Goal: Information Seeking & Learning: Learn about a topic

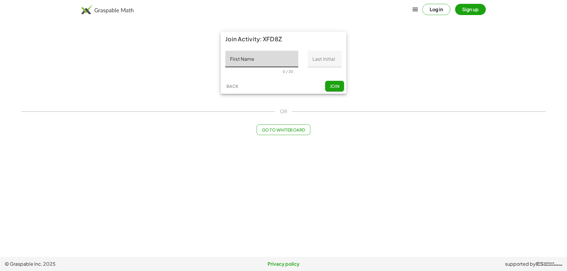
click at [258, 58] on input "First Name" at bounding box center [261, 59] width 73 height 17
type input "********"
click at [317, 59] on input "Last Initial" at bounding box center [325, 59] width 34 height 17
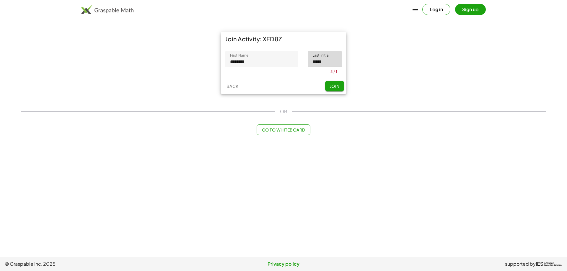
click at [334, 87] on button "Join" at bounding box center [334, 86] width 19 height 11
click at [332, 63] on input "*****" at bounding box center [325, 59] width 34 height 17
type input "*"
click at [333, 92] on div "Back Join" at bounding box center [284, 90] width 126 height 15
click at [335, 88] on span "Join" at bounding box center [335, 86] width 10 height 5
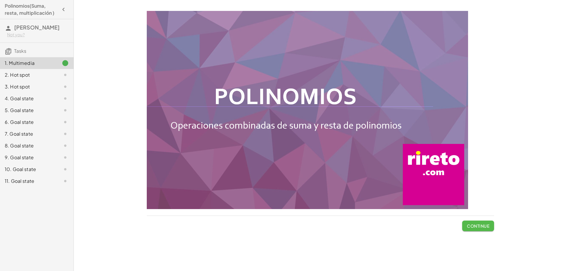
click at [478, 229] on button "Continue" at bounding box center [478, 226] width 32 height 11
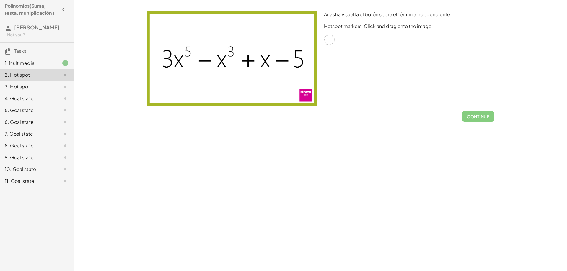
click at [331, 40] on div at bounding box center [329, 40] width 11 height 11
drag, startPoint x: 175, startPoint y: 61, endPoint x: 355, endPoint y: 77, distance: 180.9
click at [355, 77] on div "Arrastra y suelta el botón sobre el término independiente Hotspot markers. Clic…" at bounding box center [320, 58] width 354 height 102
click at [328, 40] on div at bounding box center [329, 40] width 11 height 11
click at [377, 28] on p "Hotspot markers. Click and drag onto the image." at bounding box center [409, 26] width 170 height 7
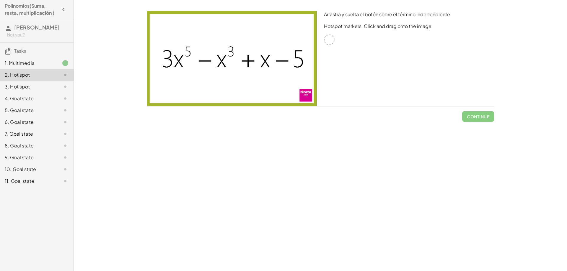
click at [25, 64] on div "1. Multimedia" at bounding box center [29, 63] width 48 height 7
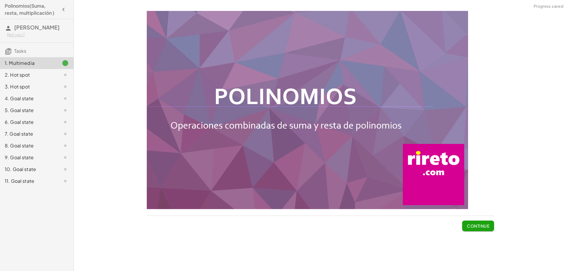
click at [475, 227] on span "Continue" at bounding box center [478, 226] width 22 height 5
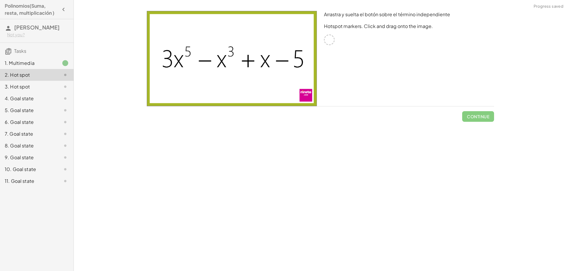
click at [327, 40] on div at bounding box center [329, 40] width 11 height 11
click at [358, 25] on p "Hotspot markers. Click and drag onto the image." at bounding box center [409, 26] width 170 height 7
click at [340, 26] on p "Hotspot markers. Click and drag onto the image." at bounding box center [409, 26] width 170 height 7
click at [380, 27] on p "Hotspot markers. Click and drag onto the image." at bounding box center [409, 26] width 170 height 7
click at [429, 30] on p "Hotspot markers. Click and drag onto the image." at bounding box center [409, 26] width 170 height 7
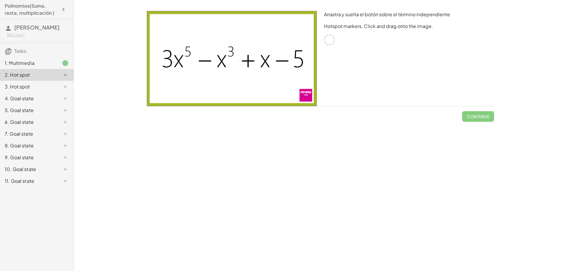
click at [329, 39] on div at bounding box center [329, 40] width 11 height 11
click at [253, 65] on img at bounding box center [232, 58] width 170 height 95
drag, startPoint x: 250, startPoint y: 64, endPoint x: 209, endPoint y: 69, distance: 41.6
click at [200, 79] on img at bounding box center [232, 58] width 170 height 95
drag, startPoint x: 224, startPoint y: 62, endPoint x: 183, endPoint y: 80, distance: 43.9
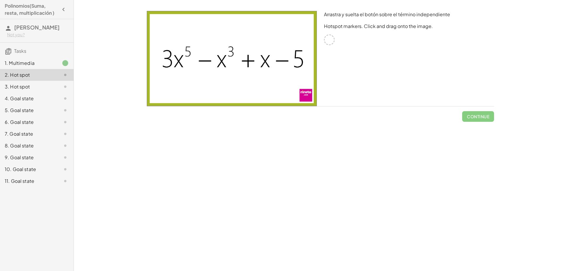
click at [183, 80] on img at bounding box center [232, 58] width 170 height 95
click at [33, 64] on div "1. Multimedia" at bounding box center [29, 63] width 48 height 7
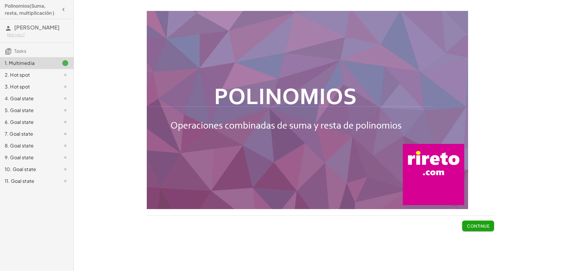
click at [473, 226] on span "Continue" at bounding box center [478, 226] width 22 height 5
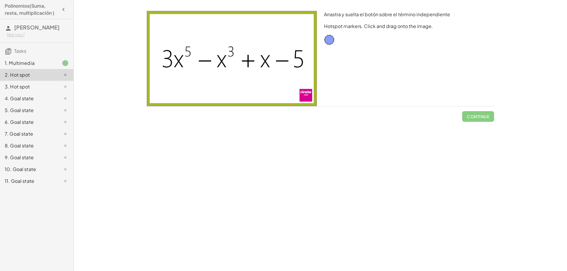
drag, startPoint x: 232, startPoint y: 51, endPoint x: 232, endPoint y: 64, distance: 13.0
click at [232, 64] on img at bounding box center [232, 58] width 170 height 95
drag, startPoint x: 224, startPoint y: 64, endPoint x: 264, endPoint y: 64, distance: 39.9
click at [264, 64] on img at bounding box center [232, 58] width 170 height 95
drag, startPoint x: 264, startPoint y: 64, endPoint x: 183, endPoint y: 65, distance: 81.5
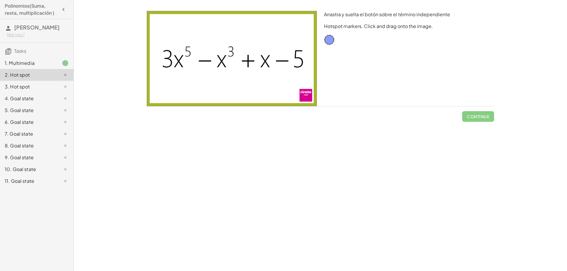
click at [239, 76] on img at bounding box center [232, 58] width 170 height 95
drag, startPoint x: 175, startPoint y: 65, endPoint x: 310, endPoint y: 97, distance: 138.1
click at [310, 97] on img at bounding box center [232, 58] width 170 height 95
drag, startPoint x: 164, startPoint y: 61, endPoint x: 386, endPoint y: 82, distance: 223.6
click at [386, 82] on div "Arrastra y suelta el botón sobre el término independiente Hotspot markers. Clic…" at bounding box center [320, 58] width 354 height 102
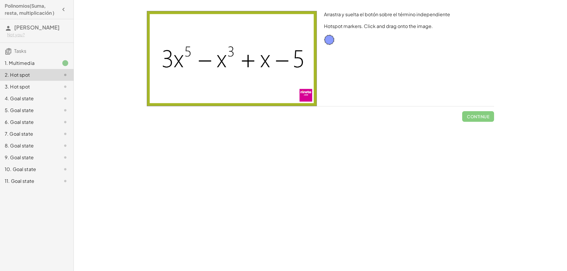
drag, startPoint x: 298, startPoint y: 66, endPoint x: 273, endPoint y: 66, distance: 25.1
click at [273, 66] on img at bounding box center [232, 58] width 170 height 95
drag, startPoint x: 285, startPoint y: 60, endPoint x: 253, endPoint y: 62, distance: 32.9
click at [253, 62] on img at bounding box center [232, 58] width 170 height 95
drag, startPoint x: 266, startPoint y: 61, endPoint x: 145, endPoint y: 3, distance: 134.5
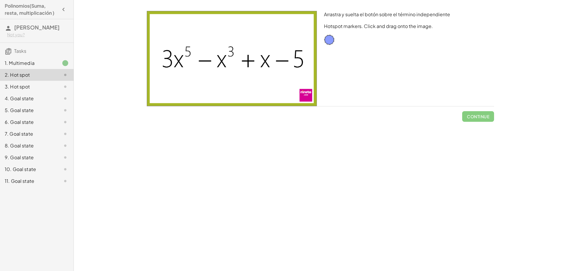
click at [166, 48] on img at bounding box center [232, 58] width 170 height 95
drag, startPoint x: 285, startPoint y: 62, endPoint x: 314, endPoint y: 84, distance: 36.9
click at [296, 82] on img at bounding box center [232, 58] width 170 height 95
click at [300, 97] on img at bounding box center [232, 58] width 170 height 95
drag, startPoint x: 304, startPoint y: 96, endPoint x: 299, endPoint y: 66, distance: 30.0
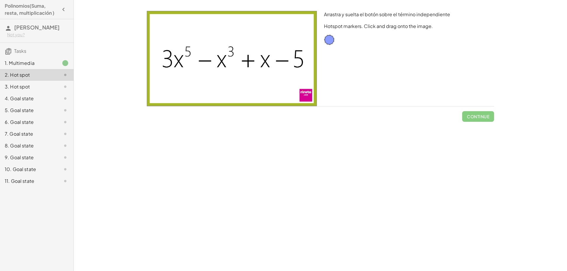
click at [304, 95] on img at bounding box center [232, 58] width 170 height 95
drag, startPoint x: 298, startPoint y: 63, endPoint x: 277, endPoint y: 63, distance: 20.7
click at [277, 63] on img at bounding box center [232, 58] width 170 height 95
click at [222, 65] on img at bounding box center [232, 58] width 170 height 95
click at [301, 95] on img at bounding box center [232, 58] width 170 height 95
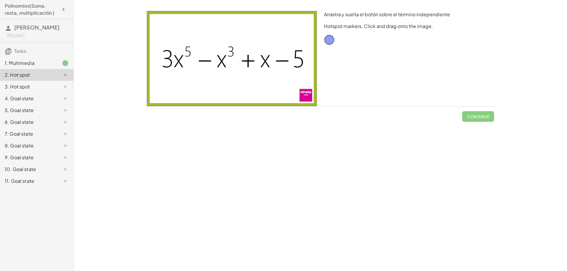
click at [405, 27] on p "Hotspot markers. Click and drag onto the image." at bounding box center [409, 26] width 170 height 7
click at [35, 88] on div "3. Hot spot" at bounding box center [29, 86] width 48 height 7
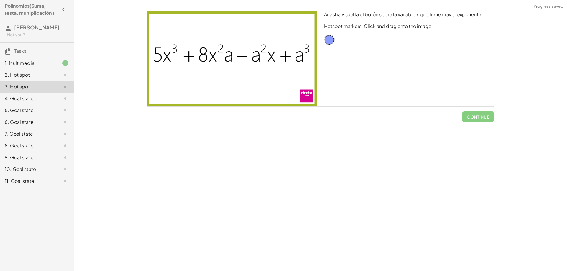
drag, startPoint x: 206, startPoint y: 56, endPoint x: 192, endPoint y: 74, distance: 22.3
click at [192, 74] on img at bounding box center [232, 59] width 170 height 96
drag, startPoint x: 188, startPoint y: 55, endPoint x: 167, endPoint y: 56, distance: 21.0
click at [169, 77] on img at bounding box center [232, 59] width 170 height 96
drag, startPoint x: 157, startPoint y: 52, endPoint x: 203, endPoint y: 73, distance: 50.8
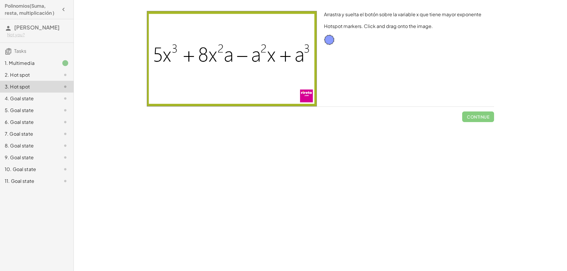
click at [203, 73] on img at bounding box center [232, 59] width 170 height 96
drag, startPoint x: 244, startPoint y: 57, endPoint x: 158, endPoint y: 107, distance: 99.4
click at [158, 107] on div at bounding box center [231, 58] width 177 height 103
click at [28, 73] on div "2. Hot spot" at bounding box center [29, 74] width 48 height 7
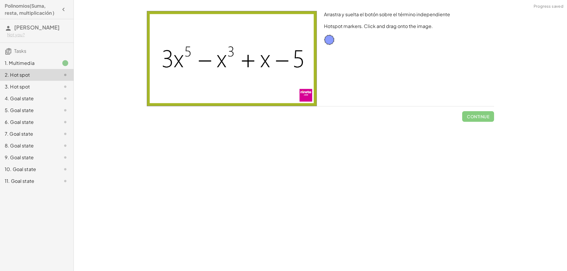
drag, startPoint x: 219, startPoint y: 61, endPoint x: 259, endPoint y: 61, distance: 39.6
click at [258, 61] on img at bounding box center [232, 58] width 170 height 95
drag, startPoint x: 251, startPoint y: 64, endPoint x: 230, endPoint y: 74, distance: 23.1
click at [221, 78] on img at bounding box center [232, 58] width 170 height 95
drag, startPoint x: 293, startPoint y: 61, endPoint x: 261, endPoint y: 64, distance: 32.3
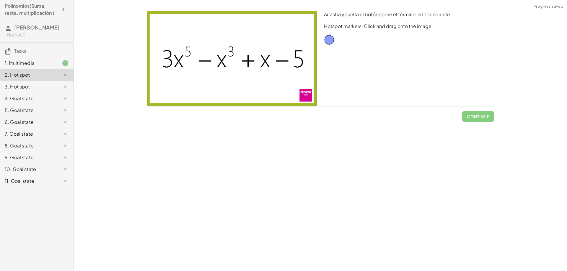
click at [254, 66] on img at bounding box center [232, 58] width 170 height 95
drag, startPoint x: 296, startPoint y: 62, endPoint x: 292, endPoint y: 95, distance: 33.6
click at [292, 95] on img at bounding box center [232, 58] width 170 height 95
drag, startPoint x: 301, startPoint y: 95, endPoint x: 368, endPoint y: 97, distance: 66.8
click at [368, 97] on div "Arrastra y suelta el botón sobre el término independiente Hotspot markers. Clic…" at bounding box center [320, 58] width 354 height 102
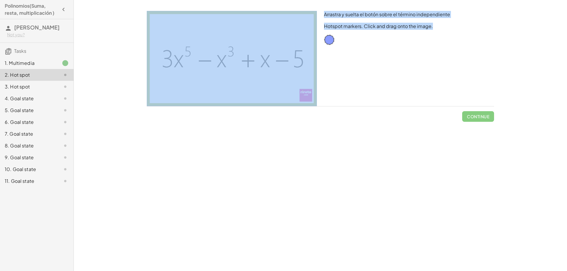
drag, startPoint x: 370, startPoint y: 88, endPoint x: 299, endPoint y: 97, distance: 71.2
click at [299, 97] on div "Arrastra y suelta el botón sobre el término independiente Hotspot markers. Clic…" at bounding box center [320, 58] width 354 height 102
click at [330, 87] on div "Arrastra y suelta el botón sobre el término independiente Hotspot markers. Clic…" at bounding box center [408, 58] width 177 height 102
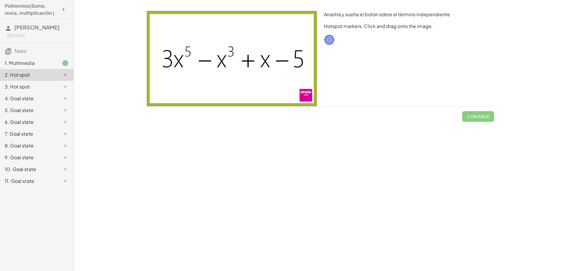
drag, startPoint x: 297, startPoint y: 59, endPoint x: 187, endPoint y: 57, distance: 109.3
click at [228, 59] on img at bounding box center [232, 58] width 170 height 95
drag, startPoint x: 166, startPoint y: 57, endPoint x: 187, endPoint y: 67, distance: 23.1
click at [186, 67] on img at bounding box center [232, 58] width 170 height 95
click at [249, 61] on img at bounding box center [232, 58] width 170 height 95
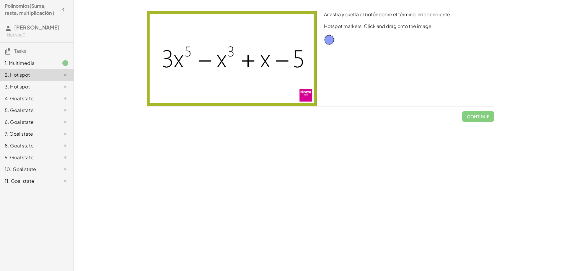
drag, startPoint x: 249, startPoint y: 61, endPoint x: 226, endPoint y: 63, distance: 22.8
click at [226, 63] on img at bounding box center [232, 58] width 170 height 95
click at [222, 60] on img at bounding box center [232, 58] width 170 height 95
drag, startPoint x: 229, startPoint y: 51, endPoint x: 202, endPoint y: 51, distance: 27.5
click at [202, 51] on img at bounding box center [232, 58] width 170 height 95
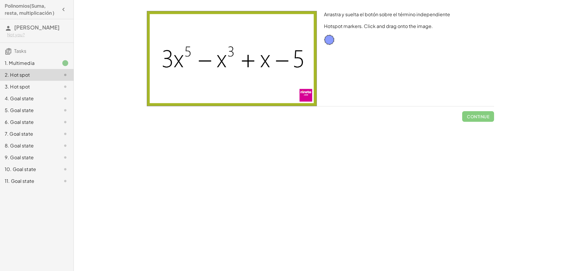
drag, startPoint x: 165, startPoint y: 65, endPoint x: 297, endPoint y: 63, distance: 132.3
click at [297, 63] on img at bounding box center [232, 58] width 170 height 95
drag, startPoint x: 300, startPoint y: 62, endPoint x: 165, endPoint y: 65, distance: 135.6
click at [165, 65] on img at bounding box center [232, 58] width 170 height 95
drag, startPoint x: 165, startPoint y: 65, endPoint x: 253, endPoint y: 89, distance: 91.0
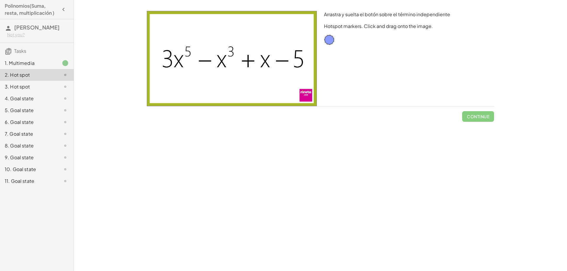
click at [253, 89] on img at bounding box center [232, 58] width 170 height 95
click at [328, 41] on div at bounding box center [329, 40] width 11 height 11
drag, startPoint x: 331, startPoint y: 40, endPoint x: 299, endPoint y: 61, distance: 38.8
click at [472, 116] on button "Check" at bounding box center [481, 116] width 25 height 11
click at [30, 88] on div "3. Hot spot" at bounding box center [29, 86] width 48 height 7
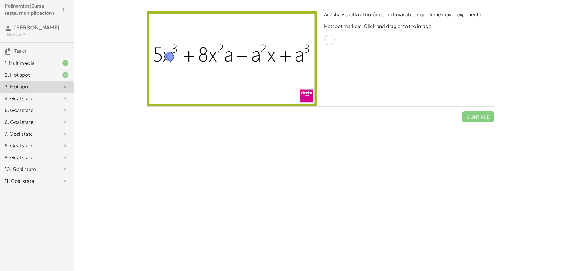
drag, startPoint x: 330, startPoint y: 40, endPoint x: 170, endPoint y: 56, distance: 161.0
click at [482, 117] on span "Check" at bounding box center [481, 116] width 15 height 5
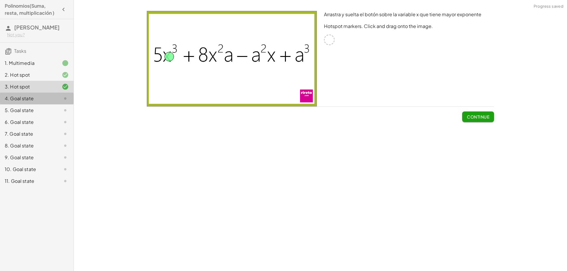
click at [19, 97] on div "4. Goal state" at bounding box center [29, 98] width 48 height 7
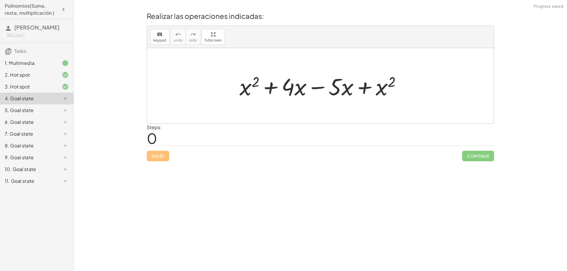
click at [329, 92] on div at bounding box center [323, 86] width 172 height 30
drag, startPoint x: 244, startPoint y: 90, endPoint x: 250, endPoint y: 88, distance: 6.6
click at [250, 88] on div at bounding box center [323, 86] width 172 height 30
drag, startPoint x: 245, startPoint y: 89, endPoint x: 150, endPoint y: 133, distance: 104.9
click at [0, 0] on div "Realizar las operaciones indicadas: keyboard keypad undo undo redo redo fullscr…" at bounding box center [0, 0] width 0 height 0
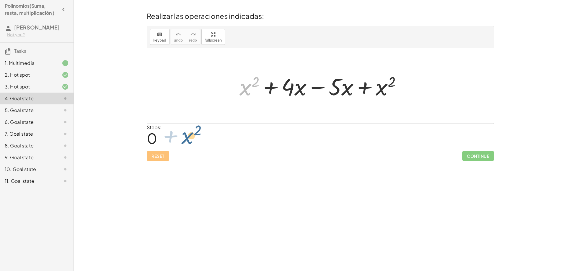
drag, startPoint x: 246, startPoint y: 87, endPoint x: 188, endPoint y: 136, distance: 76.7
drag, startPoint x: 245, startPoint y: 87, endPoint x: 403, endPoint y: 89, distance: 157.7
click at [403, 89] on div at bounding box center [323, 86] width 172 height 30
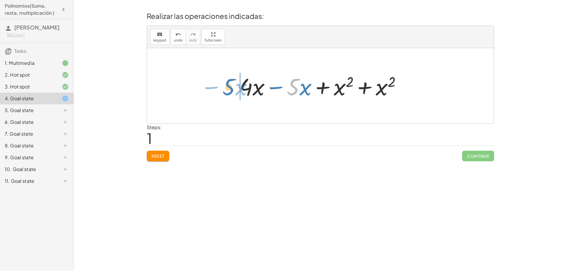
drag, startPoint x: 294, startPoint y: 89, endPoint x: 229, endPoint y: 89, distance: 64.4
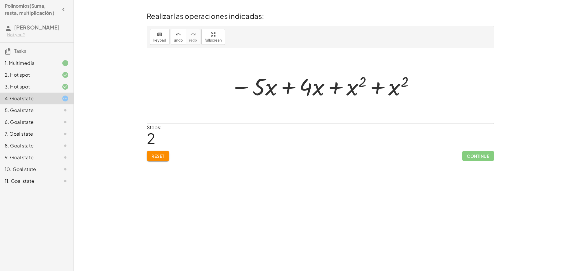
click at [158, 137] on div "Steps: 2" at bounding box center [154, 135] width 15 height 22
click at [153, 140] on span "2" at bounding box center [151, 138] width 9 height 18
click at [148, 141] on span "2" at bounding box center [151, 138] width 9 height 18
click at [150, 141] on span "2" at bounding box center [151, 138] width 9 height 18
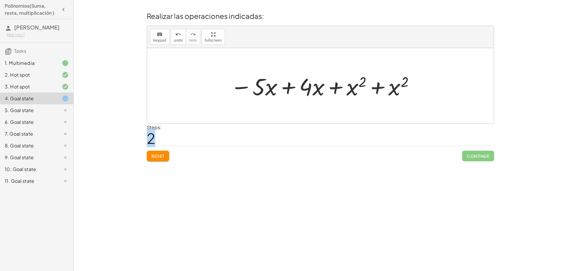
click at [150, 141] on span "2" at bounding box center [151, 138] width 9 height 18
click at [159, 137] on div "Steps: 2" at bounding box center [154, 135] width 15 height 22
click at [154, 137] on span "2" at bounding box center [151, 138] width 9 height 18
drag, startPoint x: 311, startPoint y: 89, endPoint x: 229, endPoint y: 89, distance: 82.7
click at [229, 89] on div at bounding box center [322, 86] width 191 height 30
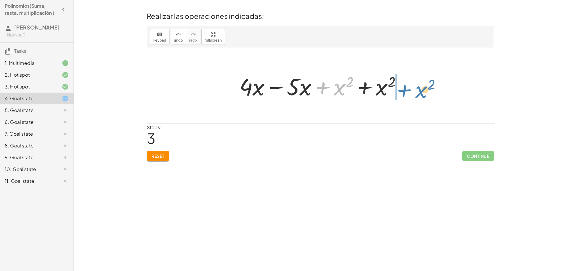
drag, startPoint x: 339, startPoint y: 91, endPoint x: 421, endPoint y: 94, distance: 81.6
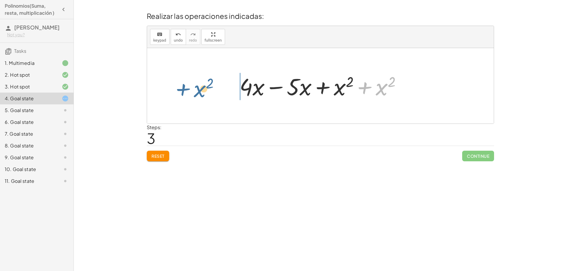
drag, startPoint x: 382, startPoint y: 92, endPoint x: 200, endPoint y: 94, distance: 182.8
click at [200, 94] on div "+ x 2 + · 4 · x − · 5 · x + x 2 + · 4 · x − · 5 · x + x 2 + x 2 − · 5 · x + · 4…" at bounding box center [320, 86] width 347 height 76
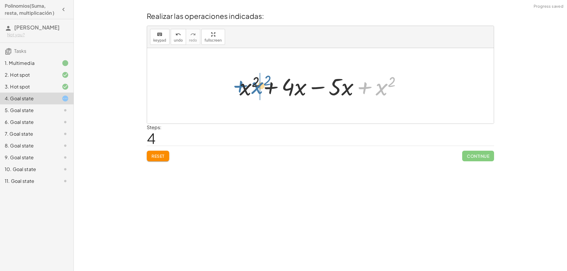
drag, startPoint x: 385, startPoint y: 91, endPoint x: 260, endPoint y: 90, distance: 125.2
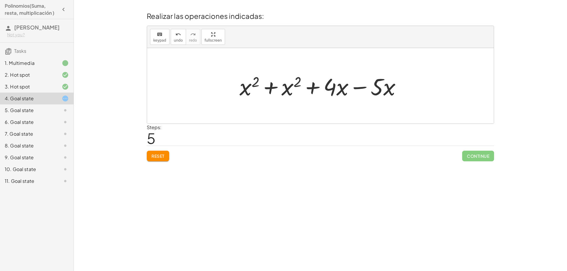
click at [154, 139] on span "5" at bounding box center [151, 138] width 9 height 18
drag, startPoint x: 380, startPoint y: 92, endPoint x: 349, endPoint y: 92, distance: 31.0
click at [349, 92] on div at bounding box center [323, 86] width 172 height 30
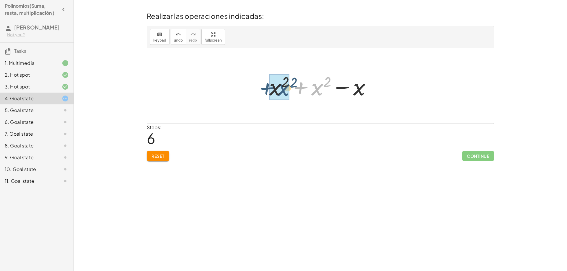
drag, startPoint x: 318, startPoint y: 92, endPoint x: 288, endPoint y: 92, distance: 30.1
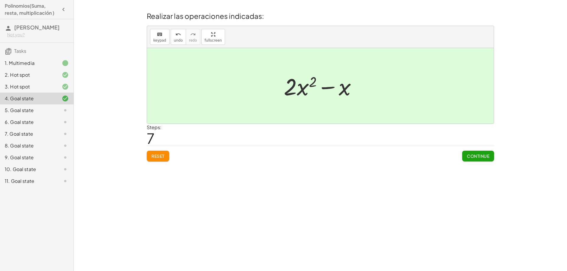
click at [480, 155] on span "Continue" at bounding box center [478, 156] width 22 height 5
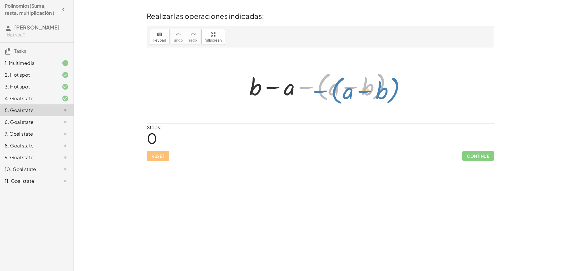
drag, startPoint x: 304, startPoint y: 89, endPoint x: 308, endPoint y: 92, distance: 5.2
click at [308, 92] on div at bounding box center [322, 86] width 153 height 34
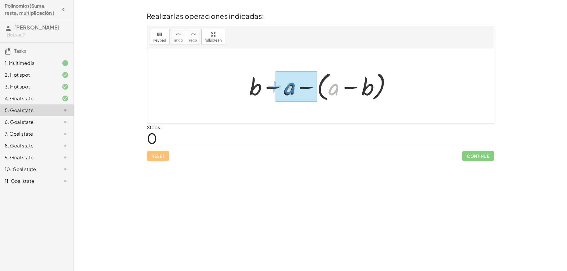
drag, startPoint x: 335, startPoint y: 93, endPoint x: 292, endPoint y: 92, distance: 43.7
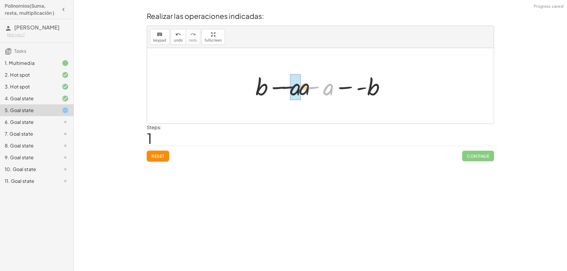
drag, startPoint x: 329, startPoint y: 92, endPoint x: 295, endPoint y: 92, distance: 33.7
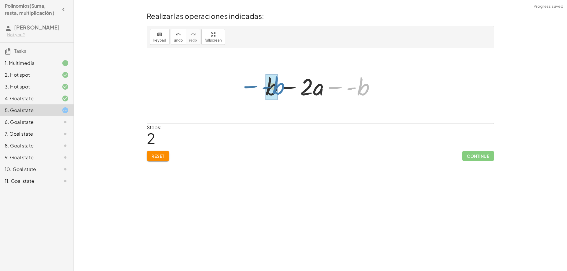
drag, startPoint x: 361, startPoint y: 91, endPoint x: 276, endPoint y: 90, distance: 85.1
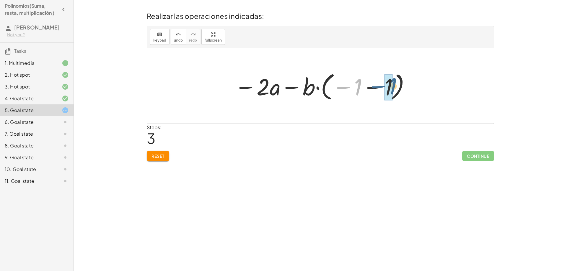
drag, startPoint x: 359, startPoint y: 93, endPoint x: 395, endPoint y: 92, distance: 36.0
click at [395, 92] on div at bounding box center [323, 86] width 182 height 33
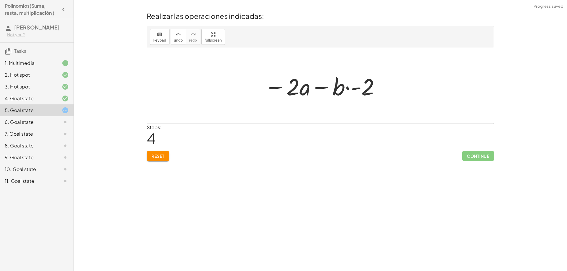
click at [347, 89] on div at bounding box center [322, 86] width 122 height 30
drag, startPoint x: 339, startPoint y: 89, endPoint x: 372, endPoint y: 91, distance: 32.5
click at [372, 91] on div at bounding box center [322, 86] width 122 height 30
drag, startPoint x: 319, startPoint y: 88, endPoint x: 338, endPoint y: 89, distance: 19.8
click at [338, 89] on div at bounding box center [322, 86] width 117 height 30
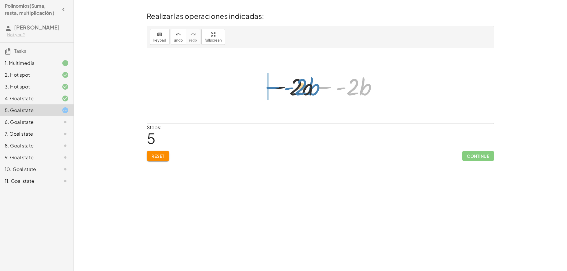
drag, startPoint x: 325, startPoint y: 88, endPoint x: 273, endPoint y: 88, distance: 52.3
click at [273, 88] on div at bounding box center [322, 86] width 117 height 30
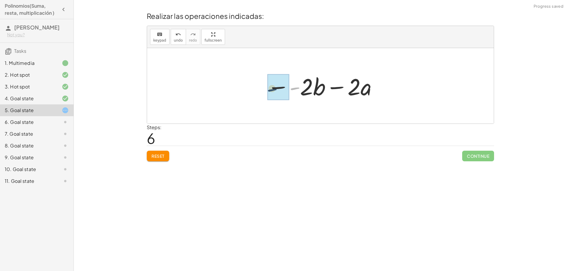
drag, startPoint x: 294, startPoint y: 89, endPoint x: 290, endPoint y: 89, distance: 4.5
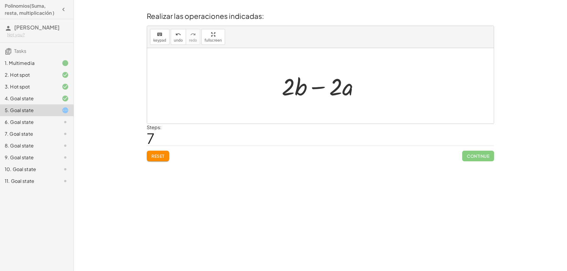
click at [168, 135] on div "Steps: 7" at bounding box center [320, 135] width 347 height 22
click at [303, 85] on div at bounding box center [323, 86] width 88 height 30
drag, startPoint x: 303, startPoint y: 90, endPoint x: 285, endPoint y: 90, distance: 17.7
click at [285, 90] on div at bounding box center [323, 86] width 98 height 34
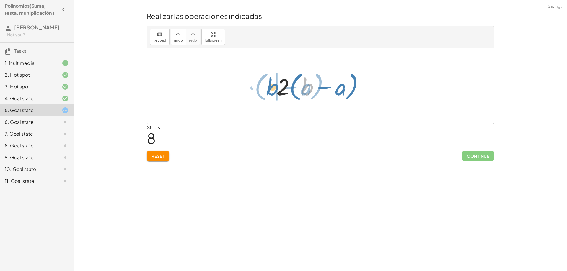
drag, startPoint x: 307, startPoint y: 89, endPoint x: 272, endPoint y: 89, distance: 34.9
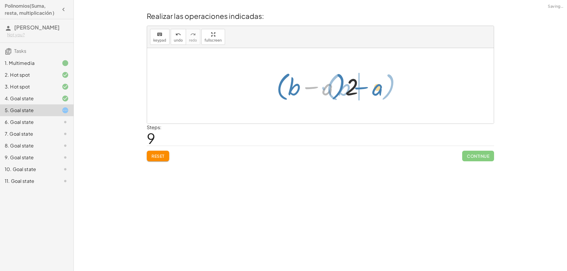
drag, startPoint x: 326, startPoint y: 90, endPoint x: 380, endPoint y: 90, distance: 54.3
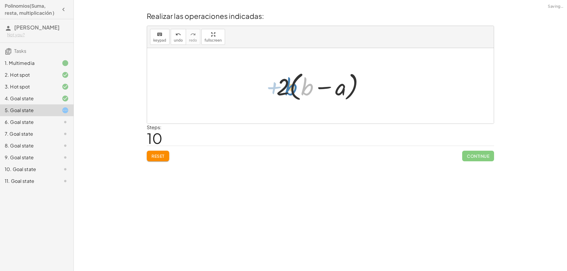
drag, startPoint x: 303, startPoint y: 93, endPoint x: 287, endPoint y: 93, distance: 16.2
click at [287, 93] on div at bounding box center [323, 86] width 98 height 34
drag, startPoint x: 308, startPoint y: 91, endPoint x: 269, endPoint y: 91, distance: 39.0
drag, startPoint x: 352, startPoint y: 90, endPoint x: 277, endPoint y: 92, distance: 75.3
click at [307, 89] on div at bounding box center [323, 86] width 98 height 34
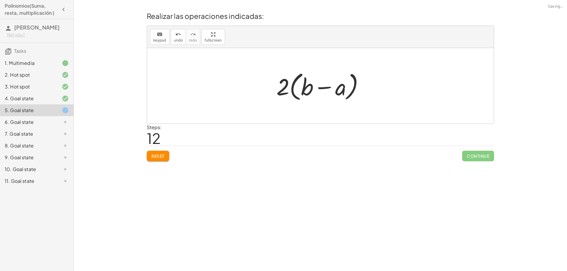
drag, startPoint x: 327, startPoint y: 90, endPoint x: 362, endPoint y: 90, distance: 35.1
click at [362, 90] on div at bounding box center [323, 86] width 98 height 34
click at [323, 88] on div at bounding box center [323, 86] width 98 height 34
drag, startPoint x: 344, startPoint y: 93, endPoint x: 311, endPoint y: 93, distance: 33.1
click at [311, 93] on div at bounding box center [323, 86] width 98 height 34
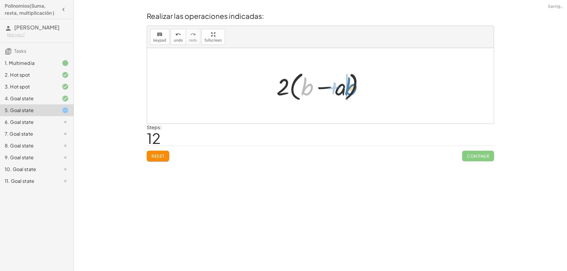
drag, startPoint x: 308, startPoint y: 90, endPoint x: 352, endPoint y: 90, distance: 44.0
click at [352, 90] on div at bounding box center [323, 86] width 98 height 34
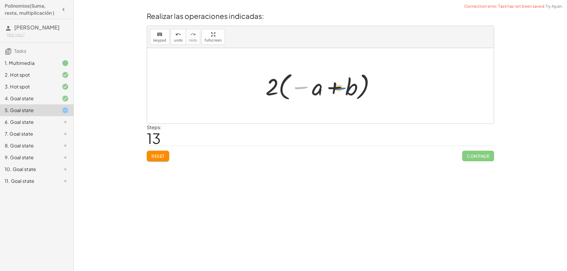
drag, startPoint x: 302, startPoint y: 88, endPoint x: 341, endPoint y: 89, distance: 38.7
click at [341, 89] on div at bounding box center [323, 86] width 120 height 33
drag, startPoint x: 337, startPoint y: 89, endPoint x: 294, endPoint y: 89, distance: 42.8
click at [294, 89] on div at bounding box center [323, 86] width 120 height 33
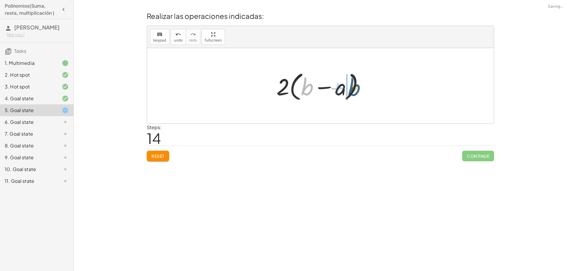
drag, startPoint x: 306, startPoint y: 89, endPoint x: 354, endPoint y: 89, distance: 47.6
click at [354, 89] on div at bounding box center [323, 86] width 98 height 34
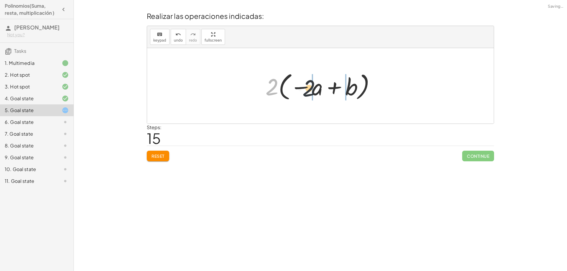
drag, startPoint x: 274, startPoint y: 87, endPoint x: 309, endPoint y: 88, distance: 35.4
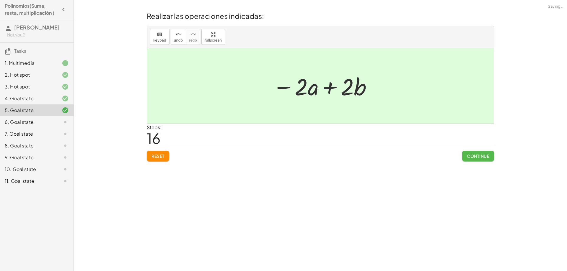
click at [475, 157] on span "Continue" at bounding box center [478, 156] width 22 height 5
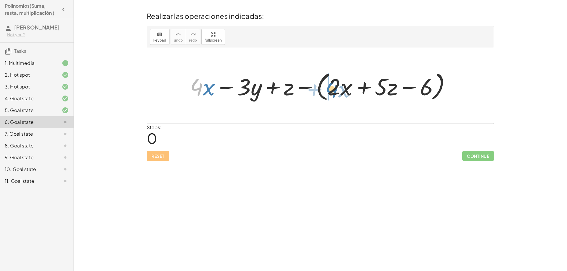
drag, startPoint x: 195, startPoint y: 89, endPoint x: 330, endPoint y: 91, distance: 135.3
click at [330, 91] on div at bounding box center [322, 86] width 271 height 34
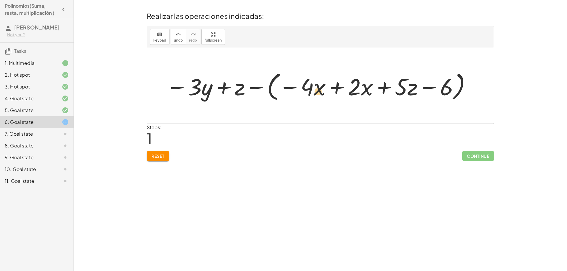
drag, startPoint x: 312, startPoint y: 90, endPoint x: 323, endPoint y: 95, distance: 11.8
click at [323, 95] on div at bounding box center [319, 86] width 312 height 34
drag, startPoint x: 357, startPoint y: 93, endPoint x: 331, endPoint y: 93, distance: 25.7
click at [320, 93] on div at bounding box center [319, 86] width 312 height 34
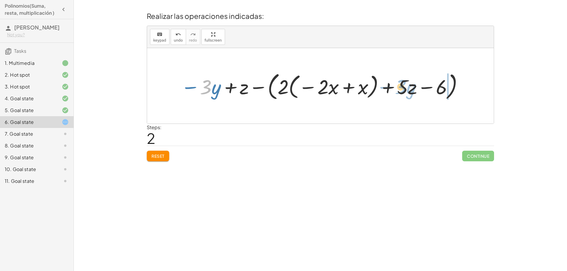
drag, startPoint x: 209, startPoint y: 89, endPoint x: 403, endPoint y: 89, distance: 194.9
click at [403, 89] on div at bounding box center [322, 86] width 289 height 32
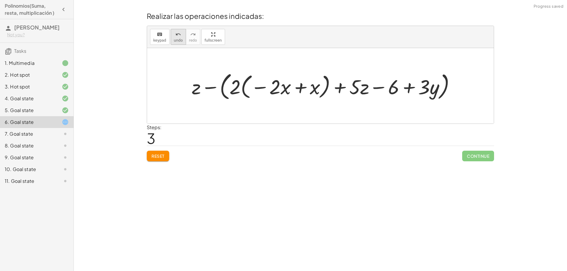
click at [180, 41] on span "undo" at bounding box center [178, 40] width 9 height 4
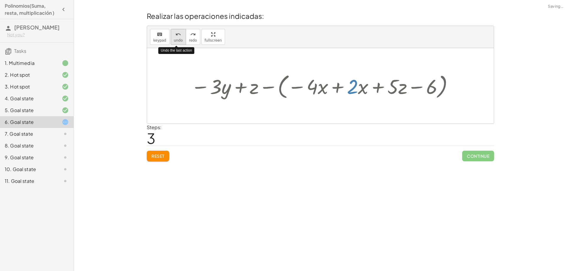
click at [180, 41] on span "undo" at bounding box center [178, 40] width 9 height 4
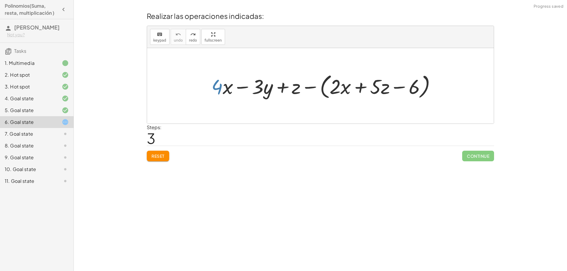
click at [282, 102] on div at bounding box center [320, 86] width 347 height 76
click at [219, 90] on div at bounding box center [326, 86] width 235 height 30
click at [339, 89] on div at bounding box center [326, 86] width 235 height 30
click at [224, 85] on div at bounding box center [326, 86] width 235 height 30
drag, startPoint x: 335, startPoint y: 92, endPoint x: 213, endPoint y: 87, distance: 121.5
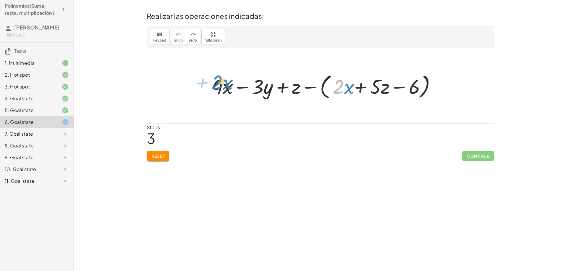
click at [213, 87] on div at bounding box center [326, 86] width 235 height 30
drag, startPoint x: 334, startPoint y: 89, endPoint x: 223, endPoint y: 91, distance: 111.1
click at [223, 91] on div at bounding box center [326, 86] width 235 height 30
drag, startPoint x: 223, startPoint y: 91, endPoint x: 337, endPoint y: 90, distance: 113.7
click at [337, 90] on div at bounding box center [326, 86] width 235 height 30
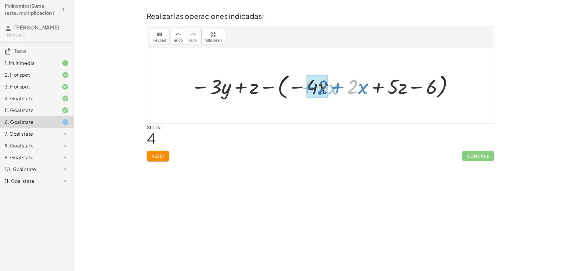
drag, startPoint x: 354, startPoint y: 91, endPoint x: 324, endPoint y: 92, distance: 30.1
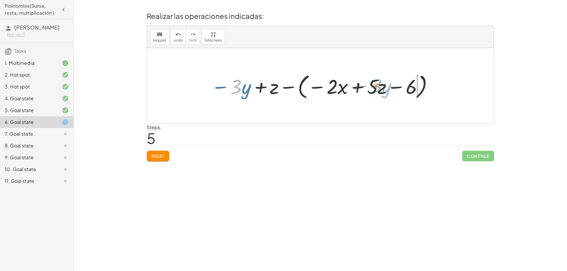
drag, startPoint x: 237, startPoint y: 89, endPoint x: 377, endPoint y: 88, distance: 140.3
click at [377, 88] on div at bounding box center [322, 86] width 229 height 30
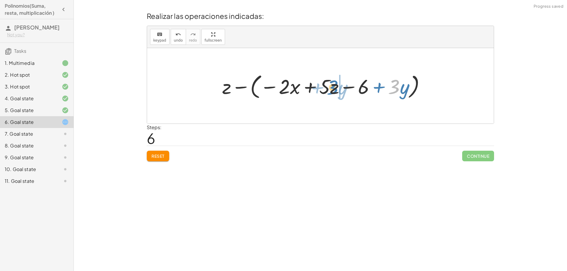
drag, startPoint x: 395, startPoint y: 88, endPoint x: 332, endPoint y: 89, distance: 62.9
click at [332, 89] on div at bounding box center [325, 86] width 213 height 30
drag, startPoint x: 327, startPoint y: 88, endPoint x: 375, endPoint y: 88, distance: 48.1
click at [375, 88] on div at bounding box center [325, 86] width 213 height 30
drag, startPoint x: 366, startPoint y: 89, endPoint x: 323, endPoint y: 89, distance: 42.8
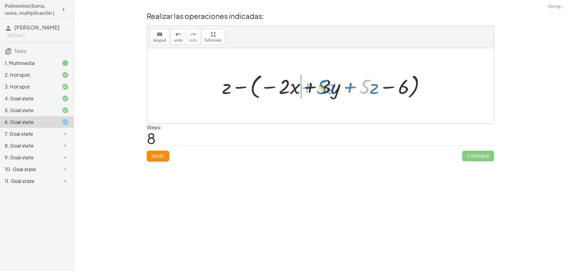
click at [323, 89] on div at bounding box center [325, 86] width 213 height 30
drag, startPoint x: 226, startPoint y: 89, endPoint x: 403, endPoint y: 87, distance: 177.2
click at [403, 87] on div at bounding box center [325, 86] width 213 height 30
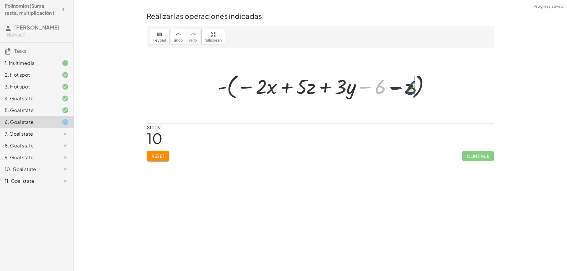
drag, startPoint x: 378, startPoint y: 88, endPoint x: 411, endPoint y: 89, distance: 32.5
click at [411, 89] on div at bounding box center [326, 86] width 223 height 30
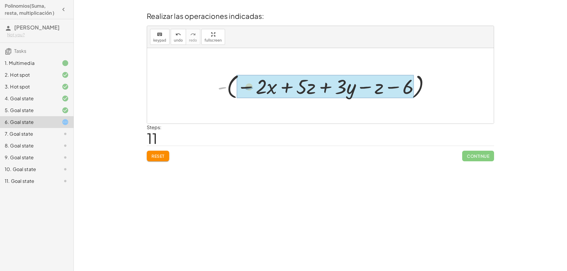
drag, startPoint x: 220, startPoint y: 87, endPoint x: 247, endPoint y: 87, distance: 26.9
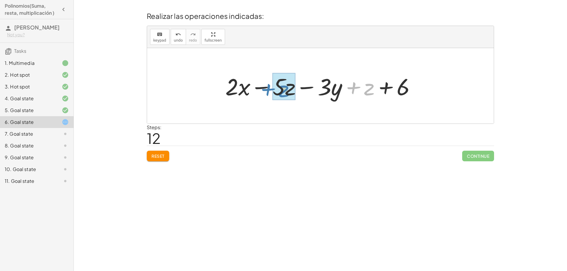
drag, startPoint x: 368, startPoint y: 91, endPoint x: 283, endPoint y: 93, distance: 85.4
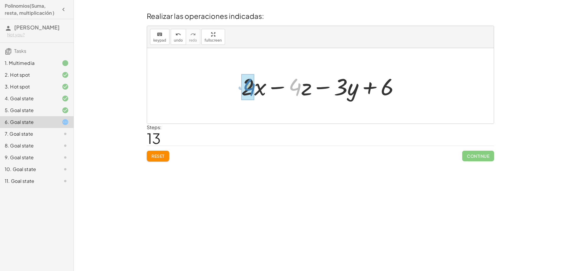
drag, startPoint x: 297, startPoint y: 90, endPoint x: 251, endPoint y: 90, distance: 45.8
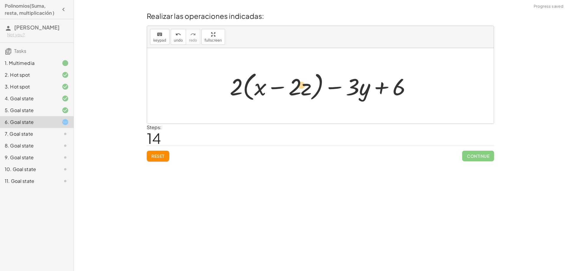
drag, startPoint x: 360, startPoint y: 89, endPoint x: 297, endPoint y: 87, distance: 63.5
click at [297, 87] on div at bounding box center [323, 86] width 192 height 34
drag, startPoint x: 356, startPoint y: 89, endPoint x: 267, endPoint y: 90, distance: 88.9
click at [267, 90] on div at bounding box center [323, 86] width 192 height 34
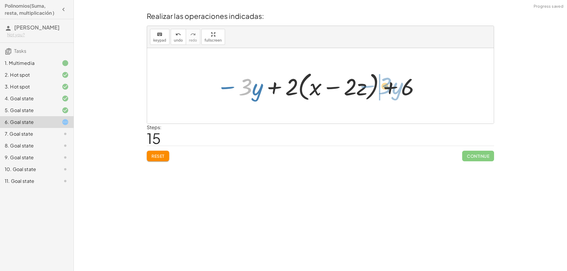
drag, startPoint x: 245, startPoint y: 91, endPoint x: 385, endPoint y: 90, distance: 140.0
click at [385, 90] on div at bounding box center [319, 86] width 210 height 34
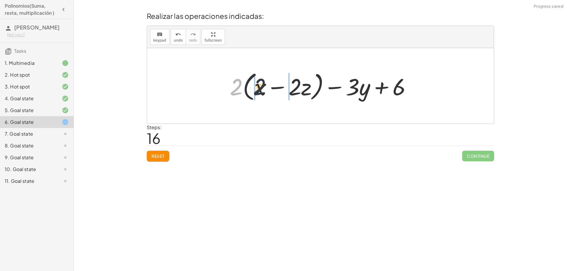
drag, startPoint x: 237, startPoint y: 91, endPoint x: 261, endPoint y: 91, distance: 24.2
click at [261, 91] on div at bounding box center [323, 86] width 192 height 34
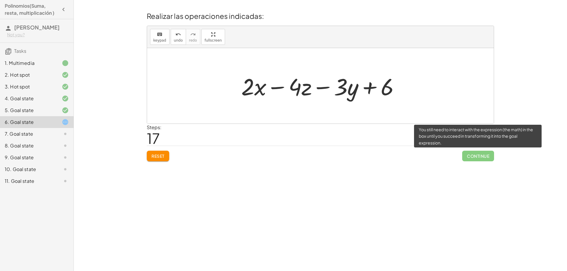
click at [472, 157] on span "Continue" at bounding box center [478, 156] width 32 height 11
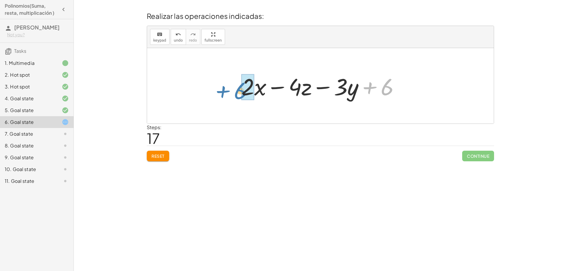
drag, startPoint x: 390, startPoint y: 90, endPoint x: 243, endPoint y: 94, distance: 147.1
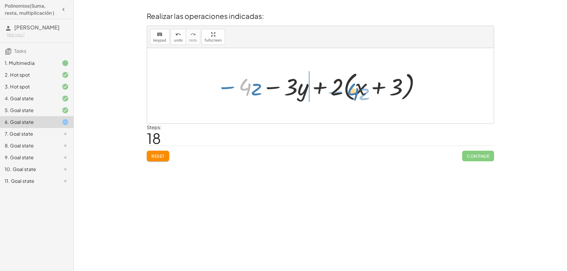
drag, startPoint x: 242, startPoint y: 87, endPoint x: 350, endPoint y: 92, distance: 107.9
click at [350, 92] on div at bounding box center [319, 86] width 211 height 34
drag, startPoint x: 357, startPoint y: 92, endPoint x: 236, endPoint y: 92, distance: 121.4
click at [236, 92] on div at bounding box center [319, 86] width 211 height 34
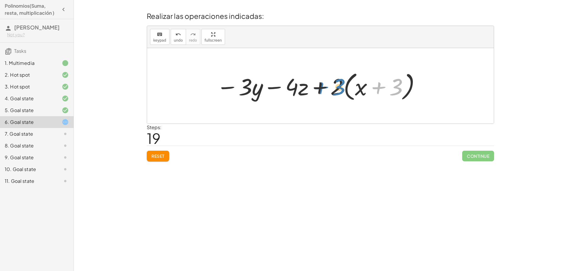
drag, startPoint x: 401, startPoint y: 91, endPoint x: 344, endPoint y: 91, distance: 57.3
click at [344, 91] on div at bounding box center [319, 86] width 211 height 34
drag, startPoint x: 335, startPoint y: 91, endPoint x: 400, endPoint y: 92, distance: 64.4
click at [400, 92] on div at bounding box center [319, 86] width 211 height 34
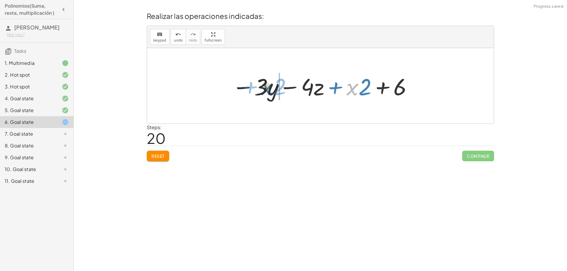
drag, startPoint x: 352, startPoint y: 92, endPoint x: 267, endPoint y: 92, distance: 85.4
click at [267, 92] on div at bounding box center [322, 86] width 187 height 30
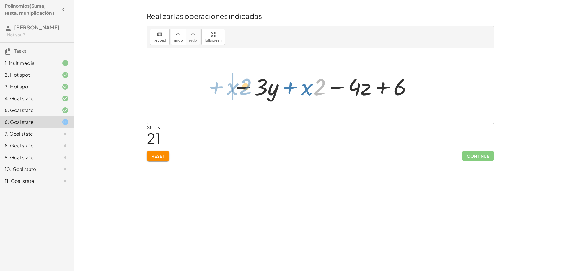
drag, startPoint x: 315, startPoint y: 91, endPoint x: 241, endPoint y: 91, distance: 74.1
click at [241, 91] on div at bounding box center [322, 86] width 187 height 30
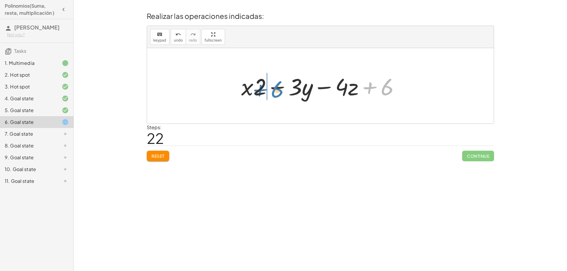
drag, startPoint x: 388, startPoint y: 88, endPoint x: 277, endPoint y: 90, distance: 111.1
click at [277, 90] on div at bounding box center [322, 86] width 169 height 30
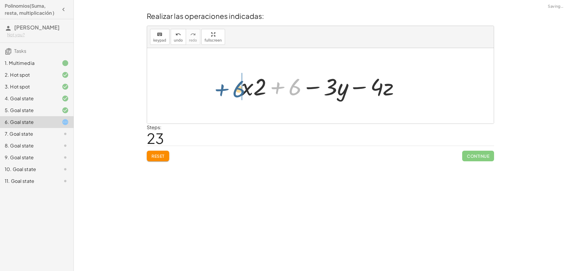
drag, startPoint x: 295, startPoint y: 87, endPoint x: 234, endPoint y: 89, distance: 61.5
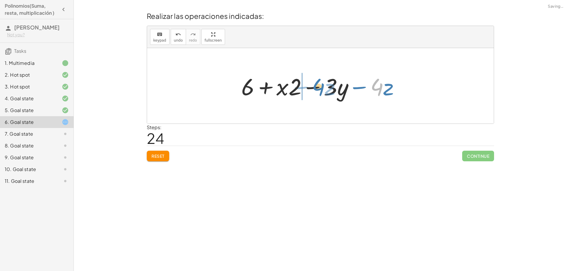
drag, startPoint x: 381, startPoint y: 91, endPoint x: 326, endPoint y: 91, distance: 55.5
click at [326, 91] on div at bounding box center [322, 86] width 169 height 30
drag, startPoint x: 380, startPoint y: 89, endPoint x: 321, endPoint y: 92, distance: 59.1
click at [321, 92] on div at bounding box center [322, 86] width 169 height 30
drag, startPoint x: 247, startPoint y: 85, endPoint x: 293, endPoint y: 85, distance: 45.8
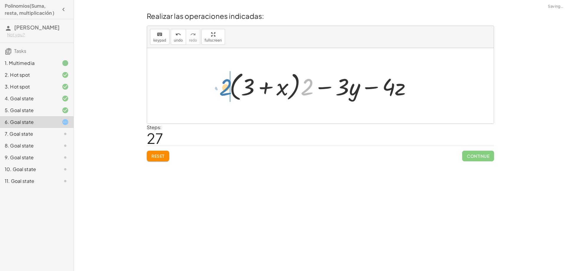
drag, startPoint x: 304, startPoint y: 91, endPoint x: 222, endPoint y: 91, distance: 81.8
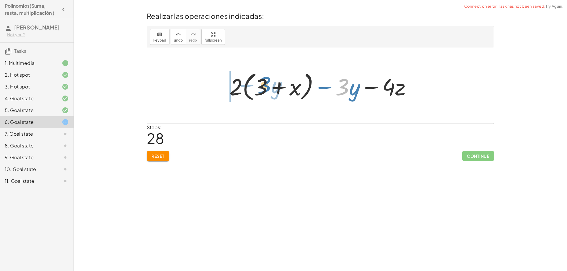
drag, startPoint x: 342, startPoint y: 93, endPoint x: 264, endPoint y: 91, distance: 78.0
click at [264, 91] on div at bounding box center [323, 86] width 192 height 34
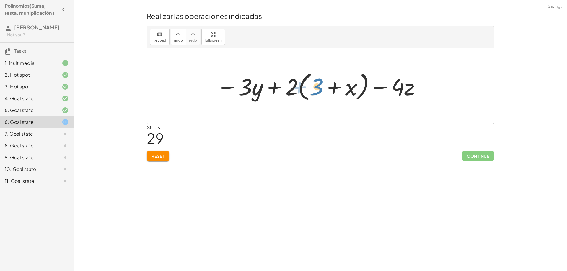
click at [320, 90] on div at bounding box center [319, 86] width 211 height 34
drag, startPoint x: 286, startPoint y: 93, endPoint x: 318, endPoint y: 92, distance: 31.6
click at [318, 92] on div at bounding box center [319, 86] width 211 height 34
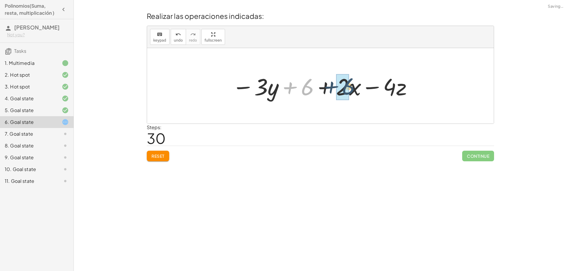
drag, startPoint x: 307, startPoint y: 92, endPoint x: 351, endPoint y: 91, distance: 43.1
click at [351, 91] on div at bounding box center [322, 86] width 187 height 30
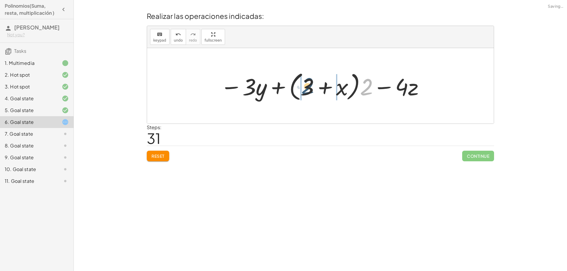
drag, startPoint x: 365, startPoint y: 90, endPoint x: 305, endPoint y: 89, distance: 60.6
click at [305, 89] on div at bounding box center [322, 86] width 211 height 34
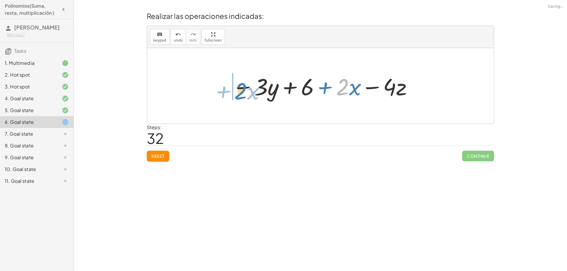
drag, startPoint x: 344, startPoint y: 89, endPoint x: 233, endPoint y: 93, distance: 110.6
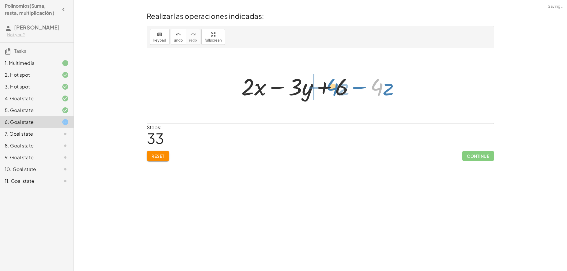
drag, startPoint x: 375, startPoint y: 89, endPoint x: 331, endPoint y: 89, distance: 44.6
click at [331, 89] on div at bounding box center [322, 86] width 169 height 30
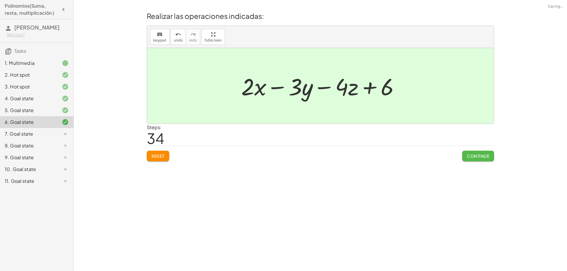
click at [481, 157] on span "Continue" at bounding box center [478, 156] width 22 height 5
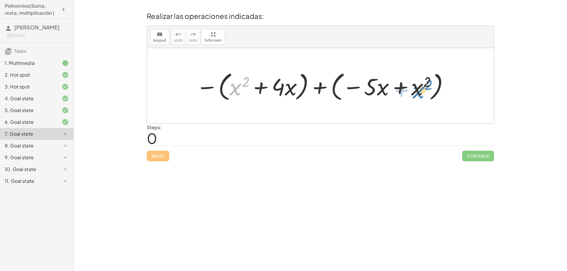
drag, startPoint x: 237, startPoint y: 95, endPoint x: 419, endPoint y: 97, distance: 182.9
click at [419, 97] on div at bounding box center [322, 86] width 259 height 34
drag, startPoint x: 419, startPoint y: 92, endPoint x: 245, endPoint y: 94, distance: 173.4
click at [245, 94] on div at bounding box center [322, 86] width 259 height 34
drag, startPoint x: 233, startPoint y: 89, endPoint x: 373, endPoint y: 89, distance: 140.3
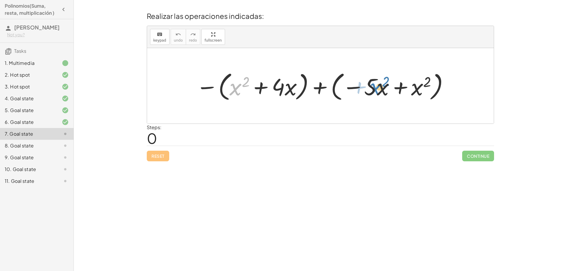
click at [373, 89] on div at bounding box center [322, 86] width 259 height 34
drag, startPoint x: 374, startPoint y: 93, endPoint x: 238, endPoint y: 95, distance: 135.6
click at [238, 95] on div at bounding box center [322, 86] width 259 height 34
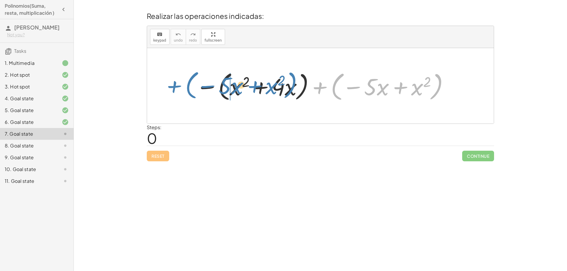
drag, startPoint x: 316, startPoint y: 90, endPoint x: 168, endPoint y: 88, distance: 148.0
click at [168, 88] on div "+ ( − · 5 · x + x 2 ) − ( + x 2 + · 4 · x ) + ( − · 5 · x + x 2 )" at bounding box center [320, 86] width 347 height 76
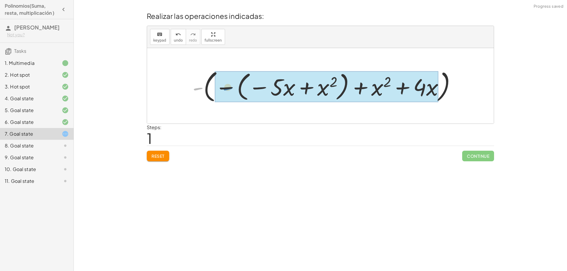
drag, startPoint x: 195, startPoint y: 89, endPoint x: 227, endPoint y: 89, distance: 31.3
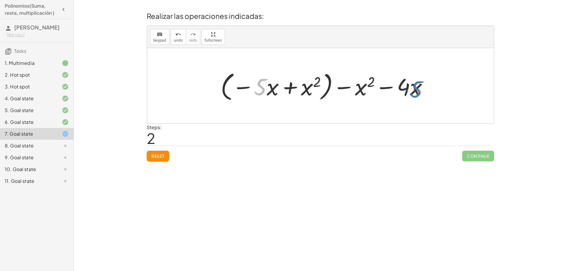
drag, startPoint x: 260, startPoint y: 89, endPoint x: 416, endPoint y: 92, distance: 156.0
click at [416, 92] on div at bounding box center [327, 86] width 218 height 34
drag, startPoint x: 402, startPoint y: 92, endPoint x: 253, endPoint y: 92, distance: 149.2
click at [253, 92] on div at bounding box center [327, 86] width 218 height 34
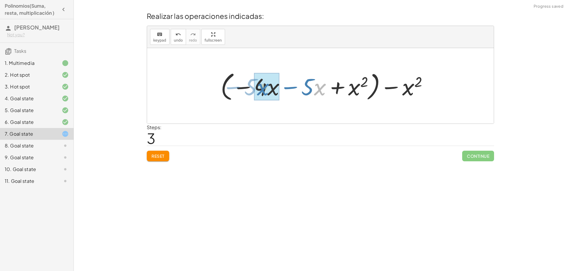
drag, startPoint x: 316, startPoint y: 89, endPoint x: 258, endPoint y: 89, distance: 57.6
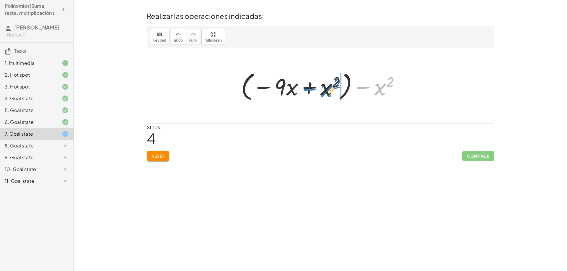
drag, startPoint x: 380, startPoint y: 90, endPoint x: 325, endPoint y: 92, distance: 54.1
click at [325, 92] on div at bounding box center [322, 86] width 169 height 34
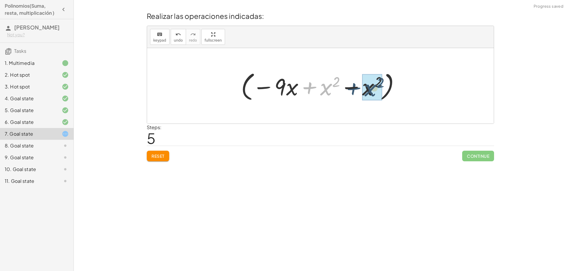
drag, startPoint x: 323, startPoint y: 88, endPoint x: 367, endPoint y: 89, distance: 44.3
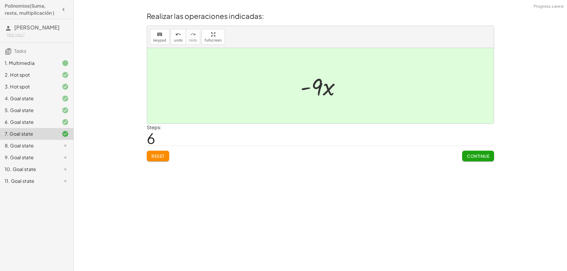
click at [482, 155] on span "Continue" at bounding box center [478, 156] width 22 height 5
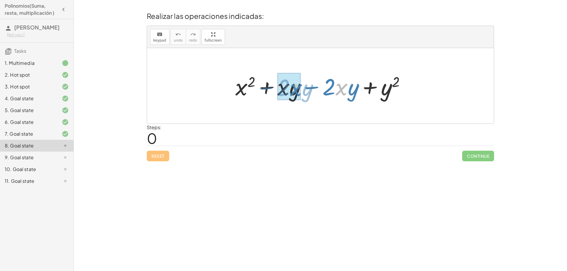
drag, startPoint x: 341, startPoint y: 92, endPoint x: 295, endPoint y: 92, distance: 45.2
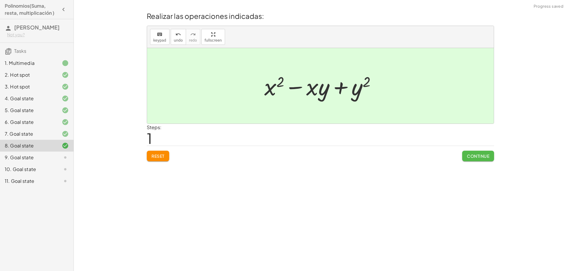
click at [481, 156] on span "Continue" at bounding box center [478, 156] width 22 height 5
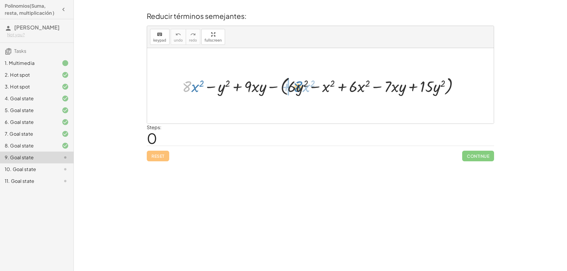
drag, startPoint x: 186, startPoint y: 88, endPoint x: 295, endPoint y: 88, distance: 109.0
click at [295, 88] on div at bounding box center [322, 86] width 287 height 23
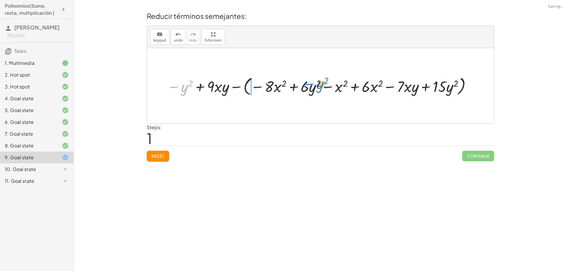
drag, startPoint x: 181, startPoint y: 89, endPoint x: 317, endPoint y: 86, distance: 135.6
click at [317, 86] on div at bounding box center [320, 86] width 313 height 23
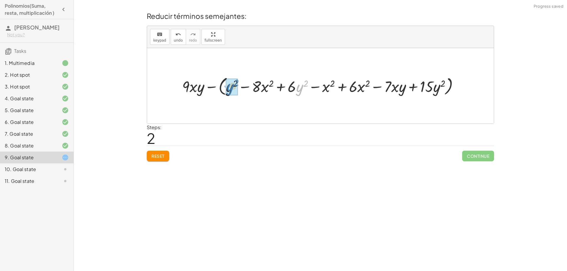
drag, startPoint x: 300, startPoint y: 90, endPoint x: 230, endPoint y: 89, distance: 69.7
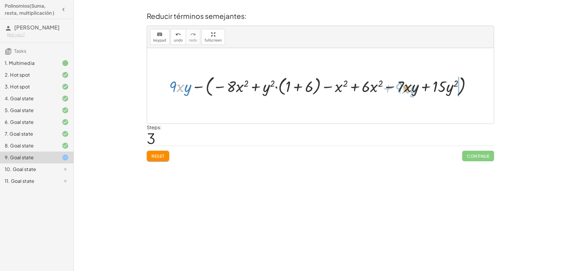
drag, startPoint x: 179, startPoint y: 90, endPoint x: 404, endPoint y: 91, distance: 225.4
click at [404, 91] on div at bounding box center [322, 86] width 313 height 25
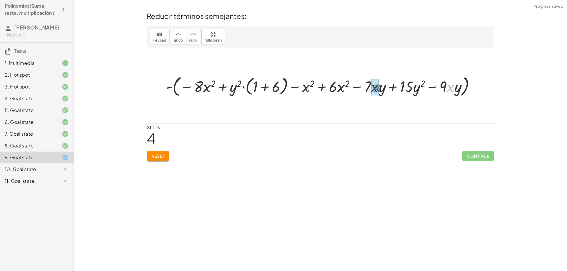
drag, startPoint x: 447, startPoint y: 89, endPoint x: 380, endPoint y: 89, distance: 67.6
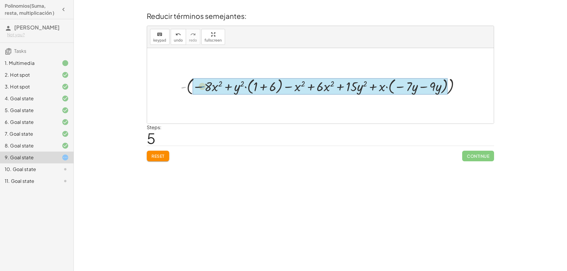
drag, startPoint x: 183, startPoint y: 88, endPoint x: 202, endPoint y: 87, distance: 18.6
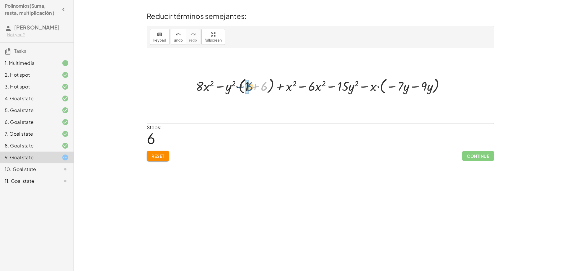
drag, startPoint x: 263, startPoint y: 88, endPoint x: 249, endPoint y: 88, distance: 14.5
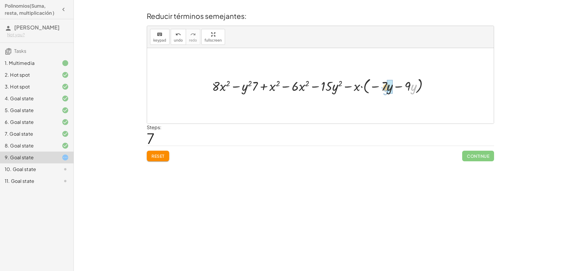
drag, startPoint x: 411, startPoint y: 88, endPoint x: 384, endPoint y: 89, distance: 27.2
click at [384, 89] on div at bounding box center [322, 85] width 227 height 19
drag, startPoint x: 390, startPoint y: 87, endPoint x: 410, endPoint y: 86, distance: 20.7
click at [410, 86] on div at bounding box center [322, 85] width 221 height 19
drag, startPoint x: 410, startPoint y: 86, endPoint x: 382, endPoint y: 86, distance: 27.8
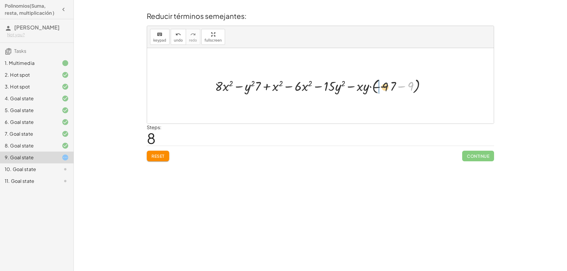
click at [382, 86] on div at bounding box center [322, 85] width 221 height 19
drag, startPoint x: 409, startPoint y: 87, endPoint x: 389, endPoint y: 87, distance: 19.8
click at [389, 87] on div at bounding box center [322, 85] width 221 height 19
drag, startPoint x: 365, startPoint y: 90, endPoint x: 395, endPoint y: 89, distance: 29.9
click at [395, 89] on div at bounding box center [322, 85] width 221 height 19
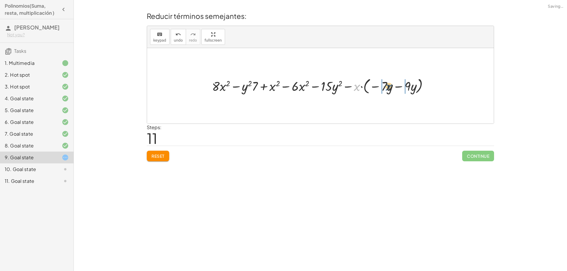
drag, startPoint x: 357, startPoint y: 86, endPoint x: 389, endPoint y: 86, distance: 32.2
click at [389, 86] on div at bounding box center [322, 85] width 227 height 19
drag, startPoint x: 380, startPoint y: 88, endPoint x: 371, endPoint y: 89, distance: 8.9
click at [371, 89] on div at bounding box center [322, 85] width 231 height 19
drag, startPoint x: 410, startPoint y: 87, endPoint x: 403, endPoint y: 87, distance: 6.8
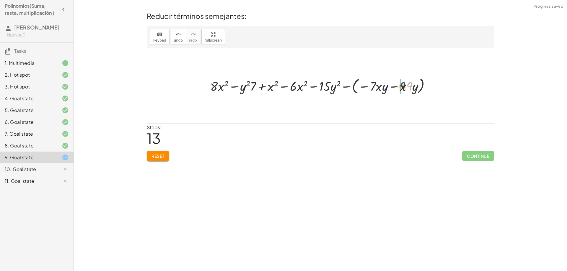
click at [403, 87] on div at bounding box center [322, 85] width 231 height 19
drag, startPoint x: 272, startPoint y: 88, endPoint x: 224, endPoint y: 88, distance: 48.7
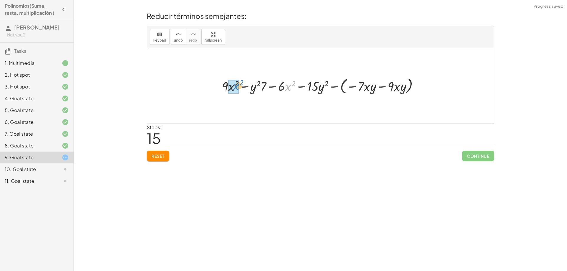
drag, startPoint x: 287, startPoint y: 87, endPoint x: 235, endPoint y: 87, distance: 52.0
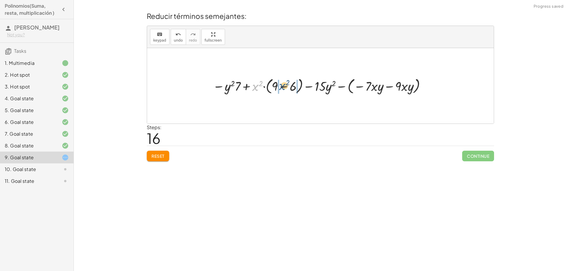
drag, startPoint x: 255, startPoint y: 89, endPoint x: 281, endPoint y: 88, distance: 26.9
click at [281, 88] on div at bounding box center [320, 85] width 221 height 19
drag, startPoint x: 240, startPoint y: 87, endPoint x: 225, endPoint y: 87, distance: 14.8
click at [225, 87] on div at bounding box center [320, 85] width 217 height 19
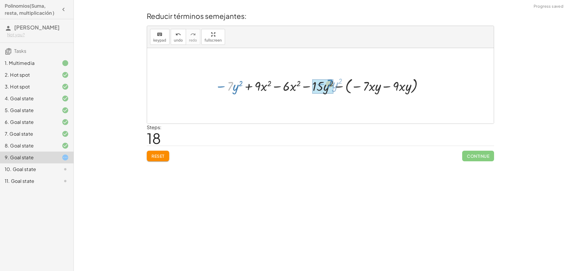
drag, startPoint x: 231, startPoint y: 88, endPoint x: 326, endPoint y: 86, distance: 95.7
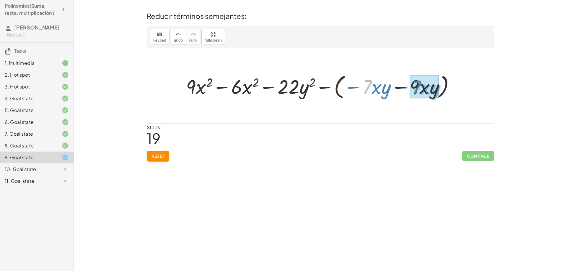
drag, startPoint x: 364, startPoint y: 88, endPoint x: 411, endPoint y: 88, distance: 47.6
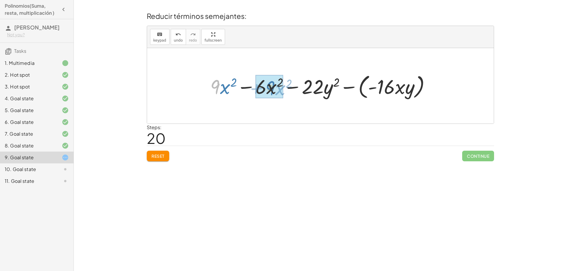
drag, startPoint x: 217, startPoint y: 87, endPoint x: 272, endPoint y: 88, distance: 55.2
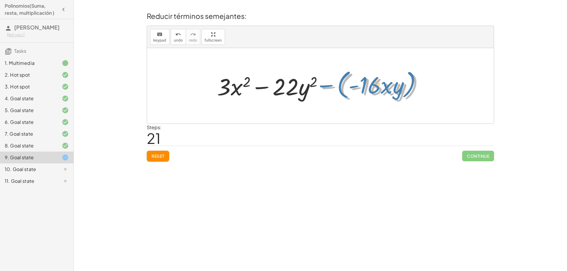
drag, startPoint x: 329, startPoint y: 88, endPoint x: 326, endPoint y: 86, distance: 3.4
click at [326, 86] on div at bounding box center [322, 86] width 217 height 34
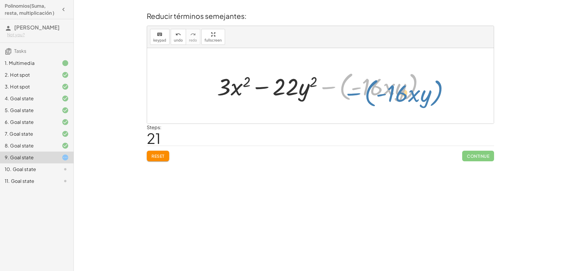
drag, startPoint x: 323, startPoint y: 87, endPoint x: 348, endPoint y: 94, distance: 25.9
click at [348, 94] on div at bounding box center [322, 86] width 217 height 34
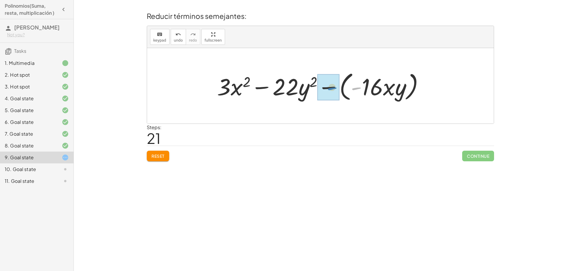
drag, startPoint x: 355, startPoint y: 88, endPoint x: 328, endPoint y: 88, distance: 26.6
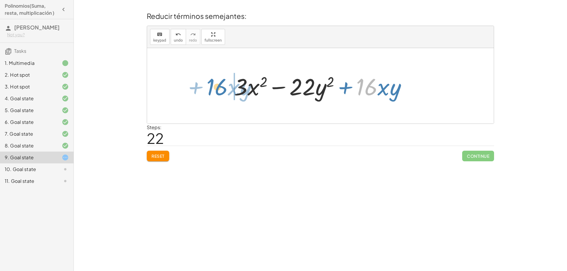
drag, startPoint x: 367, startPoint y: 88, endPoint x: 216, endPoint y: 88, distance: 151.5
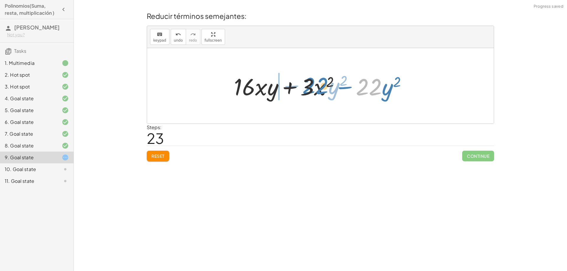
drag, startPoint x: 371, startPoint y: 89, endPoint x: 310, endPoint y: 88, distance: 61.2
click at [310, 88] on div at bounding box center [322, 86] width 183 height 30
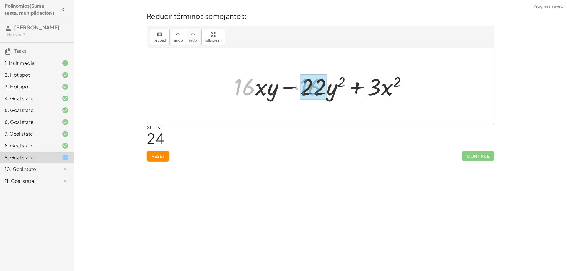
drag, startPoint x: 245, startPoint y: 89, endPoint x: 300, endPoint y: 89, distance: 55.5
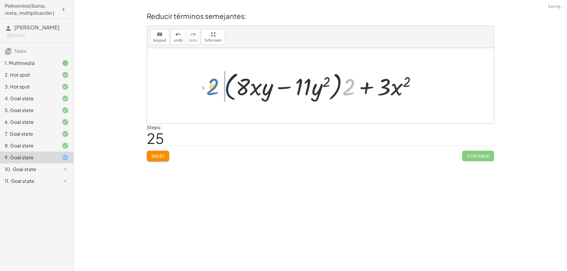
drag, startPoint x: 349, startPoint y: 90, endPoint x: 213, endPoint y: 89, distance: 136.5
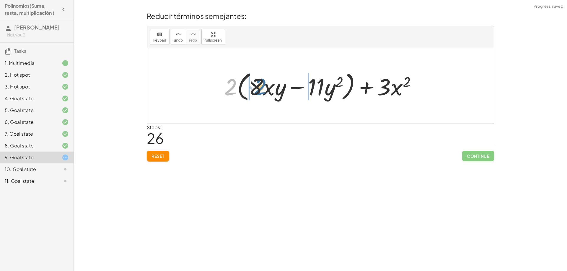
drag, startPoint x: 227, startPoint y: 92, endPoint x: 256, endPoint y: 92, distance: 28.9
click at [256, 92] on div at bounding box center [322, 86] width 203 height 34
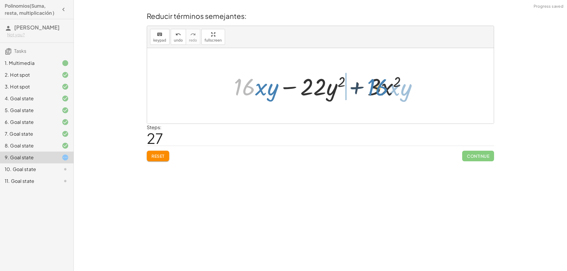
drag, startPoint x: 251, startPoint y: 90, endPoint x: 386, endPoint y: 91, distance: 134.4
click at [386, 91] on div at bounding box center [322, 86] width 183 height 30
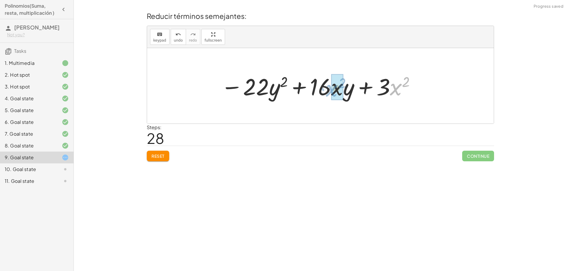
drag, startPoint x: 393, startPoint y: 89, endPoint x: 328, endPoint y: 90, distance: 65.3
click at [328, 90] on div at bounding box center [318, 86] width 201 height 30
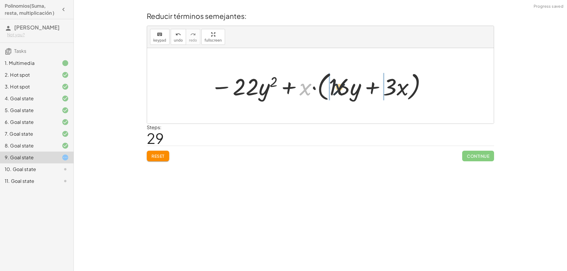
drag, startPoint x: 306, startPoint y: 92, endPoint x: 341, endPoint y: 92, distance: 35.4
click at [341, 92] on div at bounding box center [319, 86] width 222 height 34
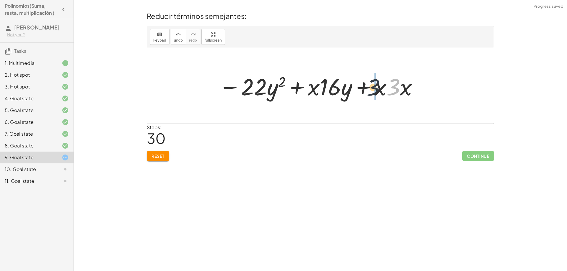
drag, startPoint x: 395, startPoint y: 90, endPoint x: 374, endPoint y: 91, distance: 21.3
drag, startPoint x: 392, startPoint y: 93, endPoint x: 396, endPoint y: 92, distance: 4.5
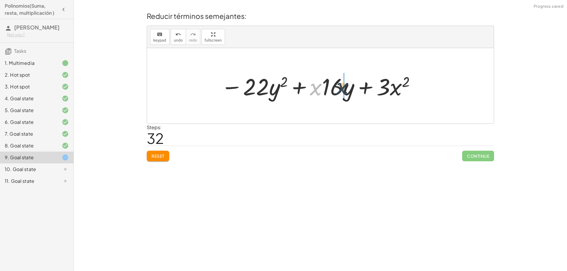
drag, startPoint x: 315, startPoint y: 90, endPoint x: 343, endPoint y: 89, distance: 28.4
drag, startPoint x: 349, startPoint y: 93, endPoint x: 342, endPoint y: 93, distance: 6.8
click at [342, 93] on div at bounding box center [318, 86] width 201 height 30
drag, startPoint x: 327, startPoint y: 89, endPoint x: 234, endPoint y: 90, distance: 92.5
click at [234, 90] on div at bounding box center [318, 86] width 201 height 30
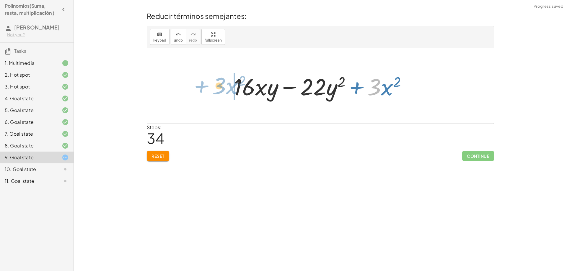
drag, startPoint x: 379, startPoint y: 84, endPoint x: 226, endPoint y: 82, distance: 152.7
click at [226, 82] on div "+ · 8 · x 2 − y 2 + · 9 · x · y − ( + · 6 · y 2 − x 2 + · 6 · x 2 − · 7 · x · y…" at bounding box center [320, 85] width 191 height 33
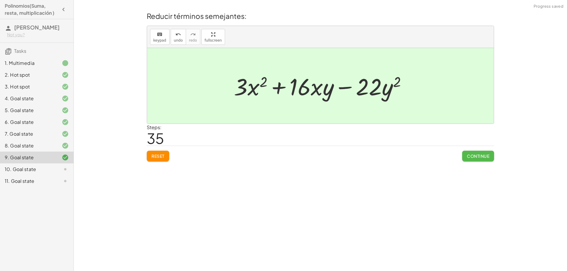
click at [479, 156] on span "Continue" at bounding box center [478, 156] width 22 height 5
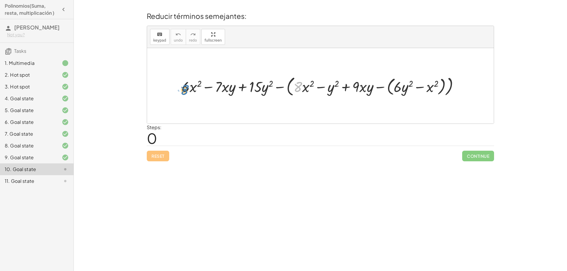
drag, startPoint x: 299, startPoint y: 88, endPoint x: 185, endPoint y: 91, distance: 113.8
click at [185, 91] on div at bounding box center [323, 86] width 288 height 24
drag, startPoint x: 186, startPoint y: 86, endPoint x: 297, endPoint y: 84, distance: 111.1
click at [297, 84] on div at bounding box center [323, 86] width 288 height 24
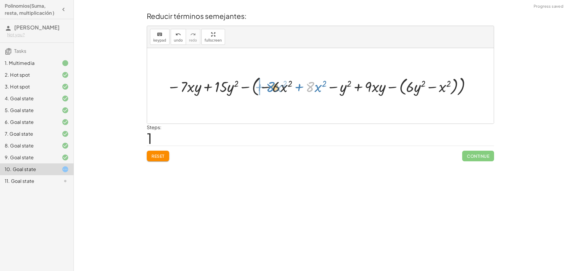
drag, startPoint x: 312, startPoint y: 86, endPoint x: 272, endPoint y: 86, distance: 39.6
click at [272, 86] on div at bounding box center [320, 86] width 312 height 24
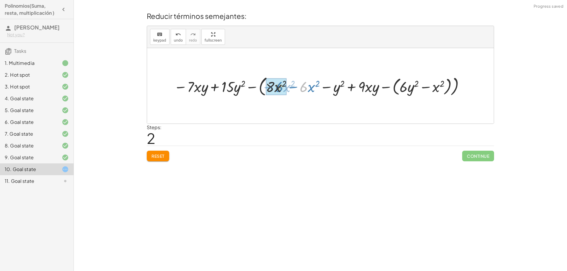
drag, startPoint x: 303, startPoint y: 88, endPoint x: 278, endPoint y: 88, distance: 25.4
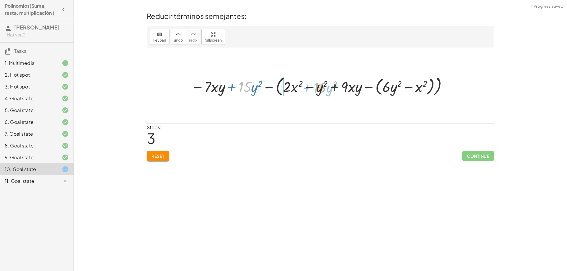
drag, startPoint x: 247, startPoint y: 89, endPoint x: 322, endPoint y: 90, distance: 75.0
click at [322, 90] on div at bounding box center [320, 86] width 265 height 24
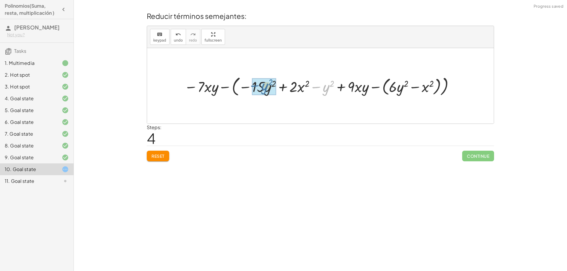
drag, startPoint x: 324, startPoint y: 91, endPoint x: 262, endPoint y: 89, distance: 62.3
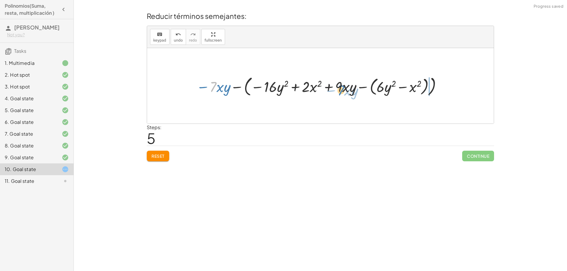
drag, startPoint x: 216, startPoint y: 89, endPoint x: 344, endPoint y: 92, distance: 127.4
click at [344, 92] on div at bounding box center [319, 86] width 253 height 24
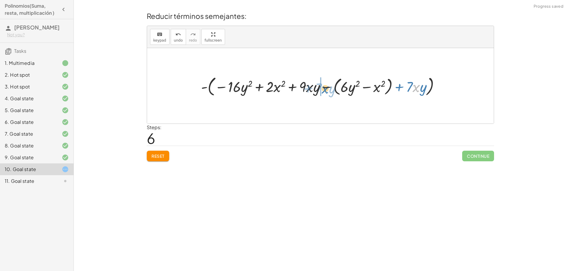
drag, startPoint x: 414, startPoint y: 87, endPoint x: 323, endPoint y: 88, distance: 91.0
click at [323, 88] on div at bounding box center [322, 86] width 249 height 24
drag, startPoint x: 337, startPoint y: 90, endPoint x: 317, endPoint y: 90, distance: 20.7
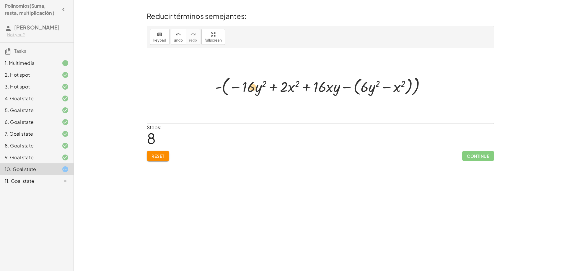
drag, startPoint x: 365, startPoint y: 89, endPoint x: 256, endPoint y: 89, distance: 109.3
click at [256, 89] on div at bounding box center [322, 86] width 221 height 24
drag, startPoint x: 253, startPoint y: 89, endPoint x: 376, endPoint y: 89, distance: 123.8
click at [376, 89] on div at bounding box center [322, 86] width 221 height 24
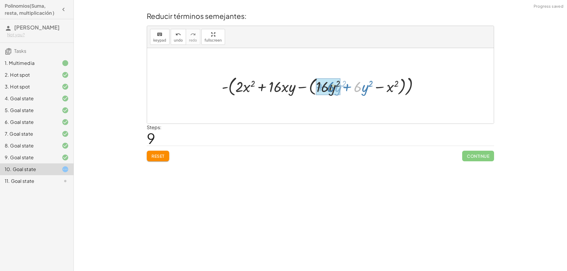
drag, startPoint x: 359, startPoint y: 89, endPoint x: 332, endPoint y: 89, distance: 27.2
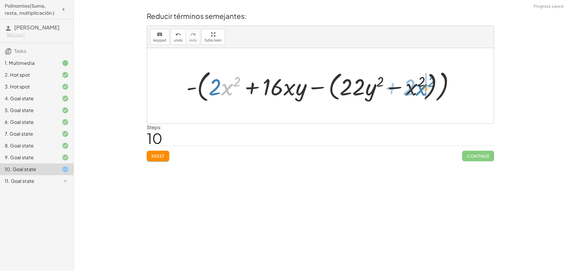
drag, startPoint x: 230, startPoint y: 87, endPoint x: 424, endPoint y: 88, distance: 194.6
click at [424, 88] on div at bounding box center [322, 85] width 279 height 37
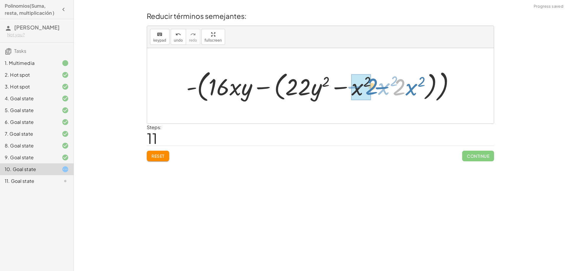
drag, startPoint x: 404, startPoint y: 88, endPoint x: 376, endPoint y: 88, distance: 27.8
click at [376, 88] on div at bounding box center [322, 85] width 279 height 37
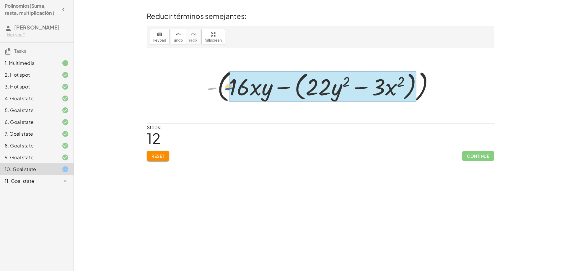
drag, startPoint x: 211, startPoint y: 88, endPoint x: 228, endPoint y: 88, distance: 17.1
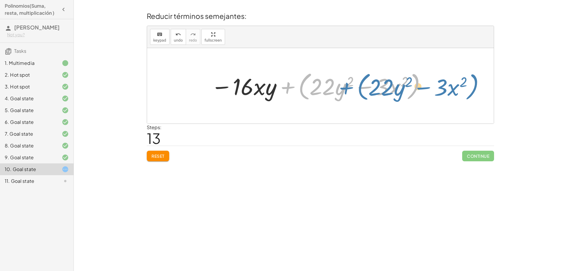
drag, startPoint x: 285, startPoint y: 89, endPoint x: 314, endPoint y: 90, distance: 28.7
click at [314, 90] on div at bounding box center [319, 85] width 222 height 33
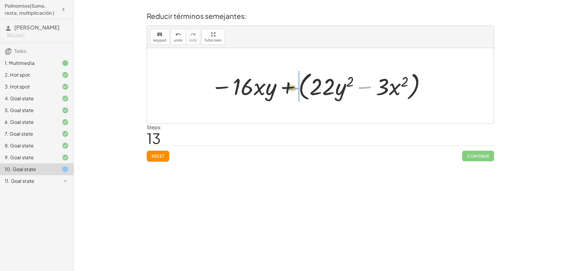
drag, startPoint x: 367, startPoint y: 88, endPoint x: 295, endPoint y: 89, distance: 72.4
click at [295, 89] on div at bounding box center [319, 85] width 222 height 33
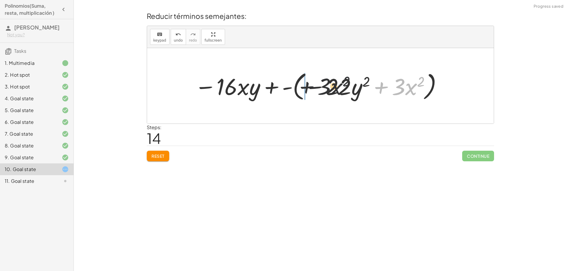
drag, startPoint x: 381, startPoint y: 87, endPoint x: 297, endPoint y: 87, distance: 84.2
click at [297, 87] on div at bounding box center [319, 85] width 254 height 33
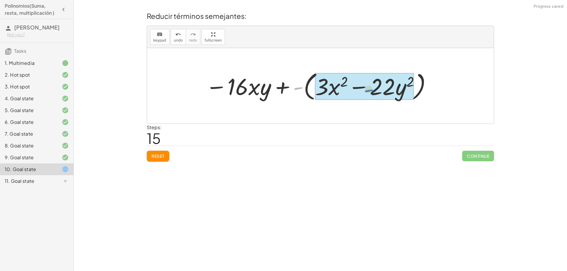
drag, startPoint x: 294, startPoint y: 87, endPoint x: 365, endPoint y: 90, distance: 70.9
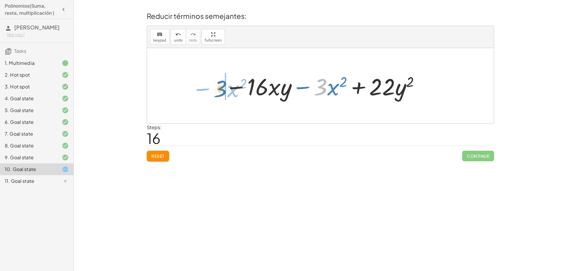
drag, startPoint x: 325, startPoint y: 89, endPoint x: 224, endPoint y: 91, distance: 101.3
click at [224, 91] on div at bounding box center [322, 86] width 201 height 30
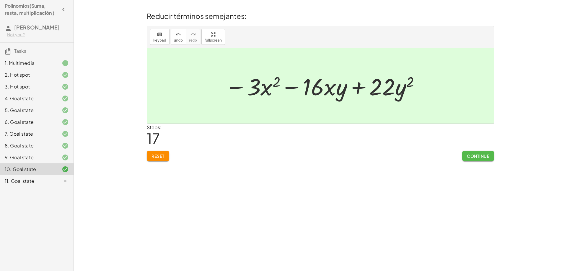
click at [478, 158] on span "Continue" at bounding box center [478, 156] width 22 height 5
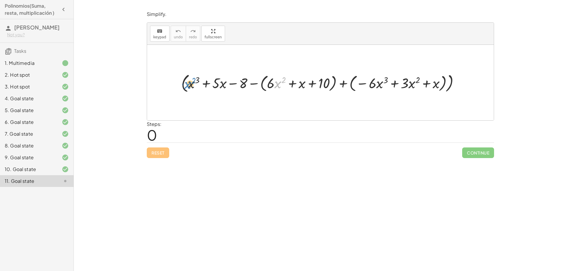
drag, startPoint x: 276, startPoint y: 84, endPoint x: 190, endPoint y: 84, distance: 86.0
click at [190, 84] on div at bounding box center [322, 82] width 289 height 23
drag, startPoint x: 191, startPoint y: 84, endPoint x: 283, endPoint y: 83, distance: 91.6
click at [283, 83] on div at bounding box center [322, 82] width 289 height 23
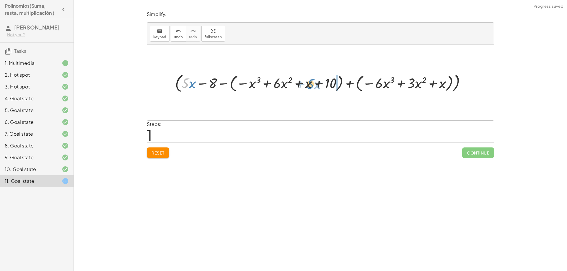
drag, startPoint x: 187, startPoint y: 85, endPoint x: 312, endPoint y: 86, distance: 124.9
click at [312, 86] on div at bounding box center [322, 82] width 301 height 23
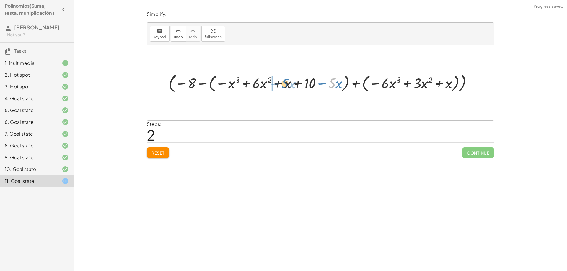
drag, startPoint x: 333, startPoint y: 84, endPoint x: 286, endPoint y: 84, distance: 47.0
click at [286, 84] on div at bounding box center [323, 82] width 314 height 23
drag, startPoint x: 314, startPoint y: 85, endPoint x: 296, endPoint y: 86, distance: 17.7
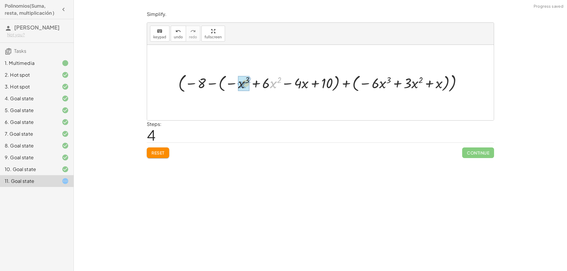
drag, startPoint x: 271, startPoint y: 86, endPoint x: 240, endPoint y: 86, distance: 30.4
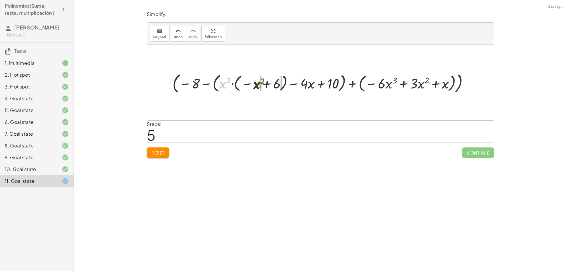
drag, startPoint x: 220, startPoint y: 83, endPoint x: 263, endPoint y: 84, distance: 42.5
click at [263, 84] on div at bounding box center [323, 83] width 306 height 24
drag, startPoint x: 244, startPoint y: 85, endPoint x: 238, endPoint y: 86, distance: 6.0
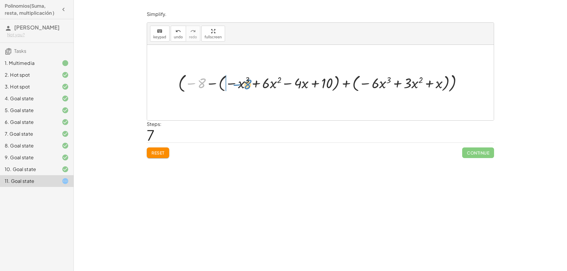
drag, startPoint x: 201, startPoint y: 86, endPoint x: 247, endPoint y: 87, distance: 45.8
click at [247, 87] on div at bounding box center [322, 82] width 294 height 23
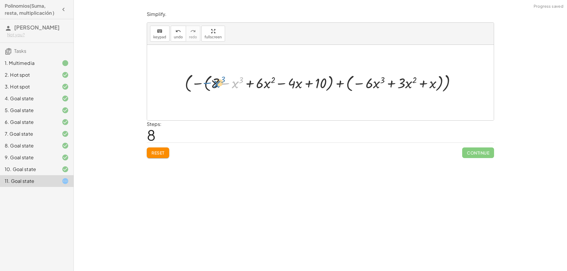
drag, startPoint x: 235, startPoint y: 86, endPoint x: 217, endPoint y: 85, distance: 18.3
click at [217, 85] on div at bounding box center [322, 82] width 281 height 23
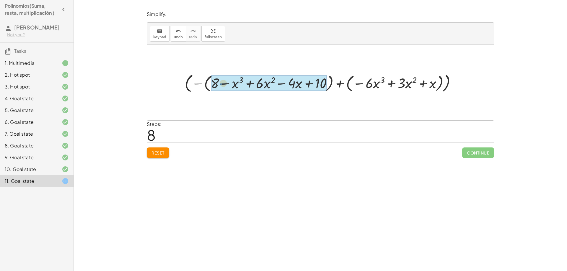
drag, startPoint x: 196, startPoint y: 83, endPoint x: 223, endPoint y: 83, distance: 26.3
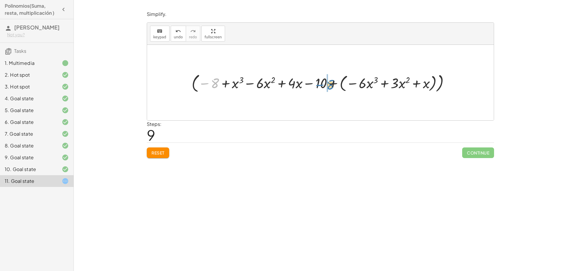
drag, startPoint x: 215, startPoint y: 85, endPoint x: 331, endPoint y: 86, distance: 115.2
click at [331, 86] on div at bounding box center [323, 82] width 268 height 23
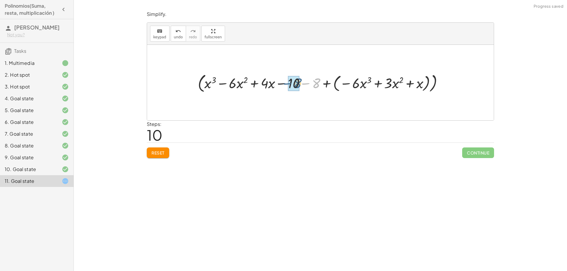
drag, startPoint x: 317, startPoint y: 85, endPoint x: 300, endPoint y: 85, distance: 17.1
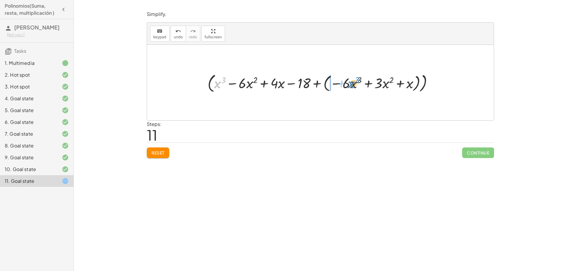
drag, startPoint x: 217, startPoint y: 84, endPoint x: 350, endPoint y: 84, distance: 133.5
click at [350, 84] on div at bounding box center [323, 82] width 236 height 23
drag, startPoint x: 348, startPoint y: 86, endPoint x: 324, endPoint y: 86, distance: 24.5
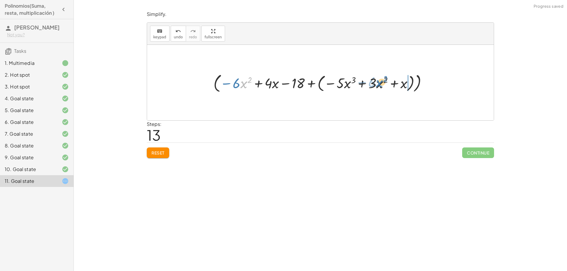
drag, startPoint x: 240, startPoint y: 84, endPoint x: 376, endPoint y: 83, distance: 135.6
click at [376, 83] on div at bounding box center [323, 82] width 224 height 23
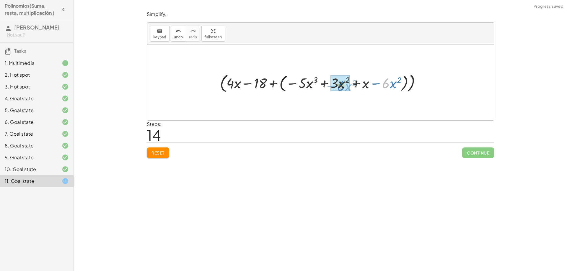
drag, startPoint x: 386, startPoint y: 83, endPoint x: 341, endPoint y: 86, distance: 45.6
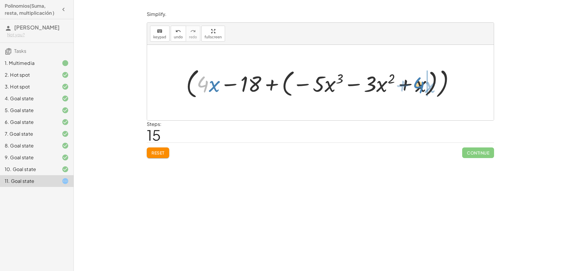
drag, startPoint x: 208, startPoint y: 85, endPoint x: 424, endPoint y: 86, distance: 215.9
click at [424, 86] on div at bounding box center [322, 82] width 279 height 35
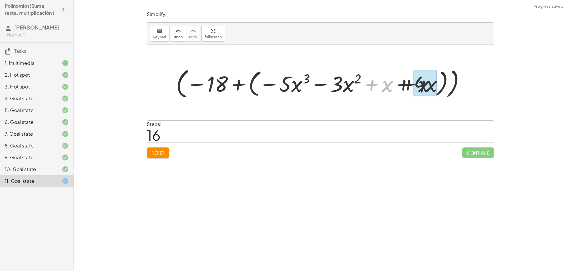
drag, startPoint x: 388, startPoint y: 88, endPoint x: 393, endPoint y: 88, distance: 5.6
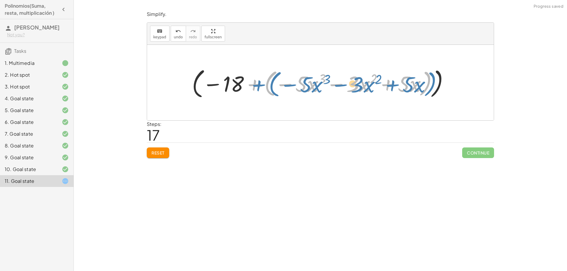
drag, startPoint x: 252, startPoint y: 85, endPoint x: 256, endPoint y: 85, distance: 3.9
click at [256, 85] on div at bounding box center [322, 82] width 267 height 35
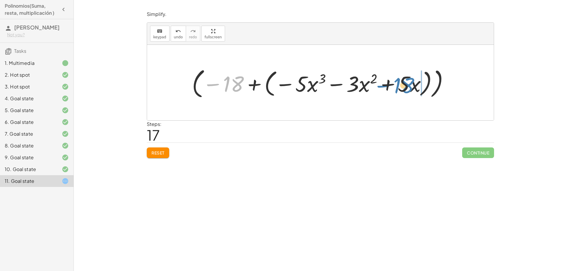
drag, startPoint x: 236, startPoint y: 86, endPoint x: 406, endPoint y: 87, distance: 170.4
click at [406, 87] on div at bounding box center [322, 82] width 267 height 35
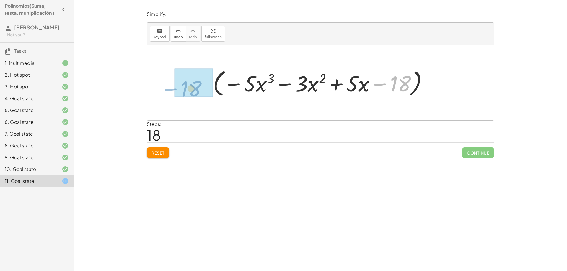
drag, startPoint x: 399, startPoint y: 84, endPoint x: 188, endPoint y: 89, distance: 211.2
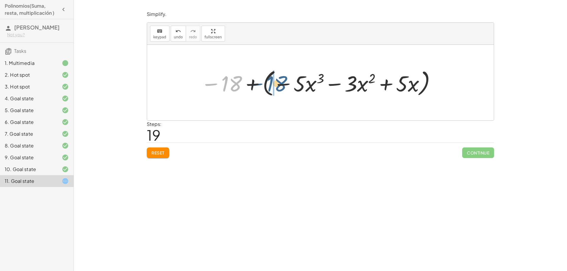
drag, startPoint x: 230, startPoint y: 84, endPoint x: 275, endPoint y: 84, distance: 45.2
click at [275, 84] on div at bounding box center [319, 83] width 242 height 32
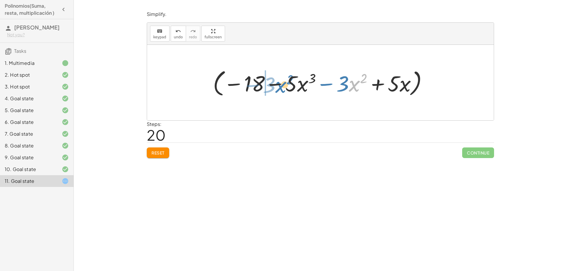
drag, startPoint x: 353, startPoint y: 88, endPoint x: 280, endPoint y: 89, distance: 73.6
click at [280, 89] on div at bounding box center [322, 83] width 225 height 32
drag, startPoint x: 397, startPoint y: 86, endPoint x: 287, endPoint y: 85, distance: 110.2
click at [287, 85] on div at bounding box center [322, 83] width 225 height 32
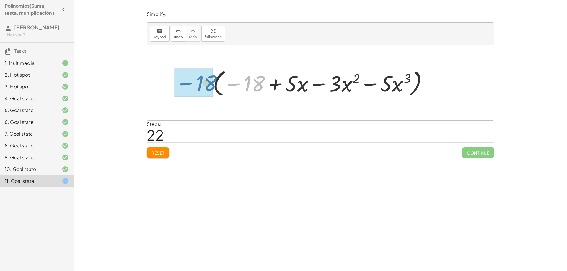
drag, startPoint x: 258, startPoint y: 84, endPoint x: 209, endPoint y: 83, distance: 48.1
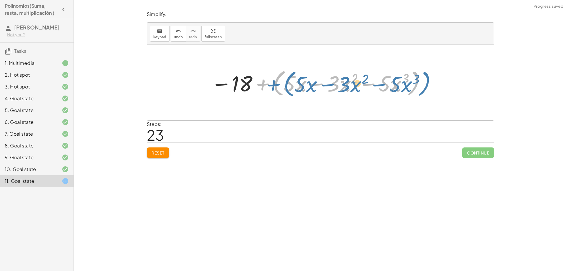
drag, startPoint x: 261, startPoint y: 85, endPoint x: 267, endPoint y: 86, distance: 6.5
click at [267, 86] on div at bounding box center [319, 83] width 222 height 32
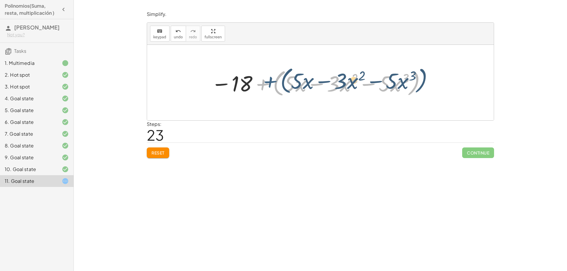
click at [262, 83] on div at bounding box center [319, 83] width 222 height 32
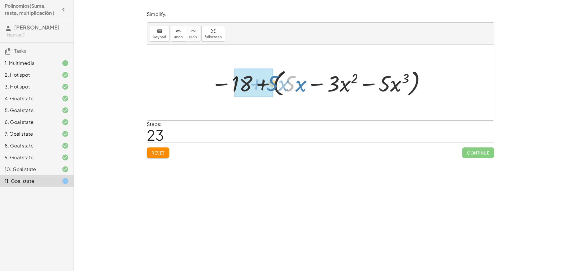
drag, startPoint x: 288, startPoint y: 85, endPoint x: 271, endPoint y: 85, distance: 17.1
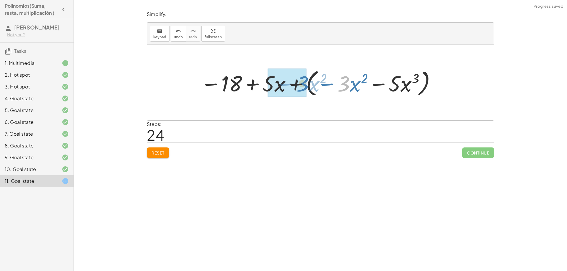
drag, startPoint x: 349, startPoint y: 86, endPoint x: 308, endPoint y: 86, distance: 41.1
click at [308, 86] on div at bounding box center [319, 83] width 242 height 32
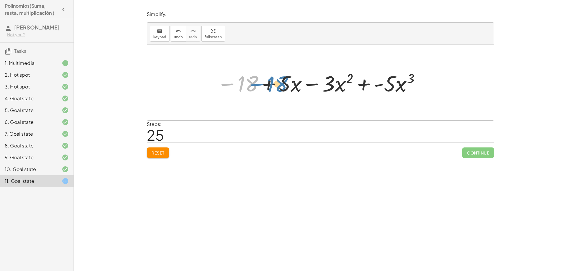
drag, startPoint x: 249, startPoint y: 83, endPoint x: 278, endPoint y: 84, distance: 29.5
click at [278, 84] on div at bounding box center [319, 83] width 210 height 28
drag, startPoint x: 251, startPoint y: 84, endPoint x: 350, endPoint y: 85, distance: 98.4
click at [350, 85] on div at bounding box center [319, 83] width 210 height 28
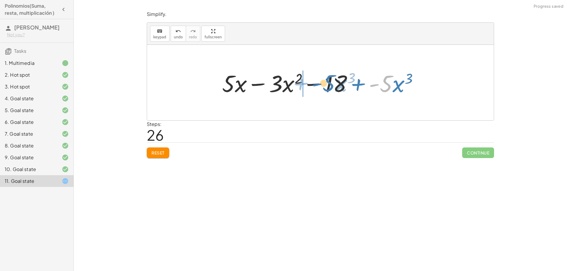
drag, startPoint x: 387, startPoint y: 86, endPoint x: 330, endPoint y: 86, distance: 57.3
click at [330, 86] on div at bounding box center [322, 83] width 207 height 30
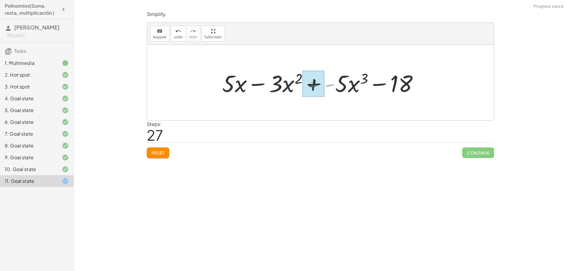
drag, startPoint x: 331, startPoint y: 85, endPoint x: 314, endPoint y: 85, distance: 16.8
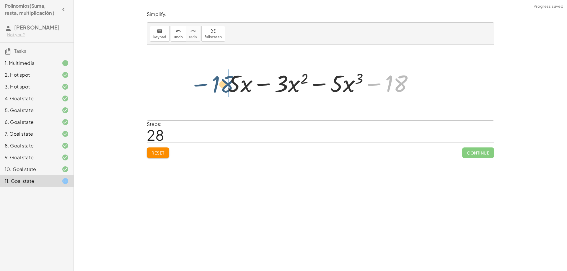
drag, startPoint x: 394, startPoint y: 84, endPoint x: 217, endPoint y: 85, distance: 176.9
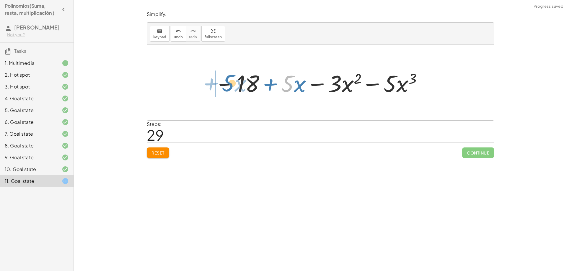
drag, startPoint x: 291, startPoint y: 87, endPoint x: 217, endPoint y: 86, distance: 73.3
click at [217, 86] on div at bounding box center [319, 83] width 214 height 30
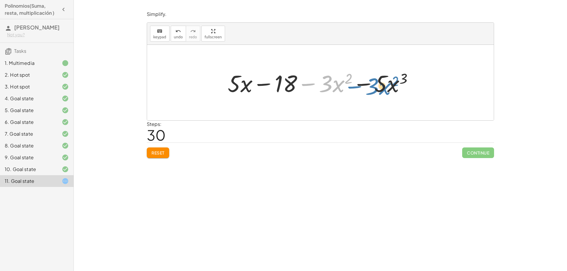
drag, startPoint x: 309, startPoint y: 86, endPoint x: 355, endPoint y: 88, distance: 45.6
click at [355, 88] on div at bounding box center [323, 83] width 196 height 30
drag, startPoint x: 382, startPoint y: 88, endPoint x: 324, endPoint y: 88, distance: 57.3
click at [324, 88] on div at bounding box center [323, 83] width 196 height 30
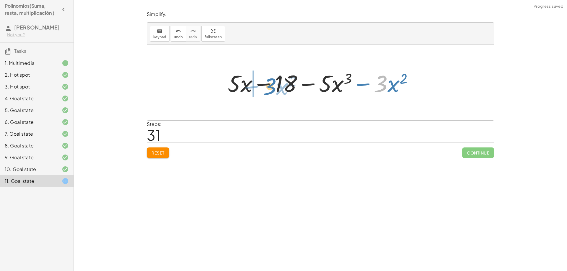
drag, startPoint x: 382, startPoint y: 84, endPoint x: 271, endPoint y: 87, distance: 111.4
click at [271, 87] on div at bounding box center [323, 83] width 196 height 30
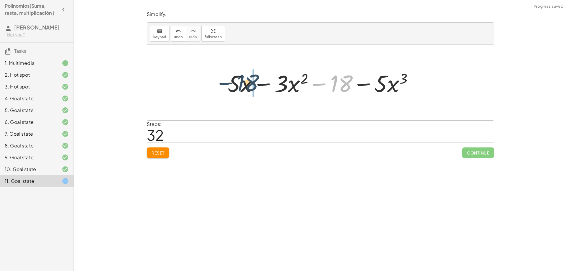
drag, startPoint x: 336, startPoint y: 87, endPoint x: 239, endPoint y: 87, distance: 96.9
click at [239, 87] on div at bounding box center [323, 83] width 196 height 30
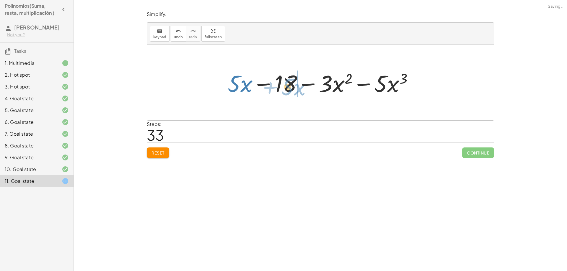
drag, startPoint x: 239, startPoint y: 87, endPoint x: 293, endPoint y: 90, distance: 53.6
click at [293, 90] on div at bounding box center [323, 83] width 196 height 30
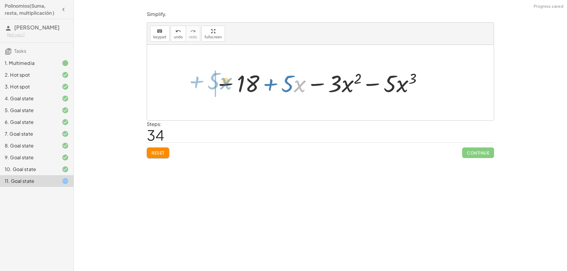
drag, startPoint x: 296, startPoint y: 85, endPoint x: 221, endPoint y: 82, distance: 74.8
click at [221, 82] on div at bounding box center [319, 83] width 214 height 30
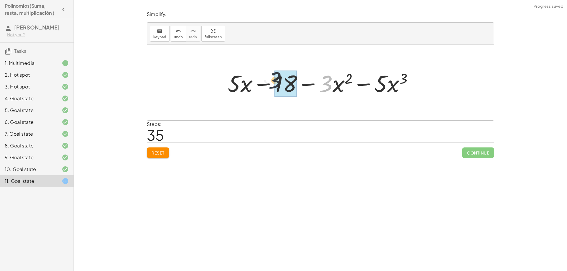
drag, startPoint x: 327, startPoint y: 90, endPoint x: 274, endPoint y: 87, distance: 53.3
click at [274, 87] on div at bounding box center [323, 83] width 196 height 30
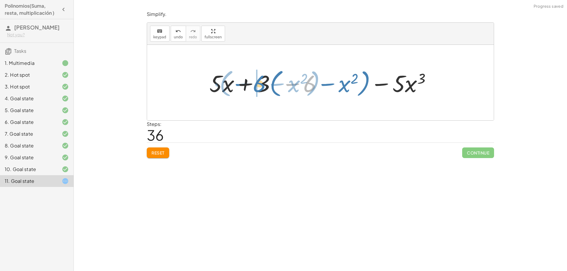
drag, startPoint x: 310, startPoint y: 85, endPoint x: 259, endPoint y: 85, distance: 50.8
click at [259, 85] on div at bounding box center [322, 82] width 232 height 33
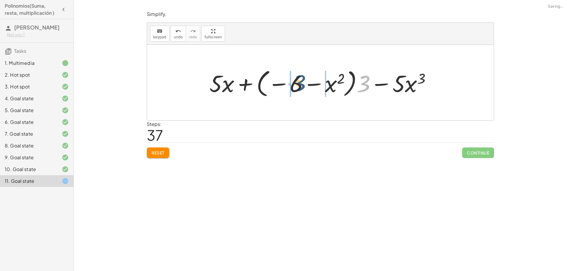
drag, startPoint x: 364, startPoint y: 89, endPoint x: 297, endPoint y: 89, distance: 67.0
click at [297, 89] on div at bounding box center [322, 82] width 232 height 33
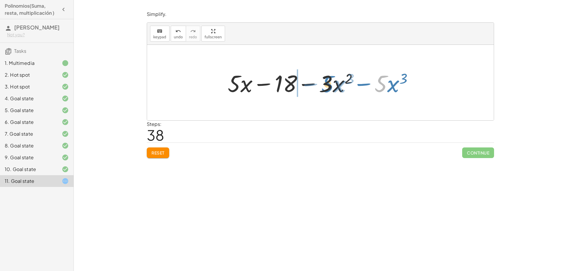
drag, startPoint x: 376, startPoint y: 87, endPoint x: 323, endPoint y: 87, distance: 53.2
click at [323, 87] on div at bounding box center [323, 83] width 196 height 30
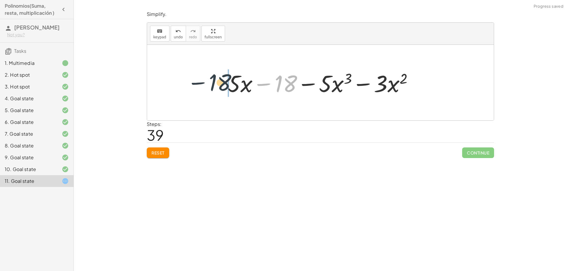
drag, startPoint x: 289, startPoint y: 86, endPoint x: 221, endPoint y: 85, distance: 67.9
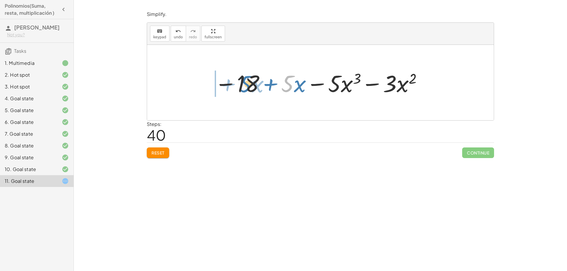
drag, startPoint x: 290, startPoint y: 87, endPoint x: 245, endPoint y: 87, distance: 45.5
click at [245, 87] on div at bounding box center [319, 83] width 214 height 30
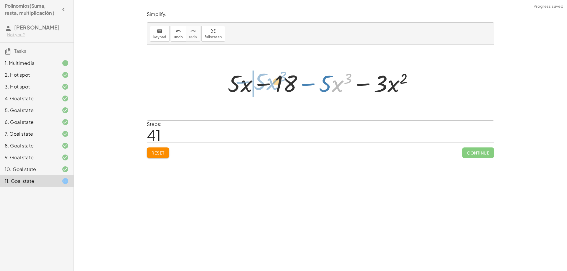
drag, startPoint x: 333, startPoint y: 86, endPoint x: 269, endPoint y: 84, distance: 64.7
click at [269, 84] on div at bounding box center [323, 83] width 196 height 30
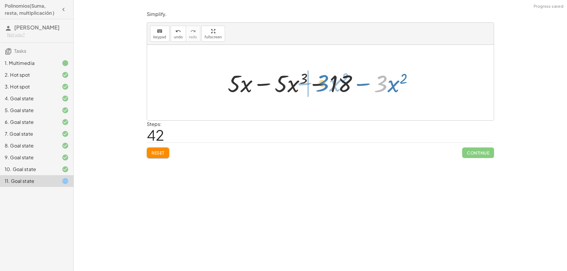
drag, startPoint x: 380, startPoint y: 86, endPoint x: 322, endPoint y: 86, distance: 58.5
click at [322, 86] on div at bounding box center [323, 83] width 196 height 30
drag, startPoint x: 401, startPoint y: 87, endPoint x: 347, endPoint y: 87, distance: 53.2
click at [347, 87] on div at bounding box center [323, 83] width 196 height 30
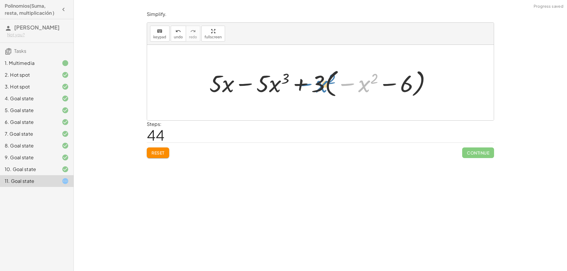
drag, startPoint x: 364, startPoint y: 88, endPoint x: 321, endPoint y: 89, distance: 42.5
click at [321, 89] on div at bounding box center [322, 82] width 232 height 33
drag, startPoint x: 317, startPoint y: 87, endPoint x: 367, endPoint y: 84, distance: 50.5
click at [367, 84] on div at bounding box center [322, 82] width 232 height 33
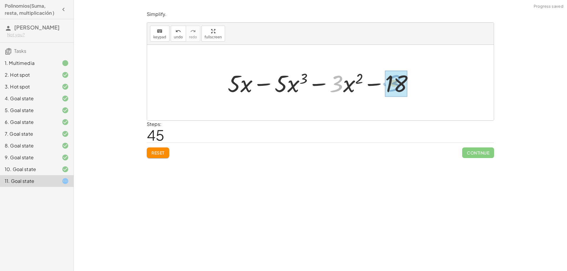
drag, startPoint x: 336, startPoint y: 87, endPoint x: 394, endPoint y: 87, distance: 57.9
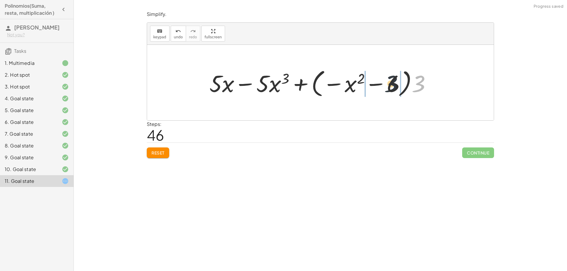
drag, startPoint x: 419, startPoint y: 87, endPoint x: 389, endPoint y: 87, distance: 30.4
click at [389, 87] on div at bounding box center [322, 82] width 232 height 33
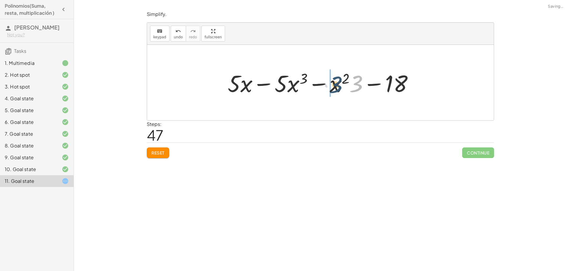
drag, startPoint x: 356, startPoint y: 87, endPoint x: 334, endPoint y: 88, distance: 21.6
click at [334, 88] on div at bounding box center [323, 83] width 196 height 30
drag, startPoint x: 400, startPoint y: 88, endPoint x: 217, endPoint y: 88, distance: 183.4
click at [217, 88] on div "( + x 3 + · 5 · x − 8 − ( + · 6 · x 2 + x + 10 ) + ( − · 6 · x 3 + · 3 · x 2 + …" at bounding box center [320, 83] width 347 height 76
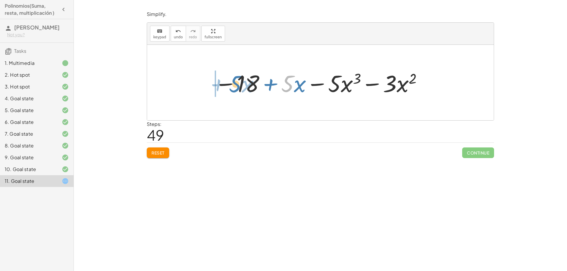
drag, startPoint x: 287, startPoint y: 87, endPoint x: 229, endPoint y: 87, distance: 57.9
click at [229, 87] on div at bounding box center [319, 83] width 214 height 30
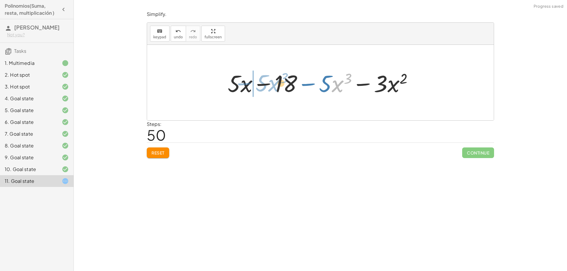
drag, startPoint x: 336, startPoint y: 84, endPoint x: 269, endPoint y: 83, distance: 66.2
click at [269, 83] on div at bounding box center [323, 83] width 196 height 30
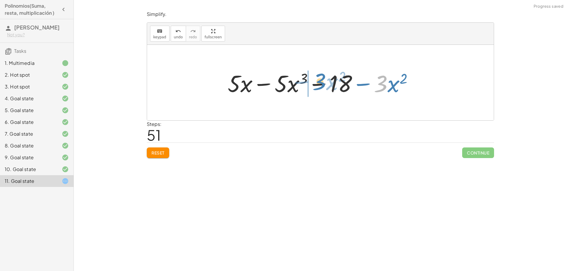
drag, startPoint x: 385, startPoint y: 87, endPoint x: 323, endPoint y: 85, distance: 62.1
click at [323, 85] on div at bounding box center [323, 83] width 196 height 30
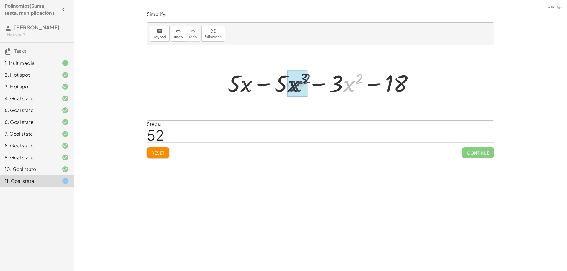
drag, startPoint x: 344, startPoint y: 84, endPoint x: 292, endPoint y: 84, distance: 52.0
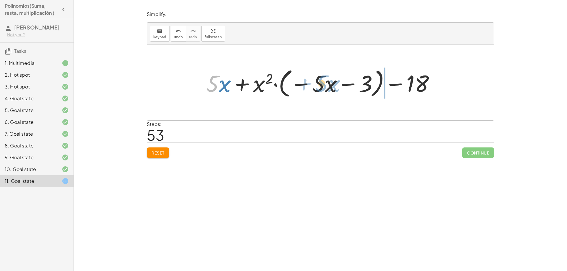
drag, startPoint x: 218, startPoint y: 88, endPoint x: 323, endPoint y: 87, distance: 104.3
click at [323, 87] on div at bounding box center [322, 83] width 239 height 34
drag, startPoint x: 323, startPoint y: 87, endPoint x: 226, endPoint y: 85, distance: 96.6
click at [226, 85] on div at bounding box center [322, 83] width 239 height 34
drag, startPoint x: 215, startPoint y: 86, endPoint x: 320, endPoint y: 87, distance: 104.3
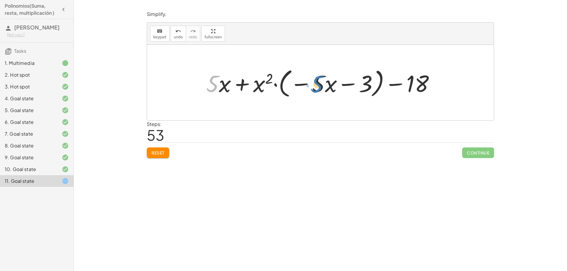
click at [320, 87] on div at bounding box center [322, 83] width 239 height 34
drag, startPoint x: 211, startPoint y: 86, endPoint x: 335, endPoint y: 89, distance: 123.5
click at [335, 89] on div at bounding box center [322, 83] width 239 height 34
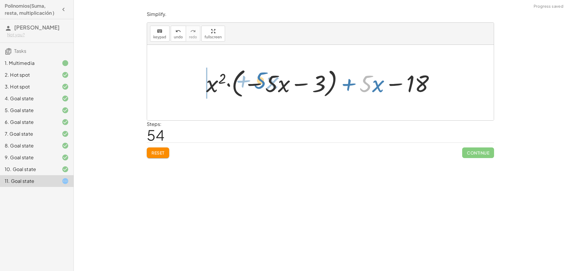
drag, startPoint x: 367, startPoint y: 89, endPoint x: 266, endPoint y: 86, distance: 101.3
click at [266, 86] on div at bounding box center [322, 83] width 239 height 34
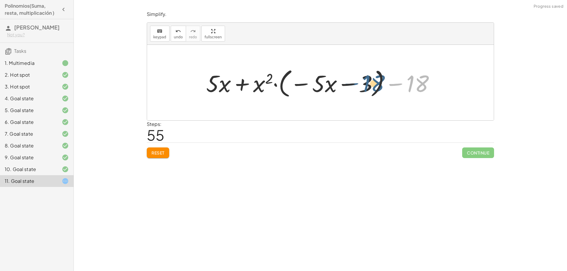
drag, startPoint x: 411, startPoint y: 87, endPoint x: 345, endPoint y: 89, distance: 65.3
click at [359, 86] on div at bounding box center [322, 83] width 239 height 34
drag, startPoint x: 366, startPoint y: 87, endPoint x: 419, endPoint y: 84, distance: 53.2
click at [419, 84] on div at bounding box center [322, 83] width 239 height 34
drag, startPoint x: 346, startPoint y: 83, endPoint x: 427, endPoint y: 83, distance: 80.9
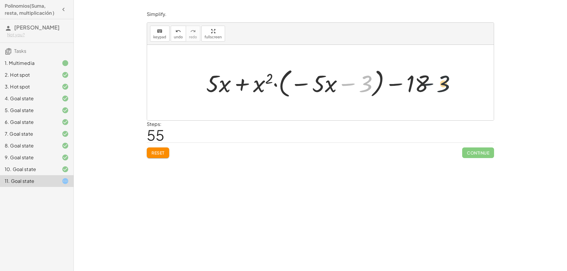
click at [427, 83] on div at bounding box center [322, 83] width 239 height 34
drag, startPoint x: 325, startPoint y: 86, endPoint x: 224, endPoint y: 87, distance: 100.7
click at [224, 87] on div at bounding box center [322, 83] width 239 height 34
drag, startPoint x: 261, startPoint y: 87, endPoint x: 312, endPoint y: 87, distance: 51.7
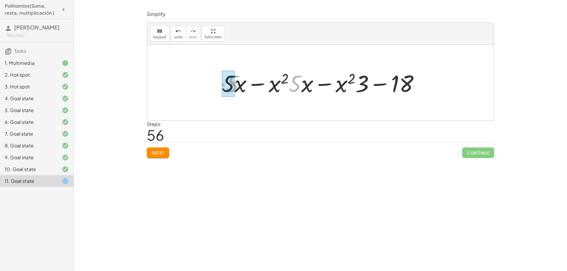
drag, startPoint x: 294, startPoint y: 85, endPoint x: 234, endPoint y: 85, distance: 60.8
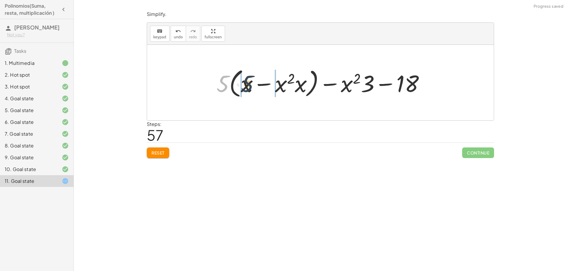
drag, startPoint x: 224, startPoint y: 87, endPoint x: 249, endPoint y: 87, distance: 24.8
click at [249, 87] on div at bounding box center [323, 83] width 219 height 34
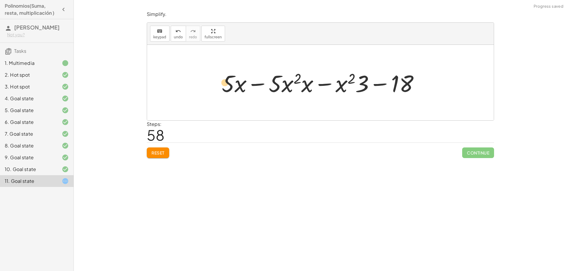
drag, startPoint x: 234, startPoint y: 86, endPoint x: 223, endPoint y: 86, distance: 10.9
click at [223, 86] on div at bounding box center [323, 83] width 208 height 30
drag, startPoint x: 362, startPoint y: 89, endPoint x: 338, endPoint y: 90, distance: 23.6
click at [338, 90] on div at bounding box center [323, 83] width 208 height 30
drag, startPoint x: 308, startPoint y: 89, endPoint x: 302, endPoint y: 89, distance: 5.9
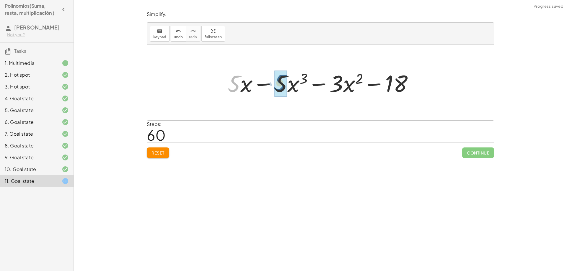
drag, startPoint x: 231, startPoint y: 87, endPoint x: 271, endPoint y: 87, distance: 40.2
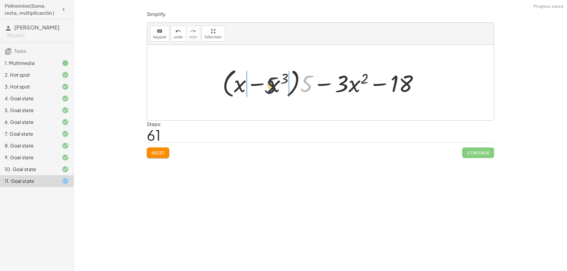
drag, startPoint x: 305, startPoint y: 87, endPoint x: 261, endPoint y: 88, distance: 44.3
click at [261, 88] on div at bounding box center [322, 83] width 207 height 34
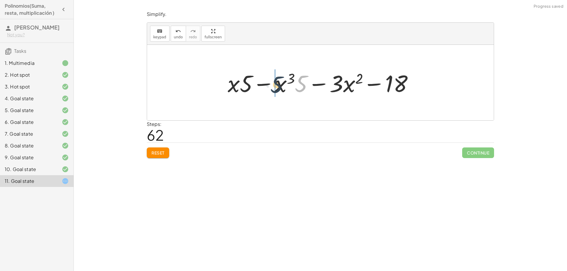
drag, startPoint x: 300, startPoint y: 88, endPoint x: 273, endPoint y: 89, distance: 27.5
click at [273, 89] on div at bounding box center [323, 83] width 196 height 30
drag, startPoint x: 247, startPoint y: 85, endPoint x: 229, endPoint y: 87, distance: 17.5
click at [229, 87] on div at bounding box center [323, 83] width 196 height 30
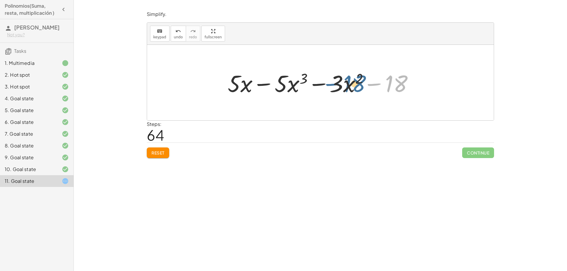
drag, startPoint x: 394, startPoint y: 86, endPoint x: 344, endPoint y: 85, distance: 50.5
click at [344, 85] on div at bounding box center [323, 83] width 196 height 30
drag, startPoint x: 344, startPoint y: 85, endPoint x: 294, endPoint y: 85, distance: 49.3
click at [294, 85] on div at bounding box center [323, 83] width 196 height 30
drag, startPoint x: 340, startPoint y: 87, endPoint x: 288, endPoint y: 87, distance: 52.3
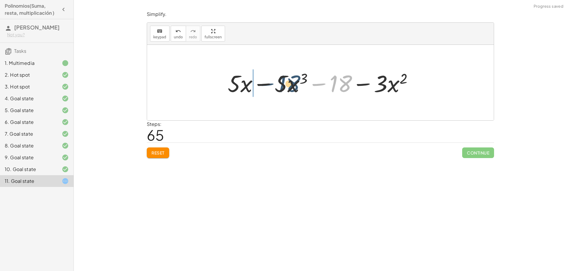
click at [288, 87] on div at bounding box center [323, 83] width 196 height 30
drag, startPoint x: 288, startPoint y: 87, endPoint x: 247, endPoint y: 88, distance: 40.5
click at [247, 88] on div at bounding box center [323, 83] width 196 height 30
drag, startPoint x: 270, startPoint y: 88, endPoint x: 284, endPoint y: 87, distance: 14.5
click at [284, 87] on div at bounding box center [323, 83] width 196 height 30
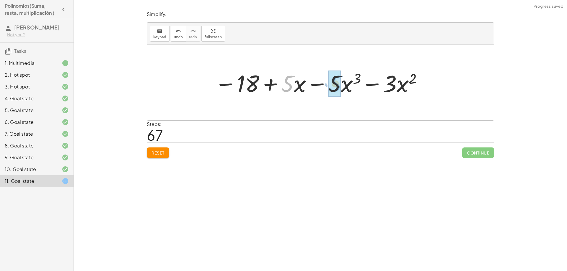
drag, startPoint x: 287, startPoint y: 87, endPoint x: 327, endPoint y: 87, distance: 39.3
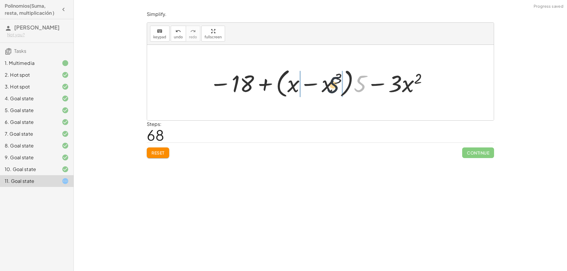
drag, startPoint x: 362, startPoint y: 87, endPoint x: 333, endPoint y: 89, distance: 28.7
click at [333, 89] on div at bounding box center [318, 83] width 225 height 34
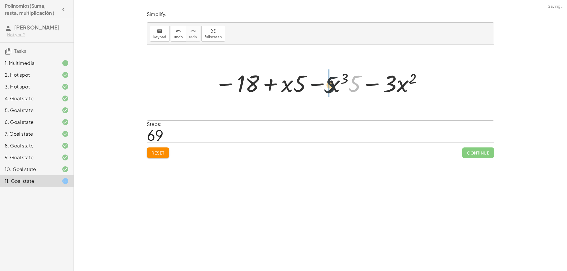
drag, startPoint x: 355, startPoint y: 87, endPoint x: 329, endPoint y: 88, distance: 26.0
click at [329, 88] on div at bounding box center [319, 83] width 214 height 30
drag, startPoint x: 298, startPoint y: 88, endPoint x: 280, endPoint y: 89, distance: 18.1
click at [280, 89] on div at bounding box center [319, 83] width 214 height 30
drag, startPoint x: 340, startPoint y: 87, endPoint x: 396, endPoint y: 86, distance: 55.5
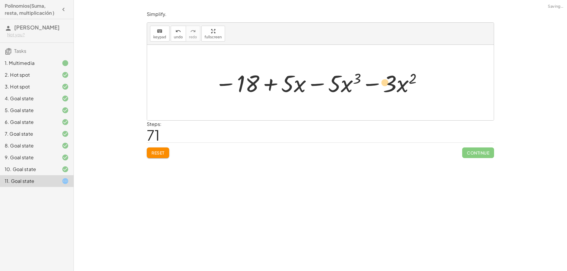
click at [396, 86] on div at bounding box center [319, 83] width 214 height 30
drag, startPoint x: 382, startPoint y: 87, endPoint x: 333, endPoint y: 88, distance: 49.0
click at [333, 88] on div at bounding box center [319, 83] width 214 height 30
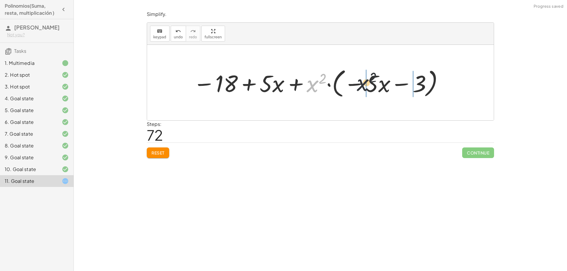
drag, startPoint x: 313, startPoint y: 88, endPoint x: 375, endPoint y: 87, distance: 61.2
click at [375, 87] on div at bounding box center [318, 83] width 257 height 34
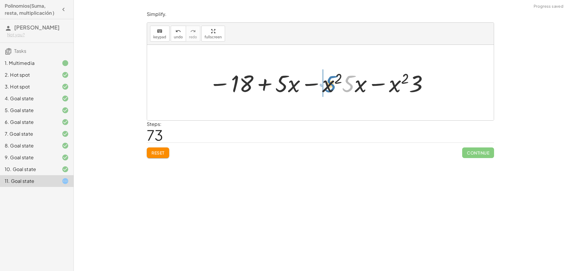
drag, startPoint x: 349, startPoint y: 88, endPoint x: 331, endPoint y: 89, distance: 18.6
click at [331, 89] on div at bounding box center [319, 83] width 226 height 30
drag, startPoint x: 363, startPoint y: 88, endPoint x: 356, endPoint y: 89, distance: 7.4
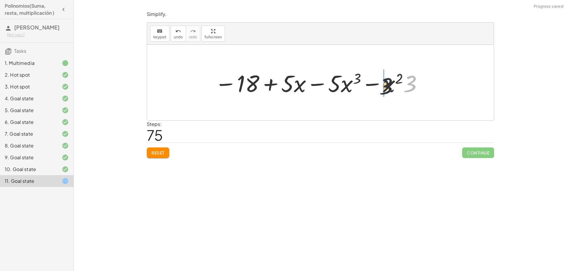
drag, startPoint x: 411, startPoint y: 88, endPoint x: 385, endPoint y: 90, distance: 26.1
click at [385, 90] on div at bounding box center [319, 83] width 214 height 30
drag, startPoint x: 251, startPoint y: 85, endPoint x: 427, endPoint y: 81, distance: 176.1
click at [427, 81] on div "( + x 3 + · 5 · x − 8 − ( + · 6 · x 2 + x + 10 ) + ( − · 6 · x 3 + · 3 · x 2 + …" at bounding box center [317, 82] width 222 height 33
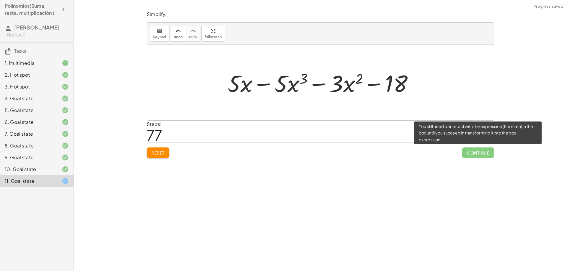
click at [477, 153] on span "Continue" at bounding box center [478, 153] width 32 height 11
click at [476, 153] on span "Continue" at bounding box center [478, 153] width 32 height 11
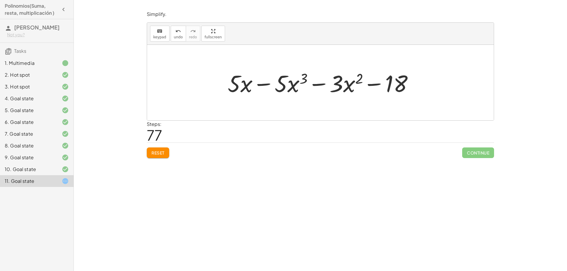
drag, startPoint x: 222, startPoint y: 66, endPoint x: 372, endPoint y: 108, distance: 156.0
click at [280, 93] on div "( + x 3 + · 5 · x − 8 − ( + · 6 · x 2 + x + 10 ) + ( − · 6 · x 3 + · 3 · x 2 + …" at bounding box center [320, 83] width 347 height 76
drag, startPoint x: 389, startPoint y: 84, endPoint x: 218, endPoint y: 86, distance: 170.7
click at [218, 86] on div "( + x 3 + · 5 · x − 8 − ( + · 6 · x 2 + x + 10 ) + ( − · 6 · x 3 + · 3 · x 2 + …" at bounding box center [320, 83] width 347 height 76
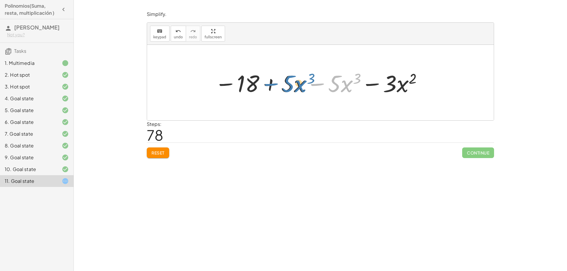
drag, startPoint x: 318, startPoint y: 86, endPoint x: 271, endPoint y: 86, distance: 46.7
click at [271, 86] on div at bounding box center [319, 83] width 214 height 30
drag, startPoint x: 289, startPoint y: 86, endPoint x: 344, endPoint y: 86, distance: 54.9
click at [344, 86] on div at bounding box center [319, 83] width 214 height 30
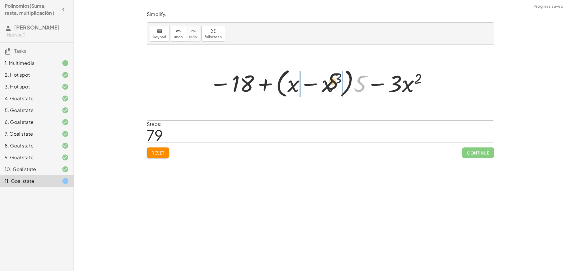
drag, startPoint x: 359, startPoint y: 89, endPoint x: 325, endPoint y: 87, distance: 34.1
click at [325, 87] on div at bounding box center [318, 83] width 225 height 34
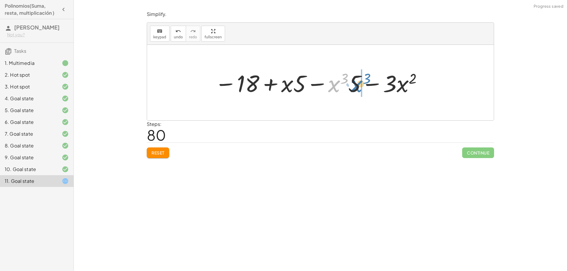
drag, startPoint x: 329, startPoint y: 87, endPoint x: 351, endPoint y: 87, distance: 22.2
click at [351, 87] on div at bounding box center [319, 83] width 214 height 30
drag, startPoint x: 301, startPoint y: 86, endPoint x: 283, endPoint y: 87, distance: 18.4
drag, startPoint x: 322, startPoint y: 85, endPoint x: 325, endPoint y: 85, distance: 3.5
click at [325, 85] on div at bounding box center [319, 83] width 214 height 30
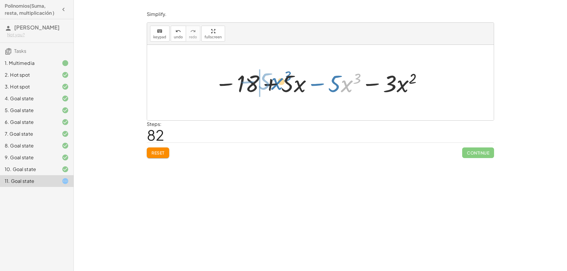
drag, startPoint x: 348, startPoint y: 86, endPoint x: 278, endPoint y: 84, distance: 69.7
click at [278, 84] on div at bounding box center [319, 83] width 214 height 30
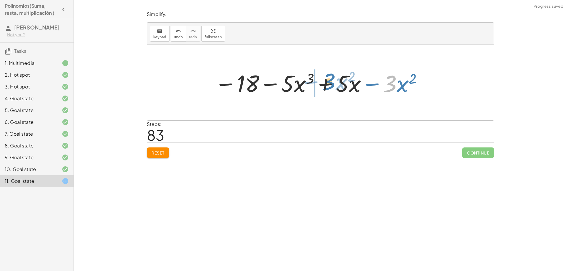
drag, startPoint x: 391, startPoint y: 86, endPoint x: 330, endPoint y: 84, distance: 61.8
click at [330, 84] on div at bounding box center [319, 83] width 214 height 30
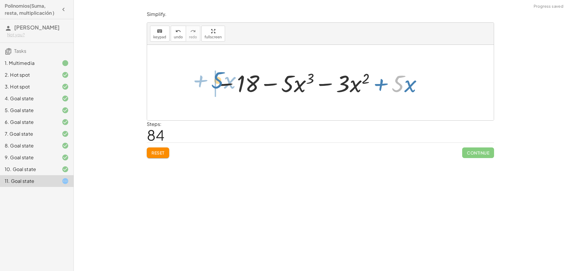
drag, startPoint x: 402, startPoint y: 88, endPoint x: 221, endPoint y: 84, distance: 181.1
click at [221, 84] on div at bounding box center [319, 83] width 214 height 30
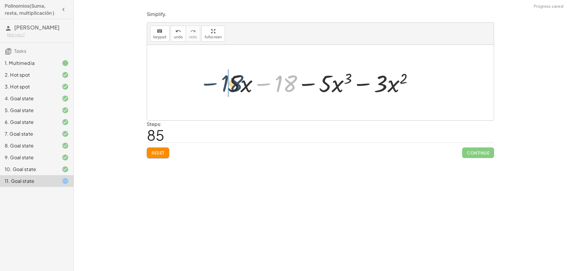
drag, startPoint x: 282, startPoint y: 86, endPoint x: 229, endPoint y: 85, distance: 52.6
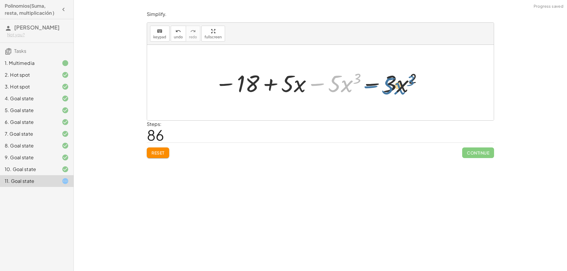
drag, startPoint x: 314, startPoint y: 83, endPoint x: 367, endPoint y: 86, distance: 53.5
click at [367, 86] on div at bounding box center [319, 83] width 214 height 30
drag, startPoint x: 392, startPoint y: 86, endPoint x: 336, endPoint y: 85, distance: 55.5
click at [336, 85] on div at bounding box center [319, 83] width 214 height 30
click at [339, 85] on div at bounding box center [319, 83] width 214 height 30
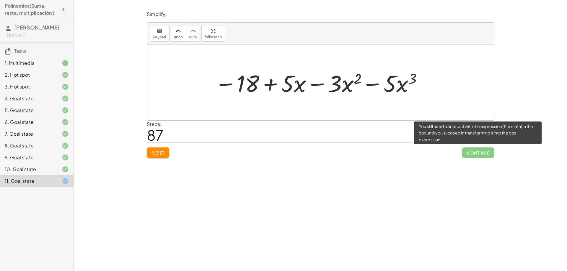
click at [483, 153] on span "Continue" at bounding box center [478, 153] width 32 height 11
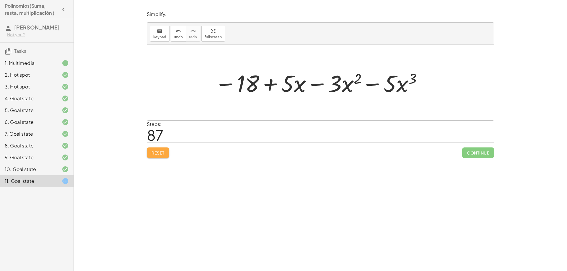
click at [164, 154] on span "Reset" at bounding box center [158, 152] width 13 height 5
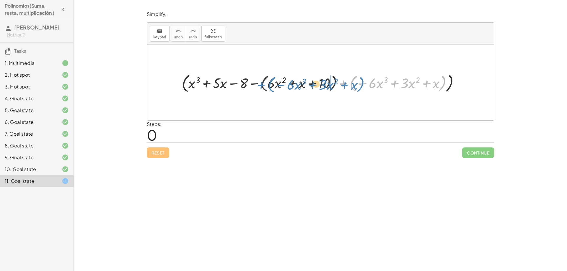
drag, startPoint x: 344, startPoint y: 85, endPoint x: 263, endPoint y: 86, distance: 81.2
click at [263, 86] on div at bounding box center [323, 82] width 288 height 23
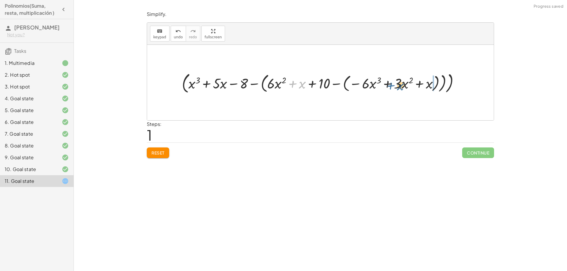
drag, startPoint x: 298, startPoint y: 83, endPoint x: 398, endPoint y: 85, distance: 100.4
click at [398, 85] on div at bounding box center [323, 82] width 288 height 25
drag, startPoint x: 277, startPoint y: 86, endPoint x: 384, endPoint y: 87, distance: 106.9
click at [384, 87] on div at bounding box center [323, 82] width 288 height 25
drag, startPoint x: 273, startPoint y: 82, endPoint x: 322, endPoint y: 82, distance: 49.3
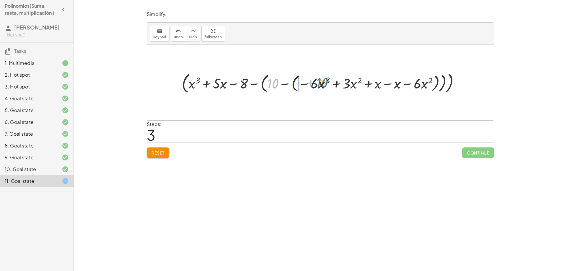
click at [322, 82] on div at bounding box center [323, 82] width 288 height 25
drag, startPoint x: 265, startPoint y: 84, endPoint x: 285, endPoint y: 84, distance: 19.5
click at [285, 84] on div at bounding box center [323, 82] width 294 height 25
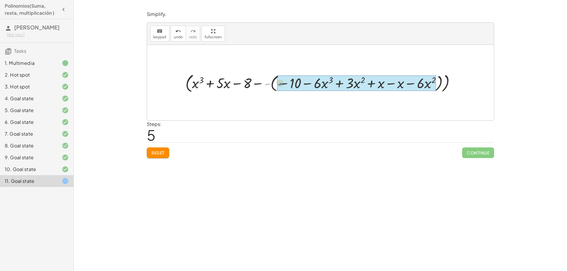
drag, startPoint x: 268, startPoint y: 84, endPoint x: 281, endPoint y: 84, distance: 13.9
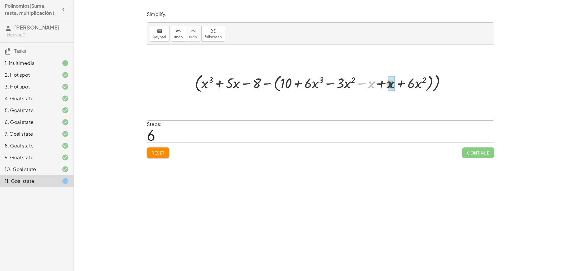
drag, startPoint x: 369, startPoint y: 85, endPoint x: 388, endPoint y: 85, distance: 18.6
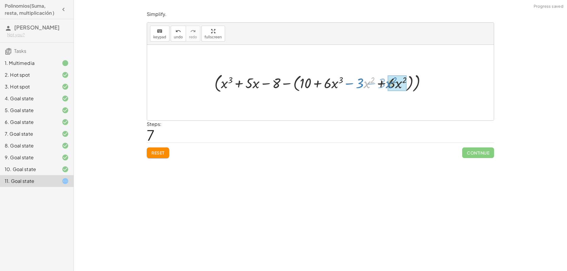
drag, startPoint x: 364, startPoint y: 82, endPoint x: 387, endPoint y: 82, distance: 23.3
click at [387, 82] on div at bounding box center [322, 82] width 222 height 23
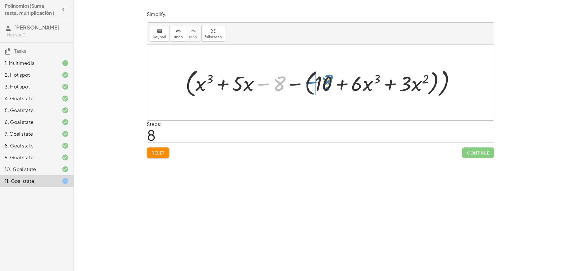
drag, startPoint x: 281, startPoint y: 84, endPoint x: 326, endPoint y: 83, distance: 44.9
click at [326, 83] on div at bounding box center [323, 82] width 280 height 33
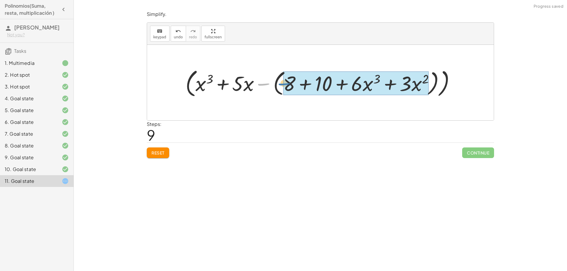
drag, startPoint x: 263, startPoint y: 83, endPoint x: 283, endPoint y: 83, distance: 19.5
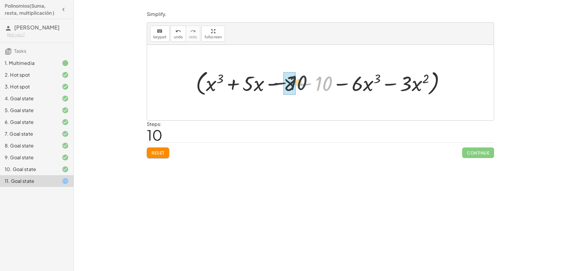
drag, startPoint x: 320, startPoint y: 87, endPoint x: 294, endPoint y: 86, distance: 26.6
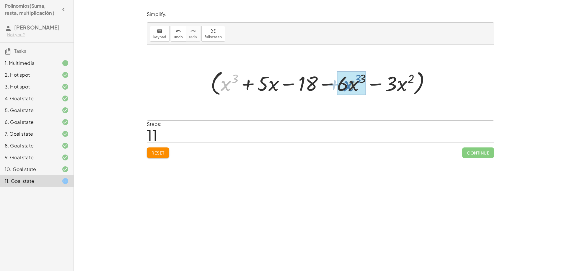
drag, startPoint x: 224, startPoint y: 84, endPoint x: 347, endPoint y: 84, distance: 123.5
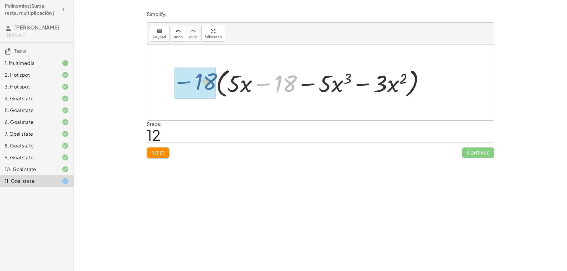
drag, startPoint x: 287, startPoint y: 85, endPoint x: 199, endPoint y: 82, distance: 88.1
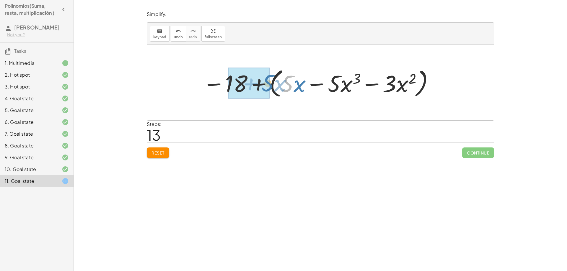
drag, startPoint x: 286, startPoint y: 84, endPoint x: 267, endPoint y: 83, distance: 19.5
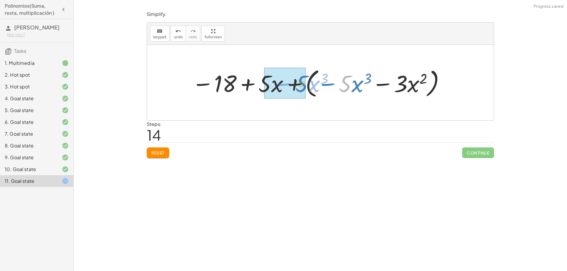
drag, startPoint x: 348, startPoint y: 85, endPoint x: 303, endPoint y: 85, distance: 44.9
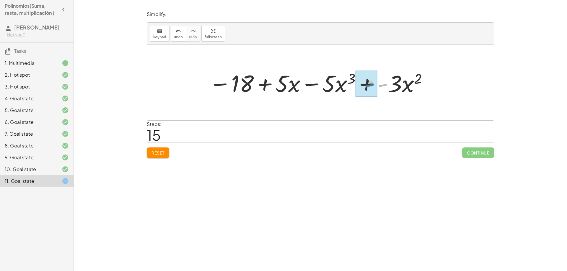
drag, startPoint x: 384, startPoint y: 85, endPoint x: 371, endPoint y: 85, distance: 13.0
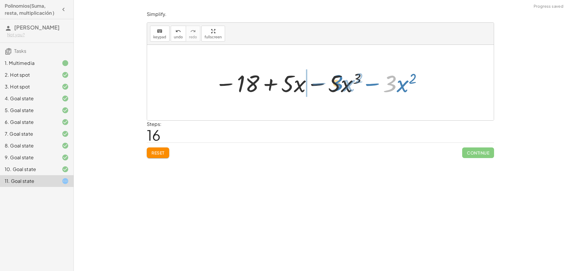
drag, startPoint x: 391, startPoint y: 85, endPoint x: 337, endPoint y: 84, distance: 53.5
click at [337, 84] on div at bounding box center [319, 83] width 214 height 30
drag, startPoint x: 336, startPoint y: 85, endPoint x: 285, endPoint y: 86, distance: 51.4
click at [285, 86] on div at bounding box center [319, 83] width 214 height 30
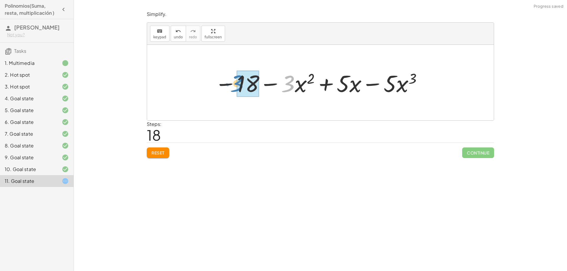
drag, startPoint x: 291, startPoint y: 86, endPoint x: 240, endPoint y: 86, distance: 51.1
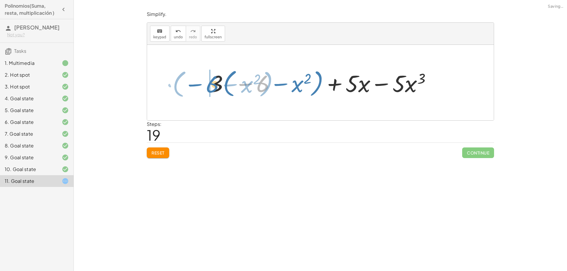
drag, startPoint x: 261, startPoint y: 86, endPoint x: 212, endPoint y: 86, distance: 49.3
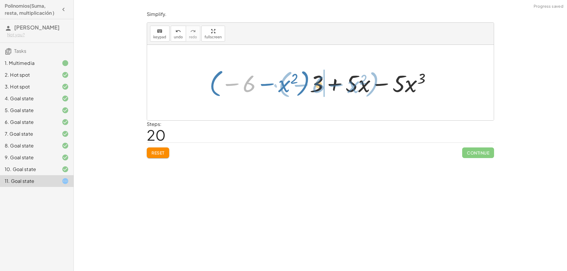
drag, startPoint x: 248, startPoint y: 86, endPoint x: 317, endPoint y: 87, distance: 68.8
click at [317, 87] on div at bounding box center [322, 82] width 232 height 33
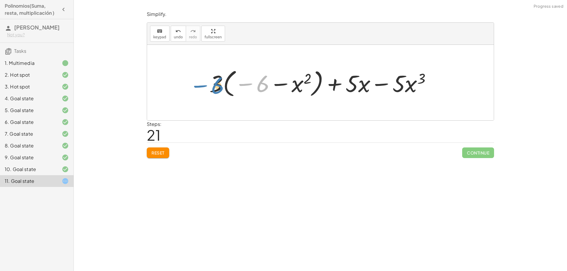
drag, startPoint x: 258, startPoint y: 87, endPoint x: 213, endPoint y: 88, distance: 45.2
click at [213, 88] on div at bounding box center [322, 82] width 232 height 33
drag, startPoint x: 213, startPoint y: 88, endPoint x: 263, endPoint y: 88, distance: 50.2
click at [263, 88] on div at bounding box center [322, 82] width 232 height 33
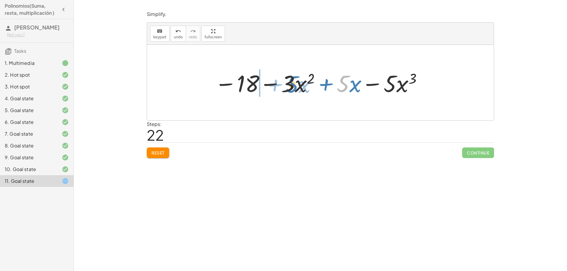
drag, startPoint x: 345, startPoint y: 88, endPoint x: 294, endPoint y: 89, distance: 50.8
click at [294, 89] on div at bounding box center [319, 83] width 214 height 30
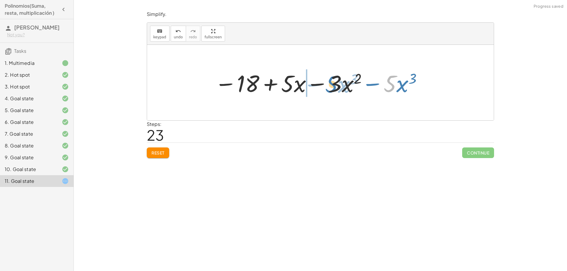
drag, startPoint x: 391, startPoint y: 87, endPoint x: 332, endPoint y: 88, distance: 59.1
click at [332, 88] on div at bounding box center [319, 83] width 214 height 30
drag, startPoint x: 391, startPoint y: 88, endPoint x: 333, endPoint y: 90, distance: 58.2
click at [333, 90] on div at bounding box center [319, 83] width 214 height 30
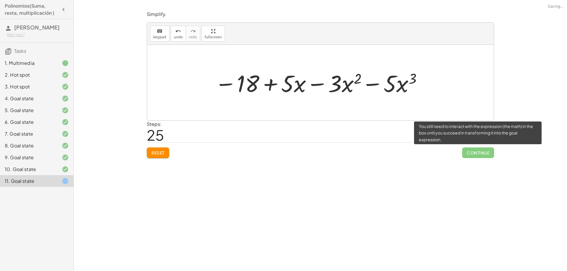
click at [475, 154] on span "Continue" at bounding box center [478, 153] width 32 height 11
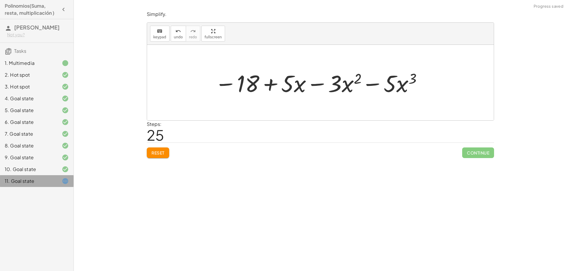
click at [64, 182] on icon at bounding box center [65, 181] width 7 height 7
click at [158, 156] on span "Reset" at bounding box center [158, 152] width 13 height 5
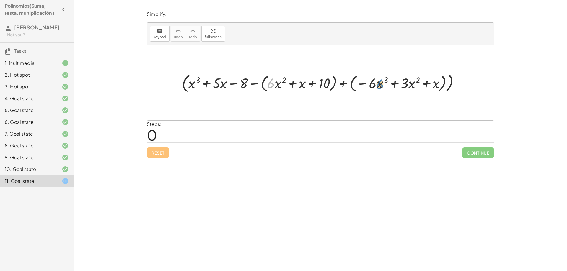
drag, startPoint x: 272, startPoint y: 86, endPoint x: 381, endPoint y: 87, distance: 109.0
click at [381, 87] on div at bounding box center [323, 82] width 288 height 23
drag, startPoint x: 378, startPoint y: 85, endPoint x: 396, endPoint y: 89, distance: 18.9
click at [396, 89] on div at bounding box center [323, 82] width 288 height 23
drag, startPoint x: 344, startPoint y: 82, endPoint x: 352, endPoint y: 82, distance: 8.0
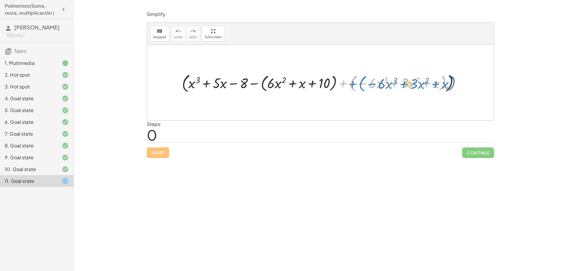
click at [352, 82] on div at bounding box center [323, 82] width 288 height 23
drag, startPoint x: 362, startPoint y: 84, endPoint x: 343, endPoint y: 85, distance: 19.0
click at [343, 85] on div at bounding box center [323, 82] width 288 height 23
drag, startPoint x: 362, startPoint y: 83, endPoint x: 341, endPoint y: 84, distance: 21.3
click at [341, 84] on div at bounding box center [323, 82] width 288 height 23
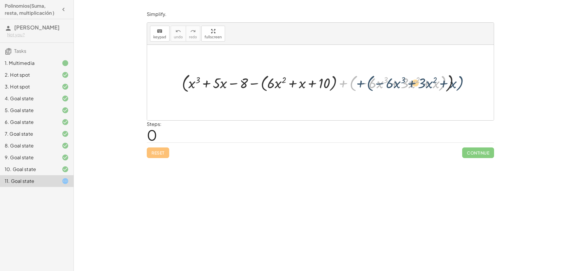
drag, startPoint x: 343, startPoint y: 83, endPoint x: 352, endPoint y: 83, distance: 9.5
click at [352, 83] on div at bounding box center [323, 82] width 288 height 23
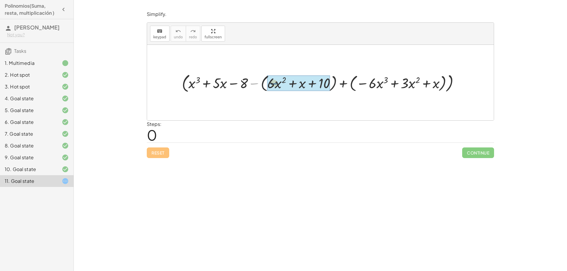
drag, startPoint x: 253, startPoint y: 83, endPoint x: 268, endPoint y: 83, distance: 14.8
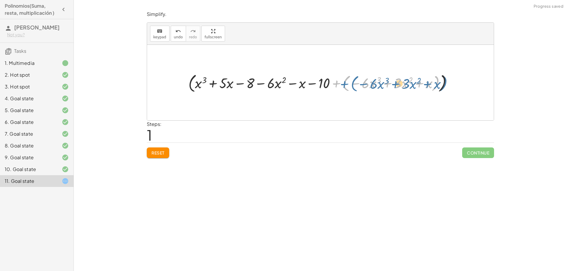
drag, startPoint x: 336, startPoint y: 84, endPoint x: 341, endPoint y: 84, distance: 5.1
click at [341, 84] on div at bounding box center [322, 82] width 274 height 23
drag, startPoint x: 358, startPoint y: 84, endPoint x: 340, endPoint y: 85, distance: 18.0
click at [340, 85] on div at bounding box center [322, 82] width 274 height 23
drag, startPoint x: 336, startPoint y: 83, endPoint x: 344, endPoint y: 84, distance: 7.5
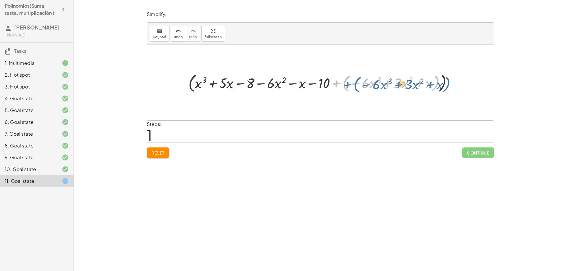
click at [344, 84] on div at bounding box center [322, 82] width 274 height 23
drag, startPoint x: 198, startPoint y: 84, endPoint x: 373, endPoint y: 85, distance: 174.6
click at [373, 85] on div at bounding box center [322, 82] width 274 height 23
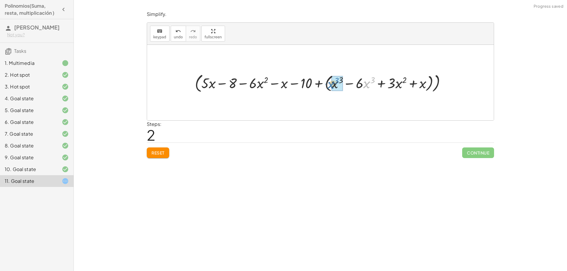
drag, startPoint x: 364, startPoint y: 84, endPoint x: 327, endPoint y: 85, distance: 36.6
click at [327, 85] on div at bounding box center [322, 82] width 261 height 23
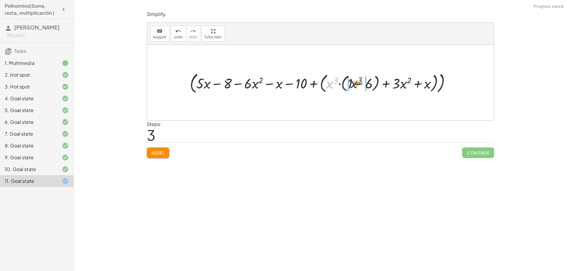
drag, startPoint x: 332, startPoint y: 84, endPoint x: 357, endPoint y: 84, distance: 24.8
click at [357, 84] on div at bounding box center [322, 82] width 271 height 25
drag, startPoint x: 342, startPoint y: 86, endPoint x: 328, endPoint y: 87, distance: 14.8
click at [328, 87] on div at bounding box center [323, 82] width 266 height 23
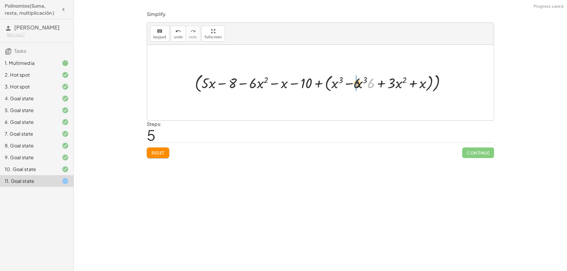
drag, startPoint x: 372, startPoint y: 86, endPoint x: 357, endPoint y: 86, distance: 14.8
drag, startPoint x: 211, startPoint y: 85, endPoint x: 427, endPoint y: 82, distance: 215.9
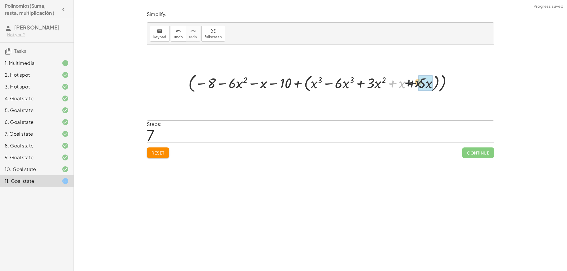
drag, startPoint x: 402, startPoint y: 86, endPoint x: 416, endPoint y: 85, distance: 13.6
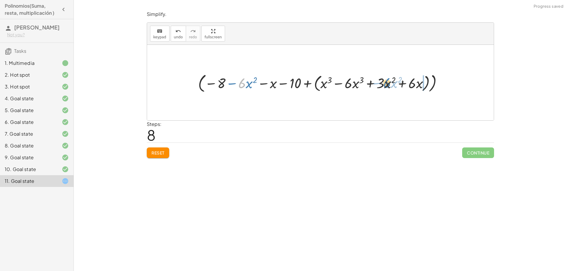
drag, startPoint x: 245, startPoint y: 86, endPoint x: 390, endPoint y: 86, distance: 145.0
click at [390, 86] on div at bounding box center [322, 82] width 255 height 23
drag, startPoint x: 416, startPoint y: 83, endPoint x: 358, endPoint y: 83, distance: 58.2
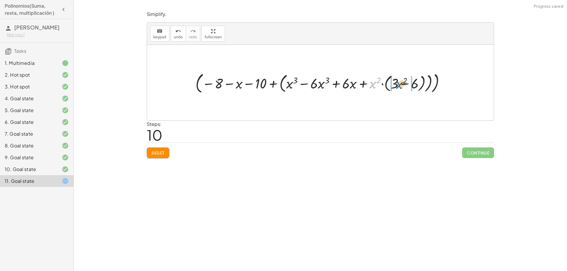
drag, startPoint x: 372, startPoint y: 85, endPoint x: 401, endPoint y: 85, distance: 28.7
click at [401, 85] on div at bounding box center [323, 82] width 260 height 25
drag, startPoint x: 388, startPoint y: 82, endPoint x: 375, endPoint y: 84, distance: 12.9
click at [375, 84] on div at bounding box center [322, 82] width 255 height 23
drag, startPoint x: 419, startPoint y: 85, endPoint x: 406, endPoint y: 85, distance: 12.7
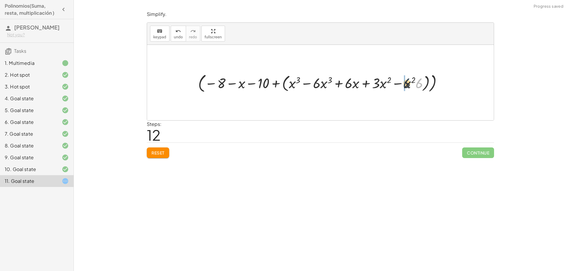
click at [406, 85] on div at bounding box center [322, 82] width 255 height 23
drag, startPoint x: 409, startPoint y: 83, endPoint x: 391, endPoint y: 83, distance: 18.0
drag, startPoint x: 369, startPoint y: 85, endPoint x: 388, endPoint y: 85, distance: 18.6
click at [388, 85] on div at bounding box center [323, 82] width 268 height 25
drag, startPoint x: 269, startPoint y: 84, endPoint x: 228, endPoint y: 84, distance: 41.4
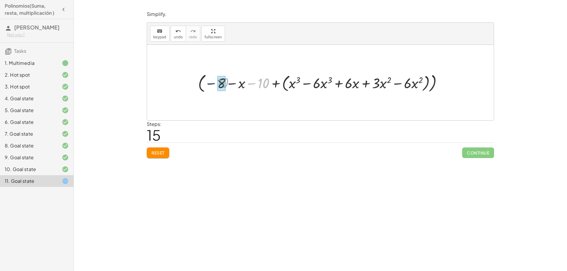
click at [228, 84] on div at bounding box center [322, 82] width 255 height 23
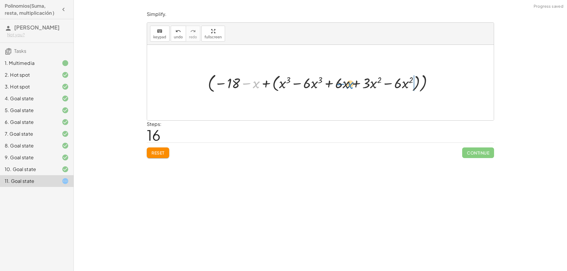
drag, startPoint x: 255, startPoint y: 85, endPoint x: 348, endPoint y: 86, distance: 92.7
click at [348, 86] on div at bounding box center [322, 82] width 235 height 23
drag, startPoint x: 409, startPoint y: 85, endPoint x: 323, endPoint y: 85, distance: 86.0
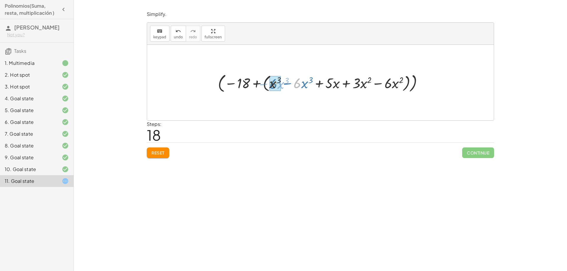
drag, startPoint x: 297, startPoint y: 84, endPoint x: 280, endPoint y: 85, distance: 17.7
click at [294, 86] on div at bounding box center [323, 82] width 204 height 23
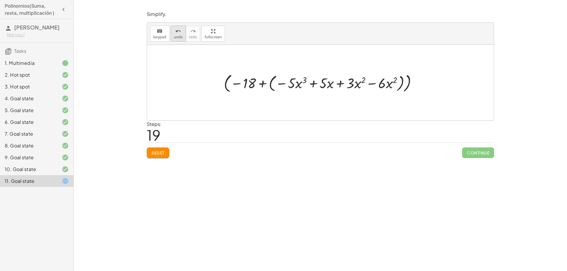
click at [172, 38] on button "undo undo" at bounding box center [178, 34] width 15 height 16
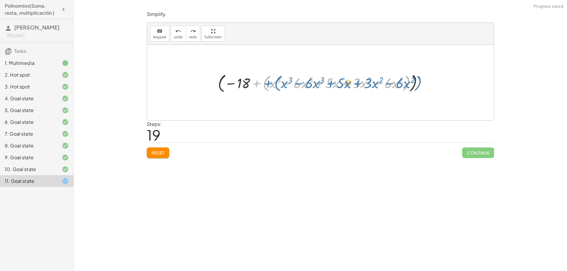
drag, startPoint x: 255, startPoint y: 84, endPoint x: 260, endPoint y: 84, distance: 5.3
click at [260, 84] on div at bounding box center [322, 82] width 215 height 23
drag, startPoint x: 230, startPoint y: 83, endPoint x: 278, endPoint y: 84, distance: 48.5
click at [278, 84] on div at bounding box center [322, 82] width 215 height 23
drag, startPoint x: 273, startPoint y: 85, endPoint x: 263, endPoint y: 85, distance: 10.3
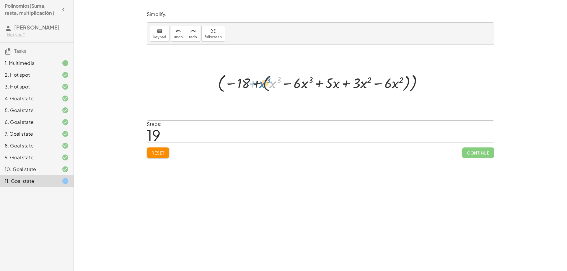
click at [263, 85] on div at bounding box center [322, 82] width 215 height 23
drag, startPoint x: 274, startPoint y: 84, endPoint x: 260, endPoint y: 84, distance: 14.5
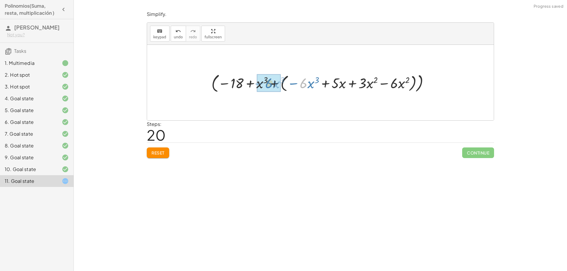
drag, startPoint x: 303, startPoint y: 84, endPoint x: 278, endPoint y: 84, distance: 25.1
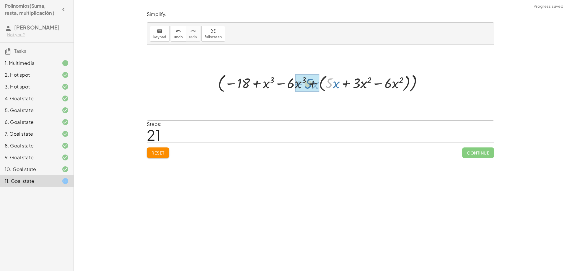
drag, startPoint x: 331, startPoint y: 83, endPoint x: 309, endPoint y: 84, distance: 21.9
drag, startPoint x: 356, startPoint y: 82, endPoint x: 334, endPoint y: 83, distance: 22.2
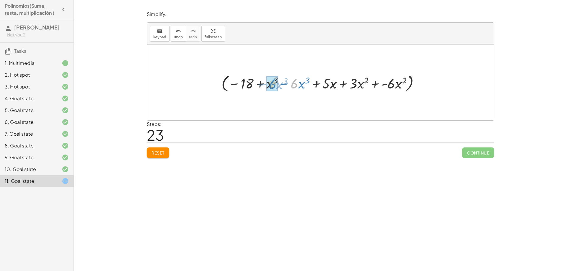
drag, startPoint x: 292, startPoint y: 85, endPoint x: 270, endPoint y: 86, distance: 22.5
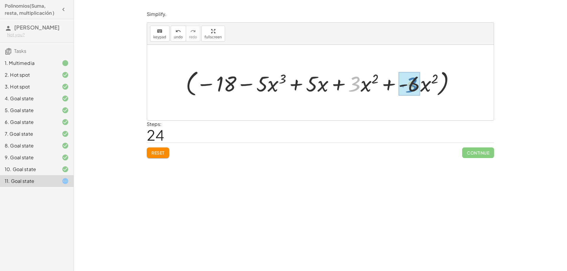
drag, startPoint x: 360, startPoint y: 87, endPoint x: 417, endPoint y: 88, distance: 57.0
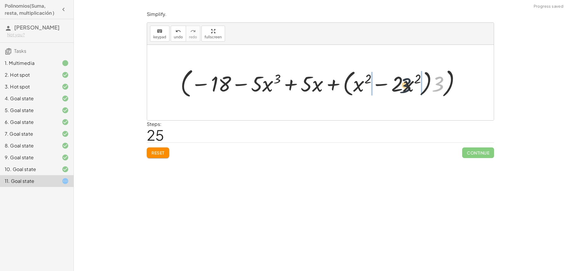
drag, startPoint x: 437, startPoint y: 86, endPoint x: 404, endPoint y: 87, distance: 33.4
click at [404, 87] on div at bounding box center [323, 83] width 291 height 34
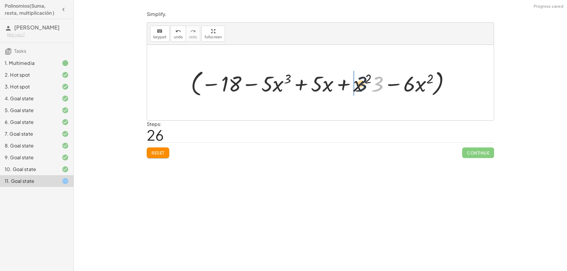
drag, startPoint x: 377, startPoint y: 88, endPoint x: 359, endPoint y: 88, distance: 17.7
click at [359, 88] on div at bounding box center [323, 82] width 270 height 31
drag, startPoint x: 408, startPoint y: 88, endPoint x: 365, endPoint y: 89, distance: 42.8
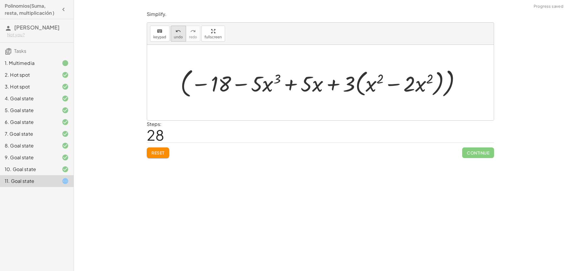
click at [178, 39] on span "undo" at bounding box center [178, 37] width 9 height 4
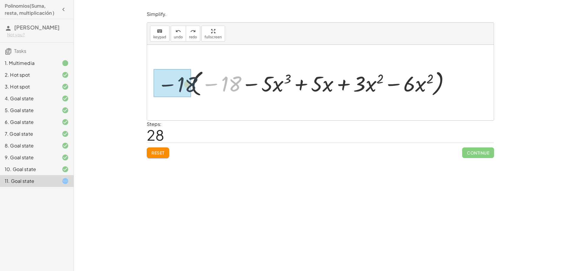
drag, startPoint x: 224, startPoint y: 83, endPoint x: 184, endPoint y: 84, distance: 40.2
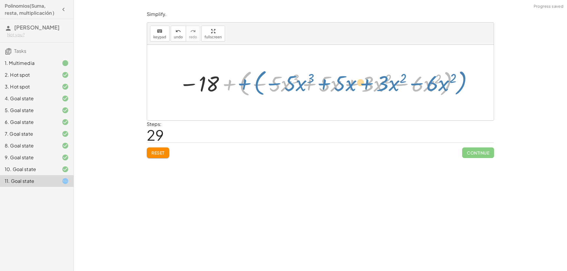
drag, startPoint x: 227, startPoint y: 84, endPoint x: 242, endPoint y: 83, distance: 14.2
click at [242, 83] on div at bounding box center [319, 82] width 286 height 31
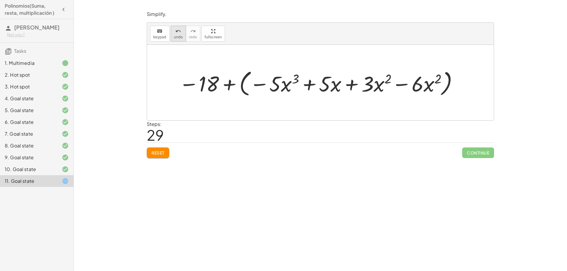
click at [172, 36] on button "undo undo" at bounding box center [178, 34] width 15 height 16
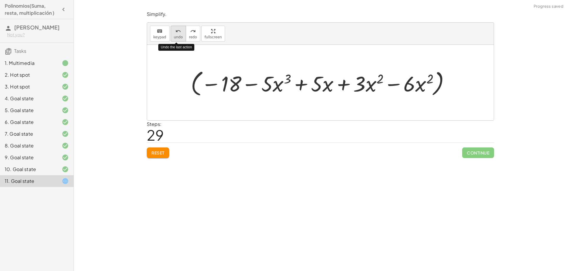
click at [172, 36] on button "undo undo" at bounding box center [178, 34] width 15 height 16
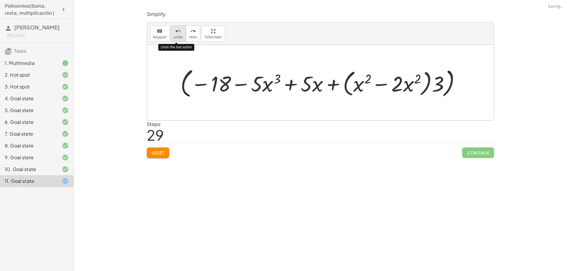
click at [172, 36] on button "undo undo" at bounding box center [178, 34] width 15 height 16
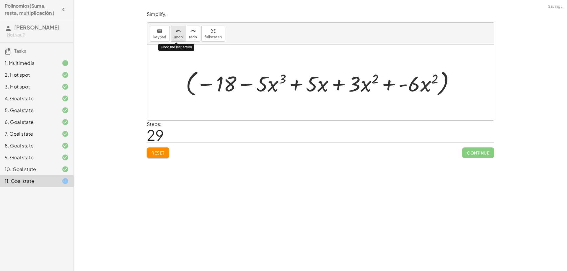
click at [172, 36] on button "undo undo" at bounding box center [178, 34] width 15 height 16
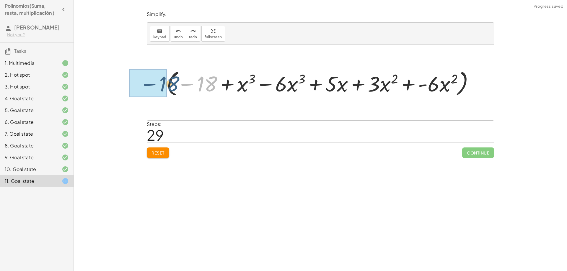
drag, startPoint x: 206, startPoint y: 85, endPoint x: 168, endPoint y: 85, distance: 38.1
click at [168, 85] on div at bounding box center [323, 82] width 318 height 31
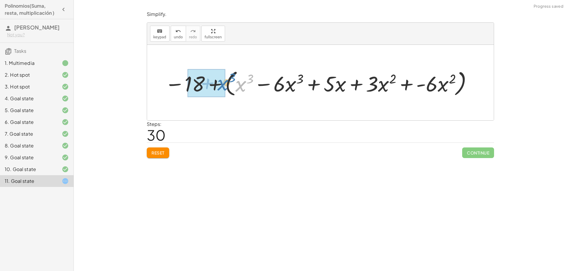
drag, startPoint x: 240, startPoint y: 88, endPoint x: 222, endPoint y: 87, distance: 17.5
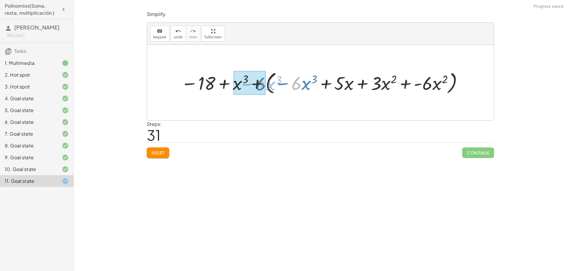
drag, startPoint x: 296, startPoint y: 87, endPoint x: 257, endPoint y: 88, distance: 39.6
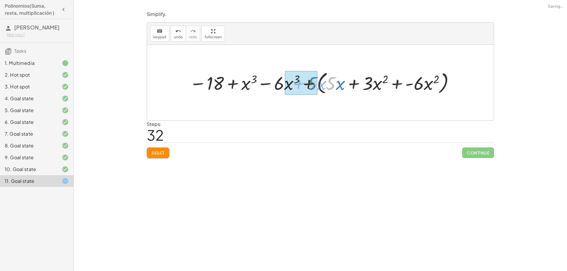
drag, startPoint x: 331, startPoint y: 86, endPoint x: 312, endPoint y: 86, distance: 19.2
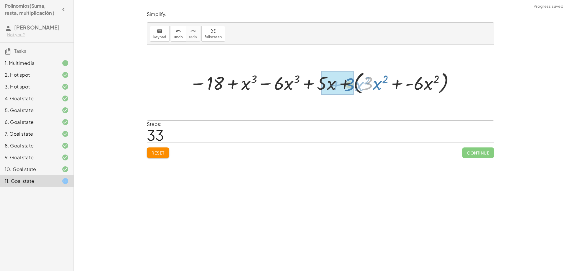
drag, startPoint x: 368, startPoint y: 85, endPoint x: 355, endPoint y: 86, distance: 12.7
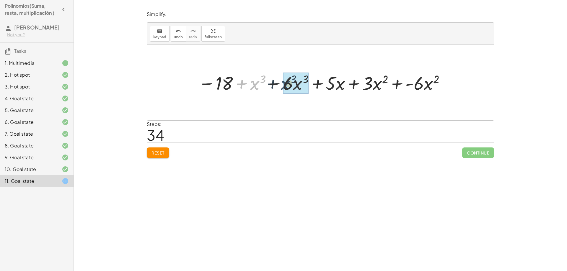
drag, startPoint x: 254, startPoint y: 86, endPoint x: 286, endPoint y: 86, distance: 31.3
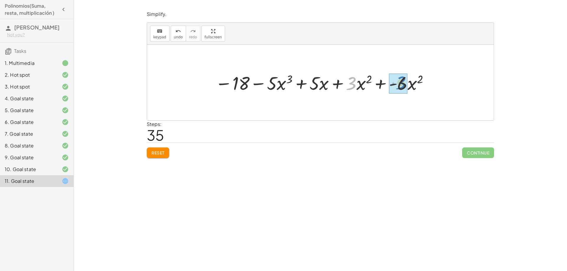
drag, startPoint x: 351, startPoint y: 85, endPoint x: 402, endPoint y: 84, distance: 50.5
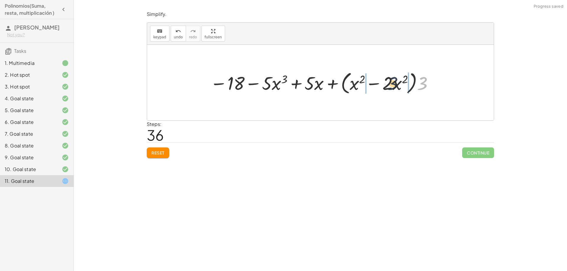
drag, startPoint x: 421, startPoint y: 89, endPoint x: 390, endPoint y: 89, distance: 30.4
click at [390, 89] on div at bounding box center [322, 82] width 230 height 27
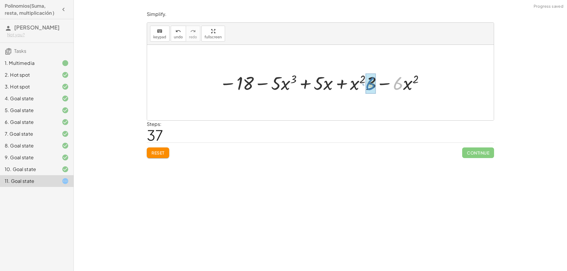
drag, startPoint x: 393, startPoint y: 86, endPoint x: 366, endPoint y: 87, distance: 27.5
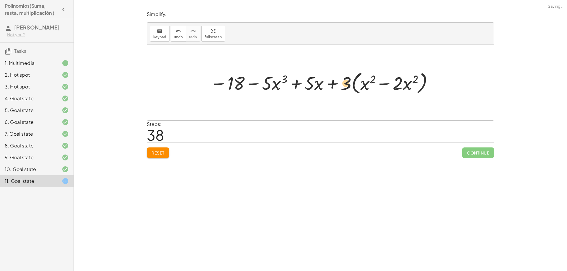
drag, startPoint x: 397, startPoint y: 86, endPoint x: 345, endPoint y: 85, distance: 52.0
click at [345, 85] on div at bounding box center [322, 82] width 230 height 27
drag, startPoint x: 348, startPoint y: 86, endPoint x: 396, endPoint y: 87, distance: 48.7
click at [396, 87] on div at bounding box center [322, 82] width 230 height 27
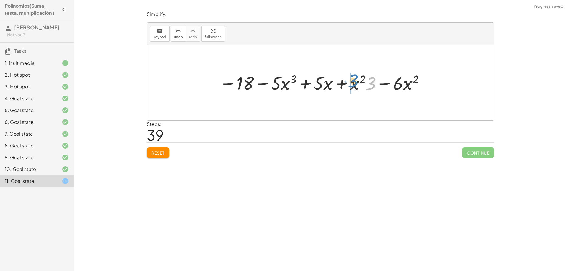
drag, startPoint x: 368, startPoint y: 87, endPoint x: 350, endPoint y: 84, distance: 18.2
drag, startPoint x: 227, startPoint y: 82, endPoint x: 256, endPoint y: 82, distance: 29.5
click at [256, 82] on div at bounding box center [323, 83] width 212 height 24
drag, startPoint x: 276, startPoint y: 85, endPoint x: 219, endPoint y: 88, distance: 56.8
click at [219, 88] on div at bounding box center [323, 83] width 212 height 24
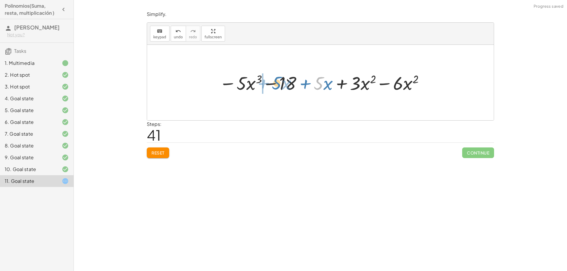
drag, startPoint x: 320, startPoint y: 87, endPoint x: 275, endPoint y: 86, distance: 44.3
click at [275, 86] on div at bounding box center [323, 83] width 212 height 24
drag, startPoint x: 395, startPoint y: 87, endPoint x: 353, endPoint y: 87, distance: 42.8
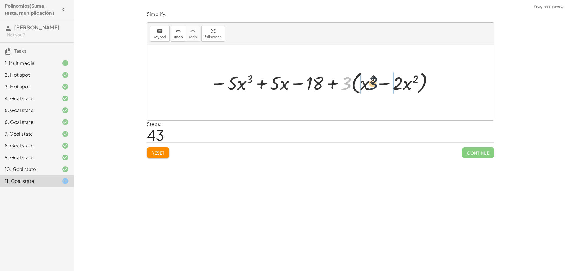
drag, startPoint x: 346, startPoint y: 87, endPoint x: 374, endPoint y: 87, distance: 27.8
click at [374, 87] on div at bounding box center [322, 82] width 230 height 27
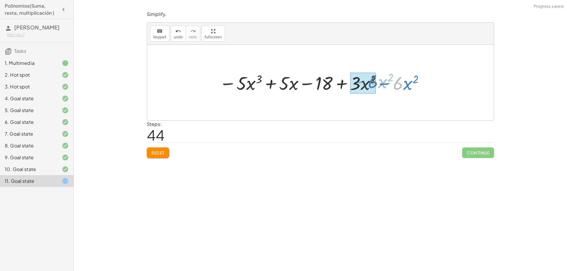
drag, startPoint x: 398, startPoint y: 85, endPoint x: 372, endPoint y: 84, distance: 25.2
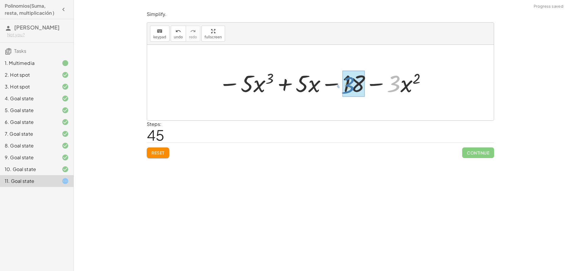
drag, startPoint x: 393, startPoint y: 86, endPoint x: 347, endPoint y: 88, distance: 45.8
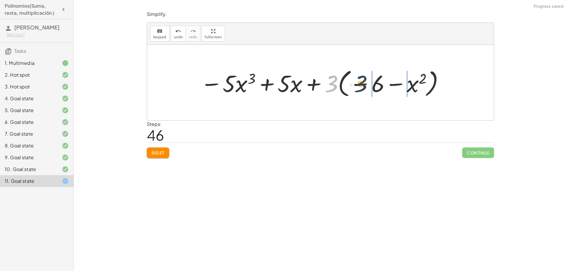
drag, startPoint x: 333, startPoint y: 86, endPoint x: 362, endPoint y: 86, distance: 29.8
click at [362, 86] on div at bounding box center [323, 82] width 250 height 33
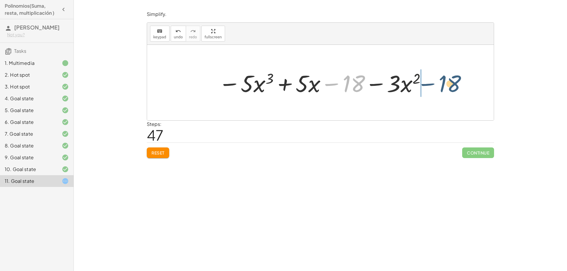
drag, startPoint x: 349, startPoint y: 84, endPoint x: 446, endPoint y: 84, distance: 97.2
click at [446, 84] on div "( + x 3 + · 5 · x − 8 − ( + · 6 · x 2 + x + 10 ) + ( − · 6 · x 3 + · 3 · x 2 + …" at bounding box center [320, 83] width 347 height 76
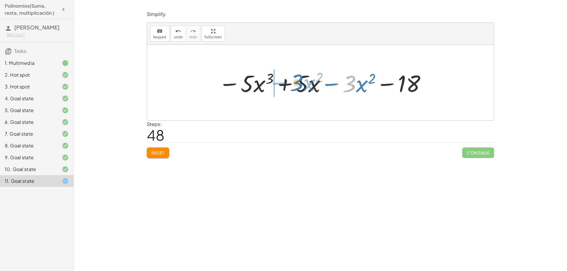
drag, startPoint x: 349, startPoint y: 88, endPoint x: 296, endPoint y: 87, distance: 52.9
click at [296, 87] on div at bounding box center [323, 83] width 214 height 30
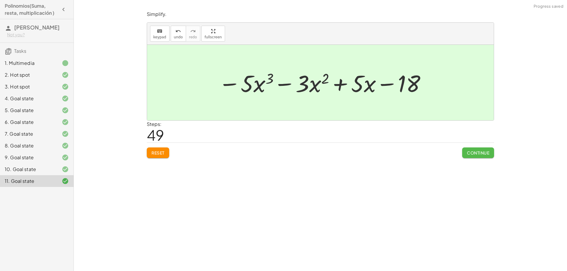
click at [482, 152] on span "Continue" at bounding box center [478, 152] width 22 height 5
